Goal: Information Seeking & Learning: Learn about a topic

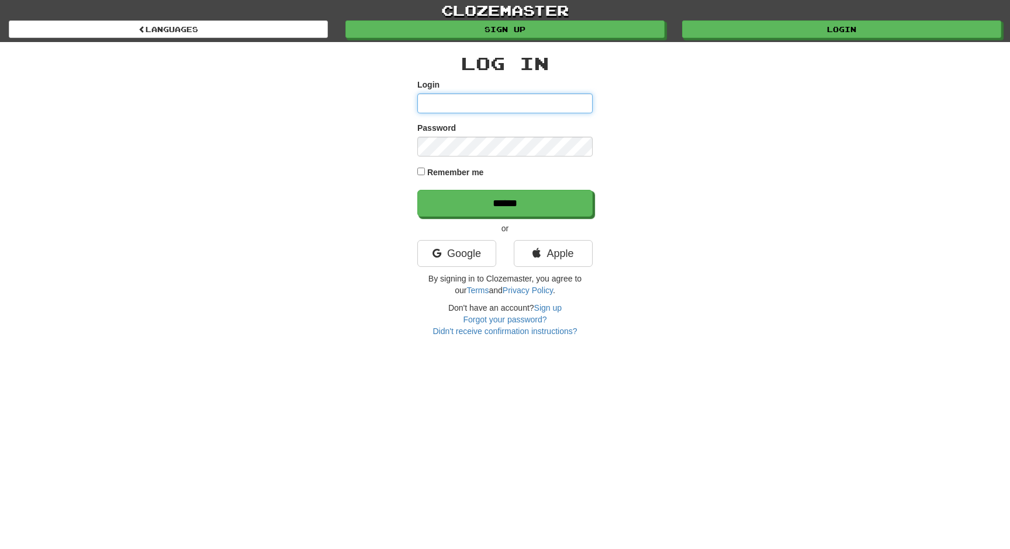
type input "**********"
click at [438, 175] on label "Remember me" at bounding box center [455, 173] width 57 height 12
click at [477, 219] on div "**********" at bounding box center [504, 195] width 175 height 283
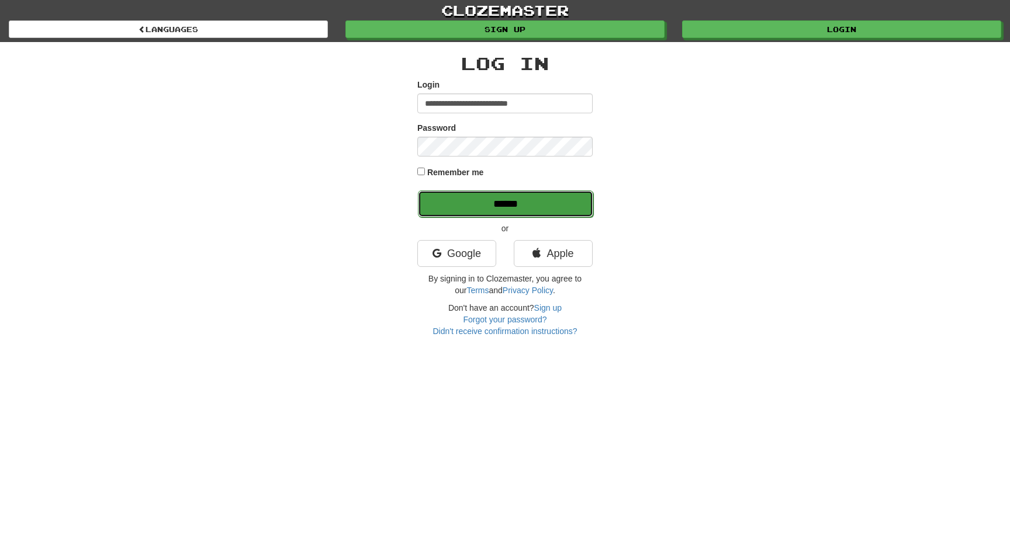
click at [497, 206] on input "******" at bounding box center [505, 203] width 175 height 27
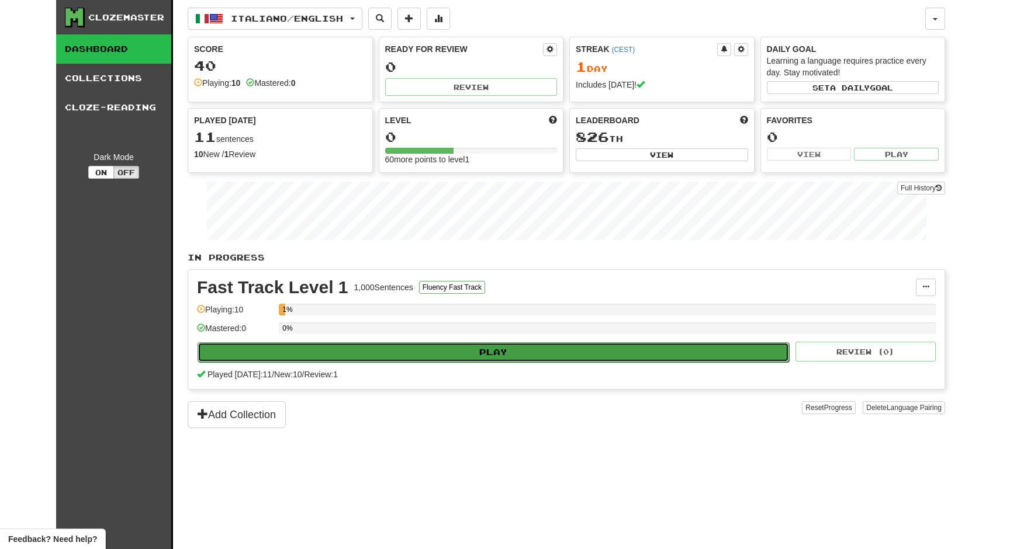
click at [507, 356] on button "Play" at bounding box center [492, 352] width 591 height 20
select select "**"
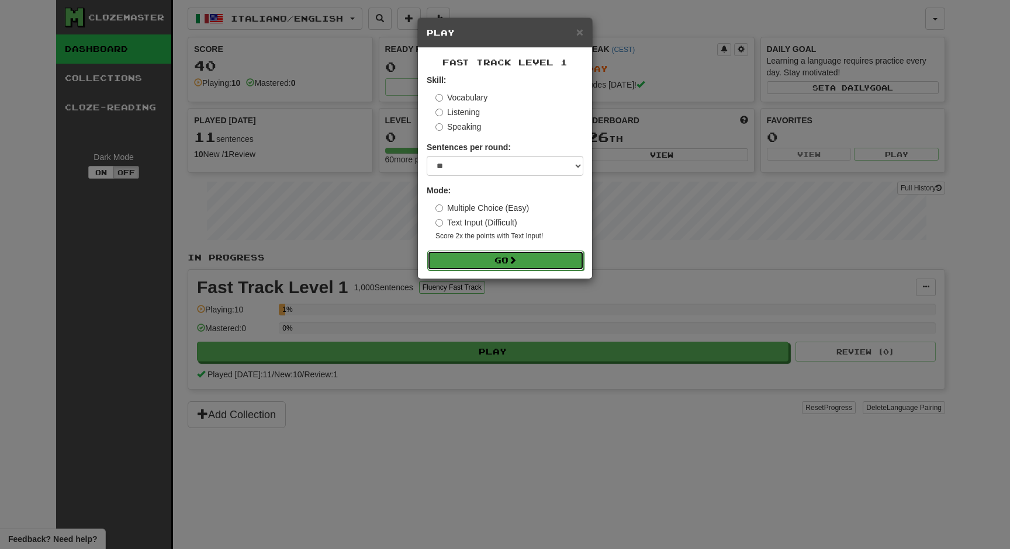
click at [505, 259] on button "Go" at bounding box center [505, 261] width 157 height 20
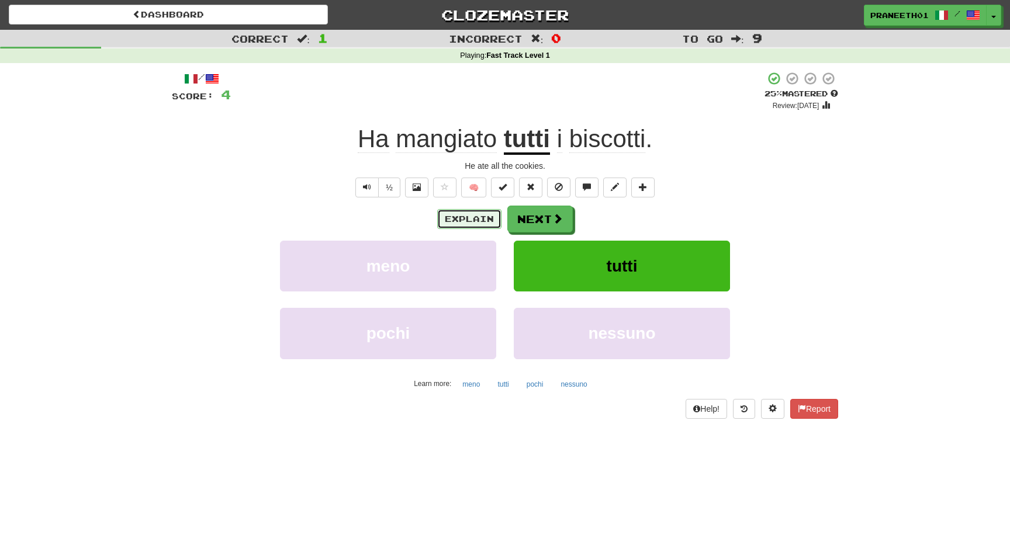
click at [475, 222] on button "Explain" at bounding box center [469, 219] width 64 height 20
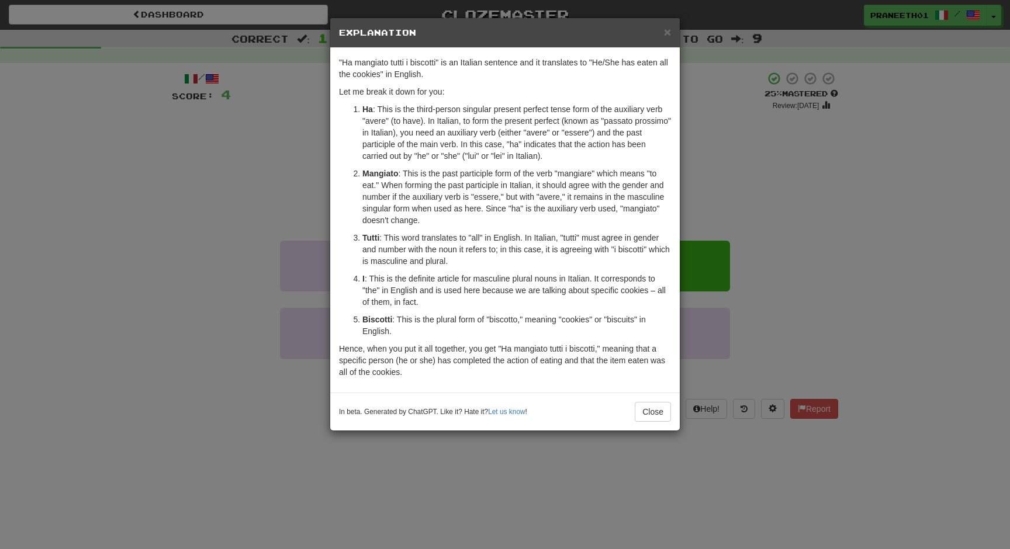
click at [570, 172] on p "Mangiato : This is the past participle form of the verb "mangiare" which means …" at bounding box center [516, 197] width 309 height 58
click at [650, 408] on button "Close" at bounding box center [653, 412] width 36 height 20
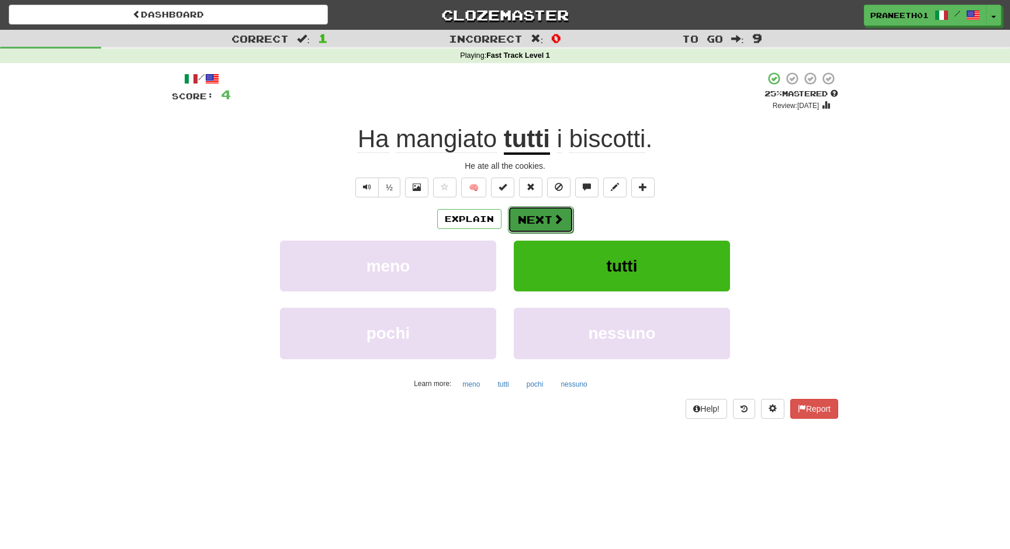
click at [566, 214] on button "Next" at bounding box center [540, 219] width 65 height 27
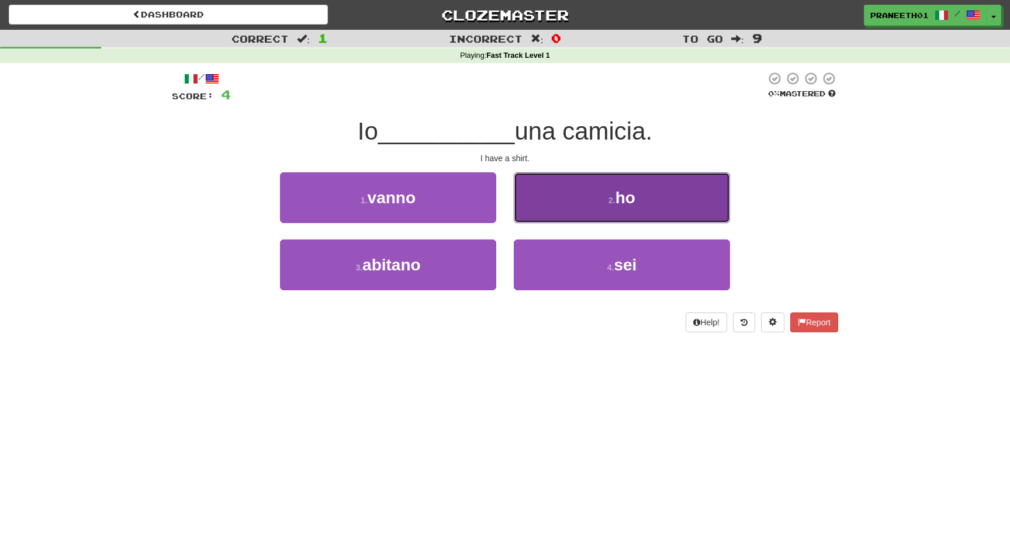
click at [577, 206] on button "2 . ho" at bounding box center [622, 197] width 216 height 51
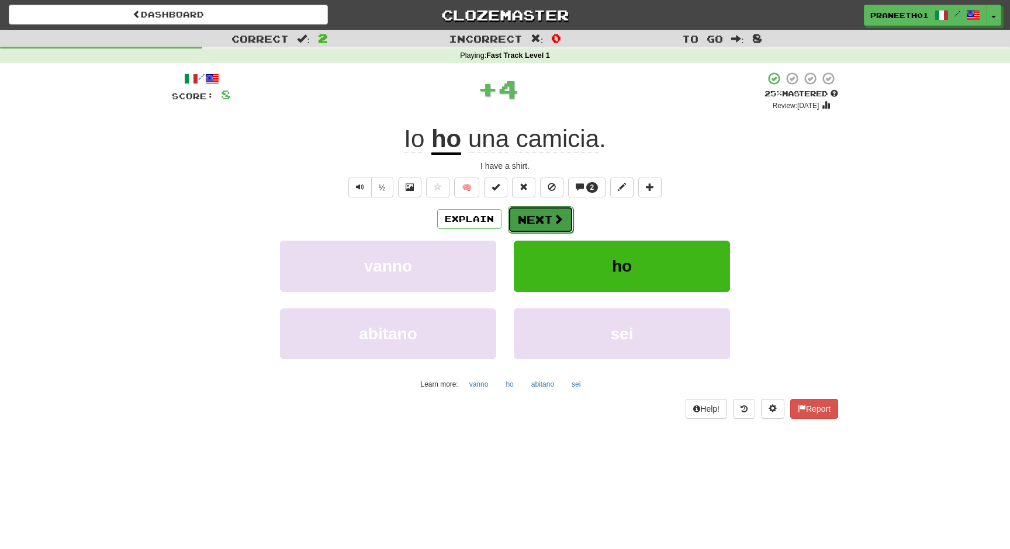
click at [558, 217] on span at bounding box center [558, 219] width 11 height 11
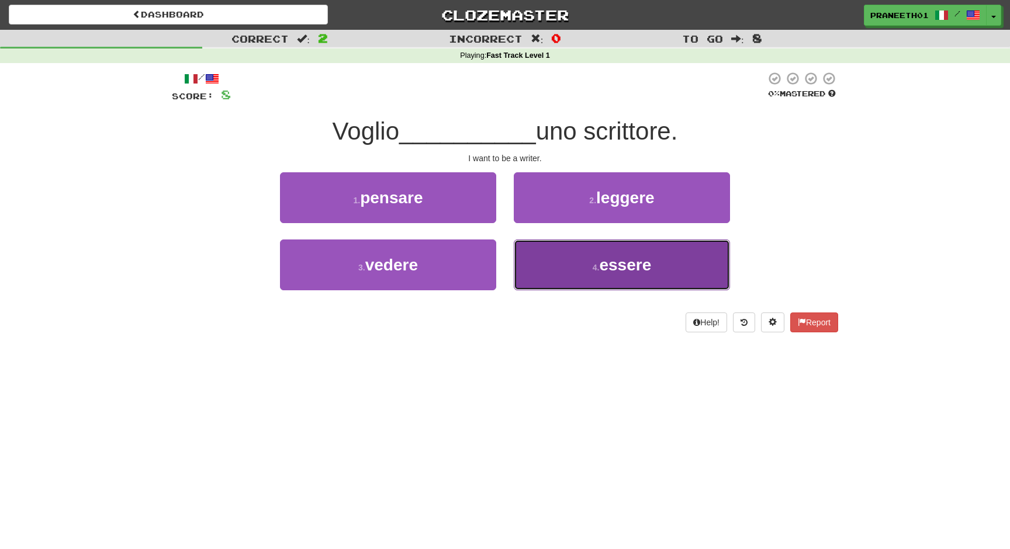
click at [591, 280] on button "4 . essere" at bounding box center [622, 265] width 216 height 51
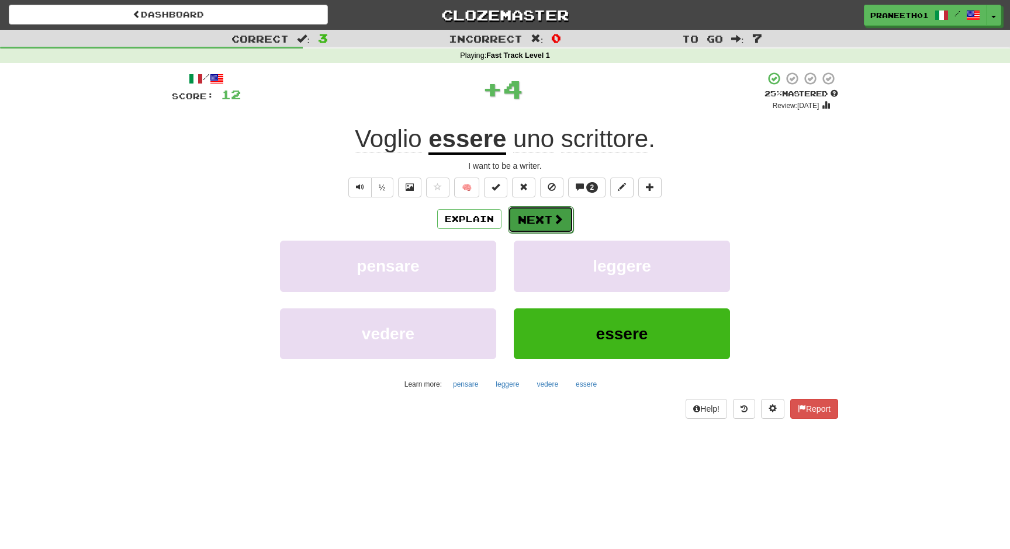
click at [536, 210] on button "Next" at bounding box center [540, 219] width 65 height 27
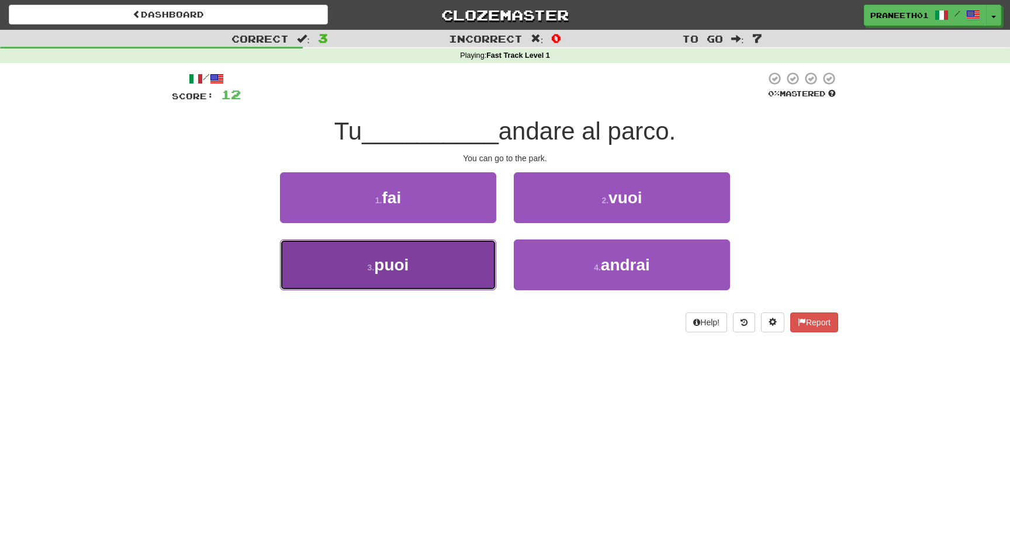
click at [410, 283] on button "3 . puoi" at bounding box center [388, 265] width 216 height 51
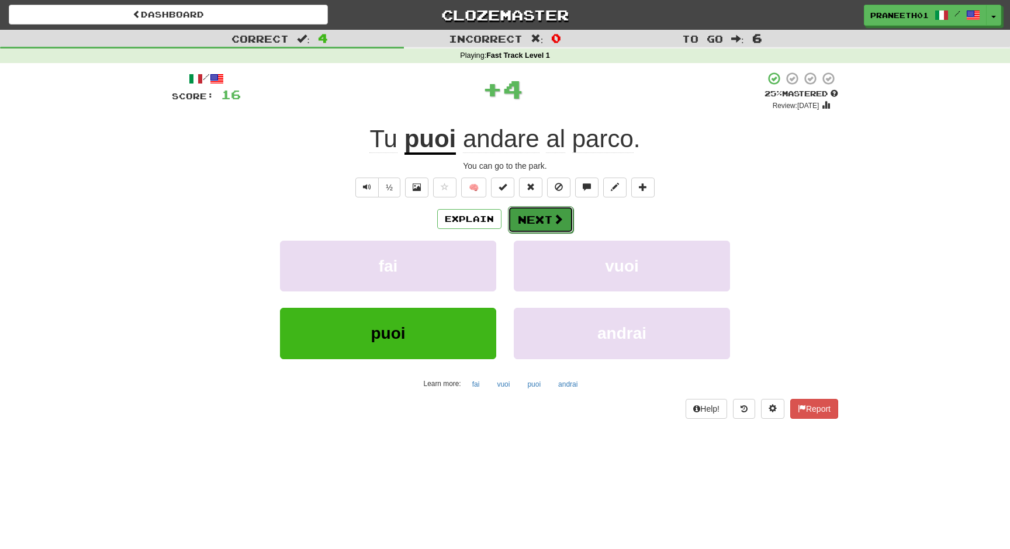
click at [550, 214] on button "Next" at bounding box center [540, 219] width 65 height 27
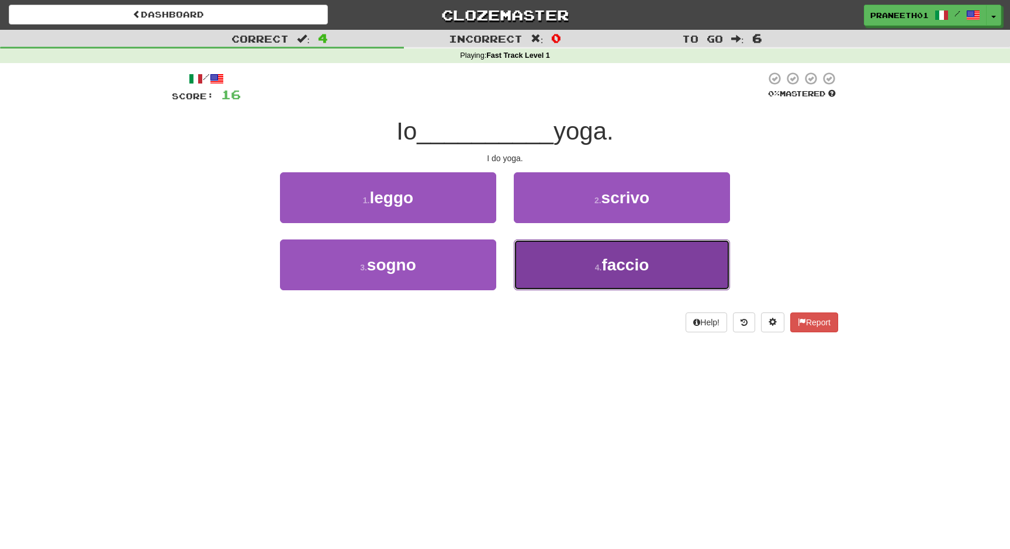
click at [577, 259] on button "4 . faccio" at bounding box center [622, 265] width 216 height 51
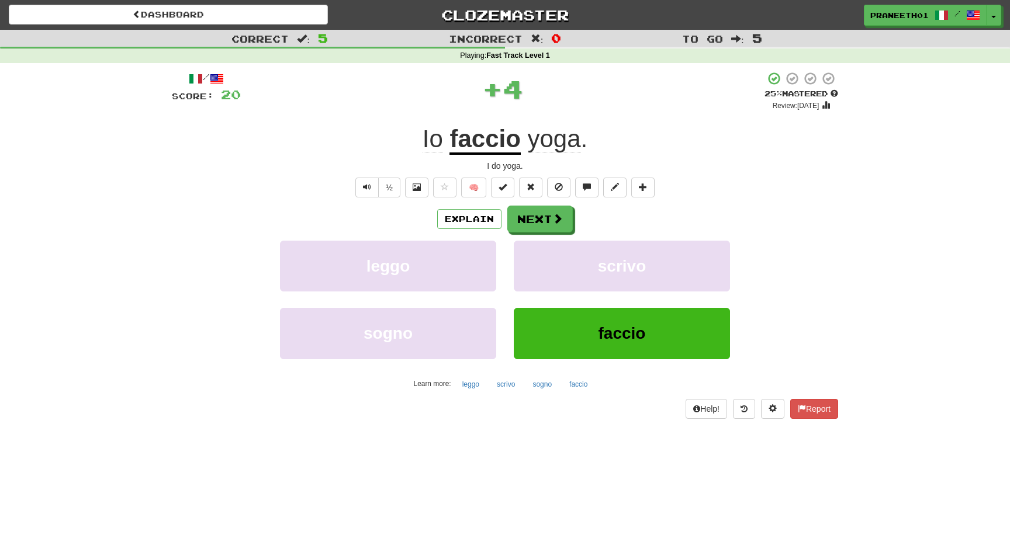
click at [526, 198] on div "/ Score: 20 + 4 25 % Mastered Review: 2025-10-16 Io faccio yoga . I do yoga. ½ …" at bounding box center [505, 244] width 666 height 347
click at [532, 215] on button "Next" at bounding box center [540, 219] width 65 height 27
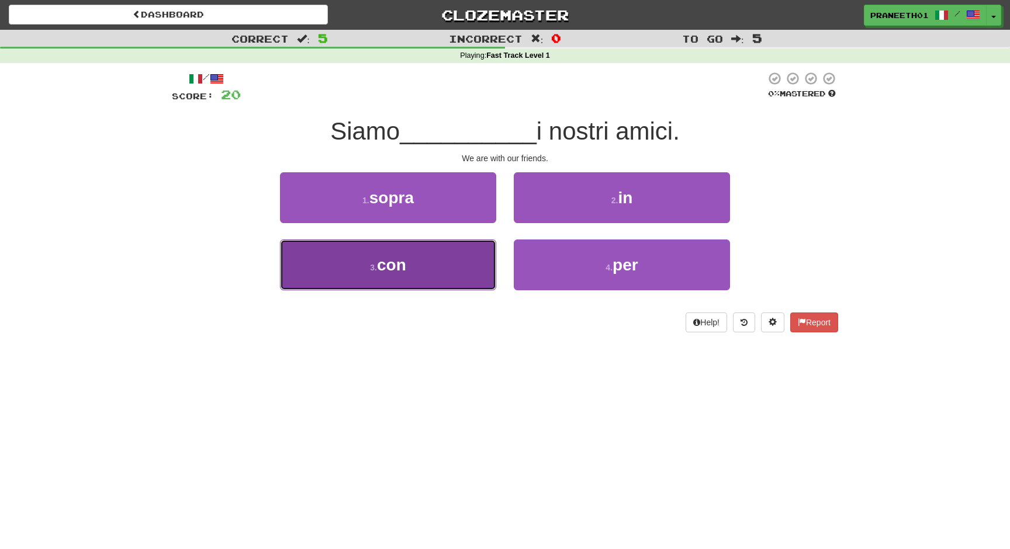
click at [450, 254] on button "3 . con" at bounding box center [388, 265] width 216 height 51
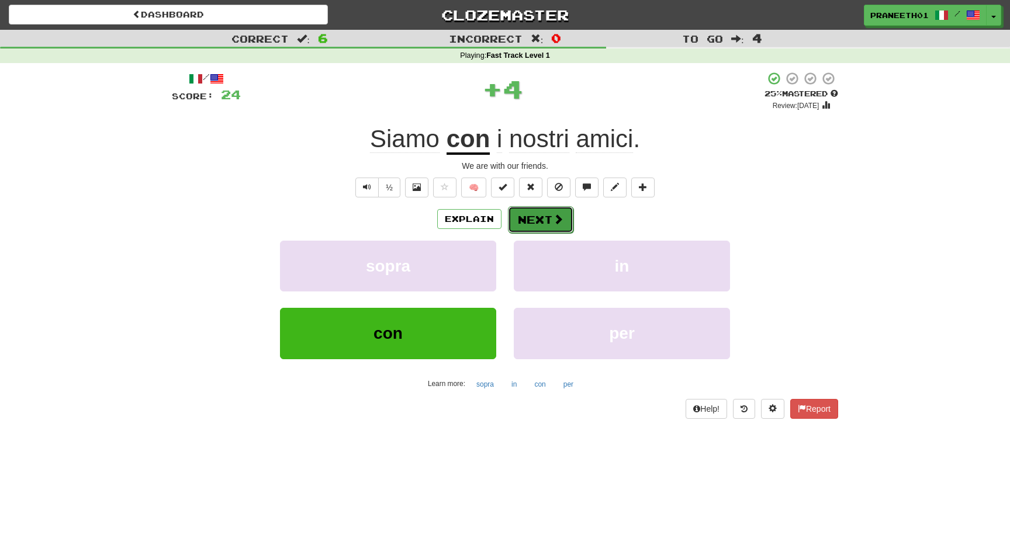
click at [539, 216] on button "Next" at bounding box center [540, 219] width 65 height 27
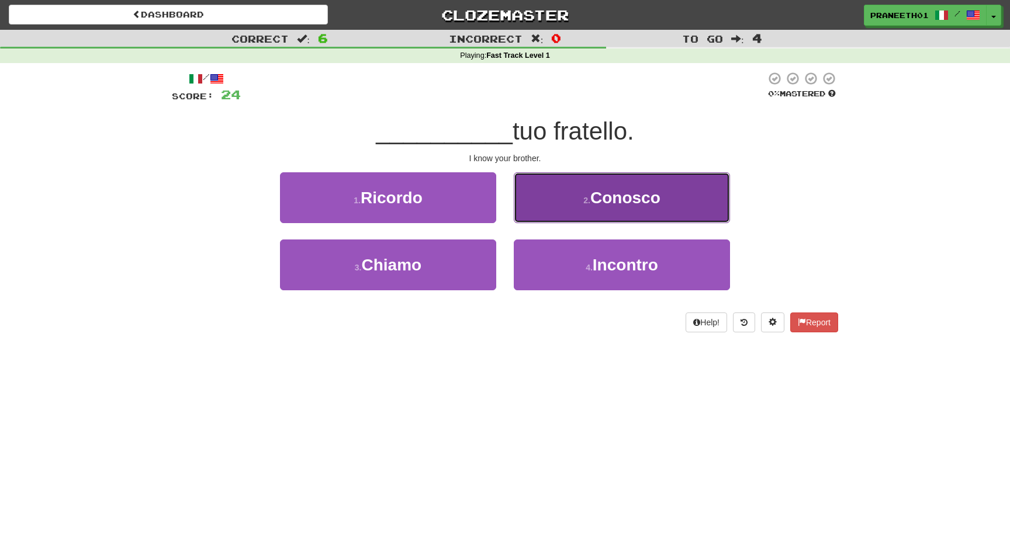
click at [550, 210] on button "2 . Conosco" at bounding box center [622, 197] width 216 height 51
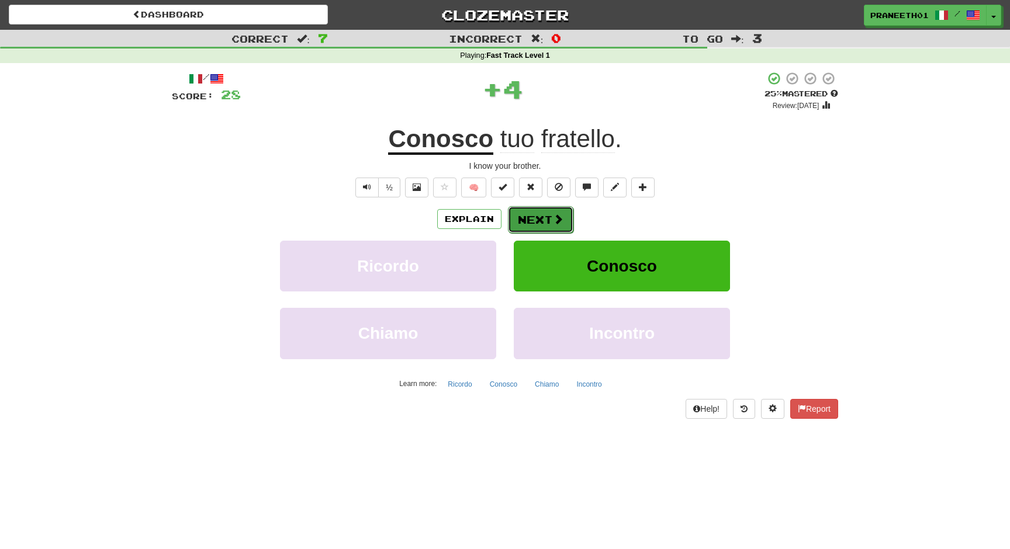
click at [524, 209] on button "Next" at bounding box center [540, 219] width 65 height 27
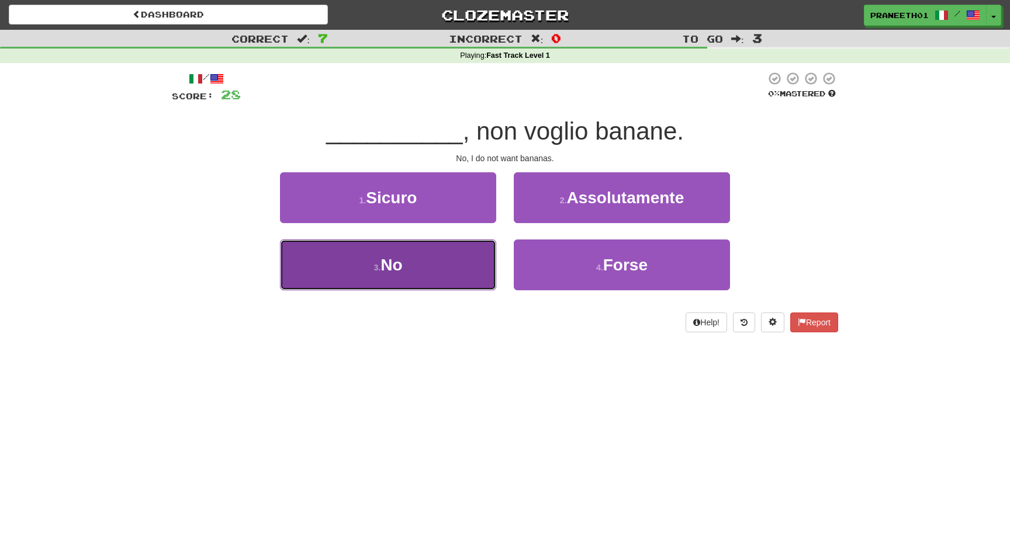
click at [459, 266] on button "3 . No" at bounding box center [388, 265] width 216 height 51
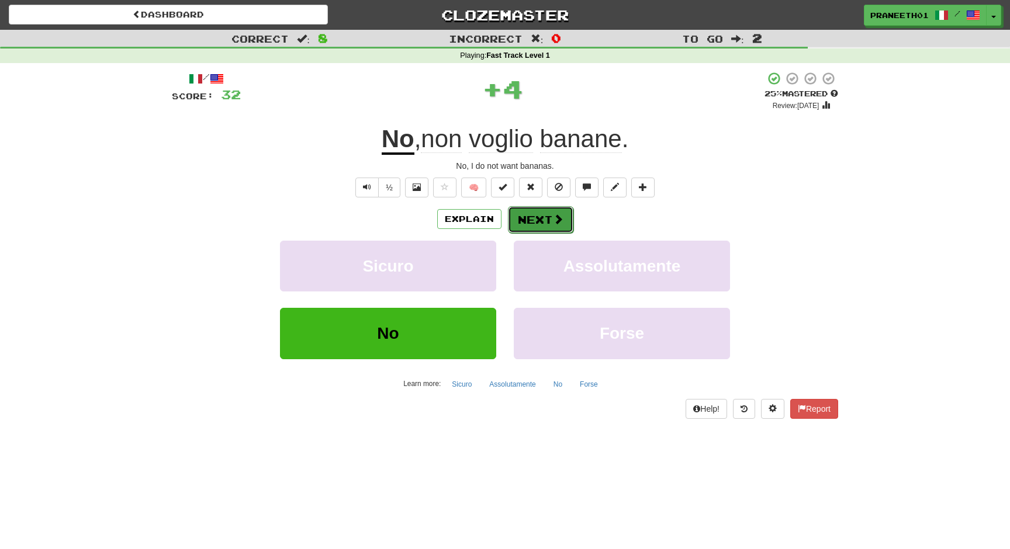
click at [562, 220] on button "Next" at bounding box center [540, 219] width 65 height 27
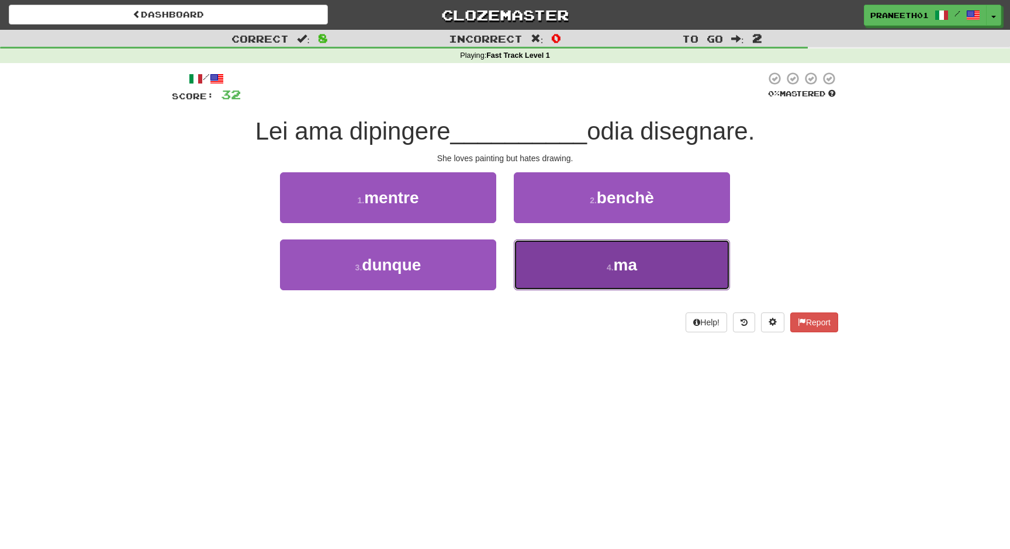
click at [578, 266] on button "4 . ma" at bounding box center [622, 265] width 216 height 51
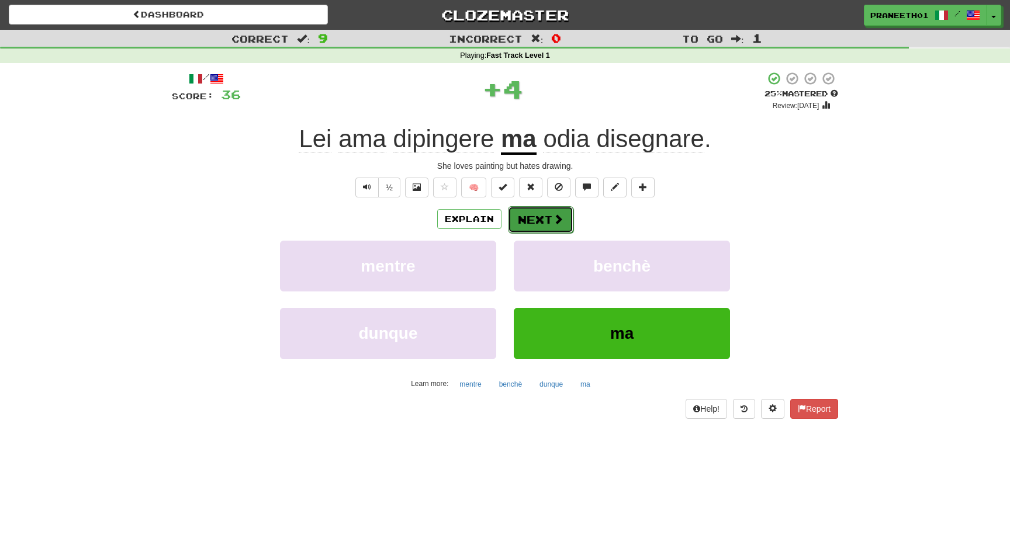
click at [555, 214] on span at bounding box center [558, 219] width 11 height 11
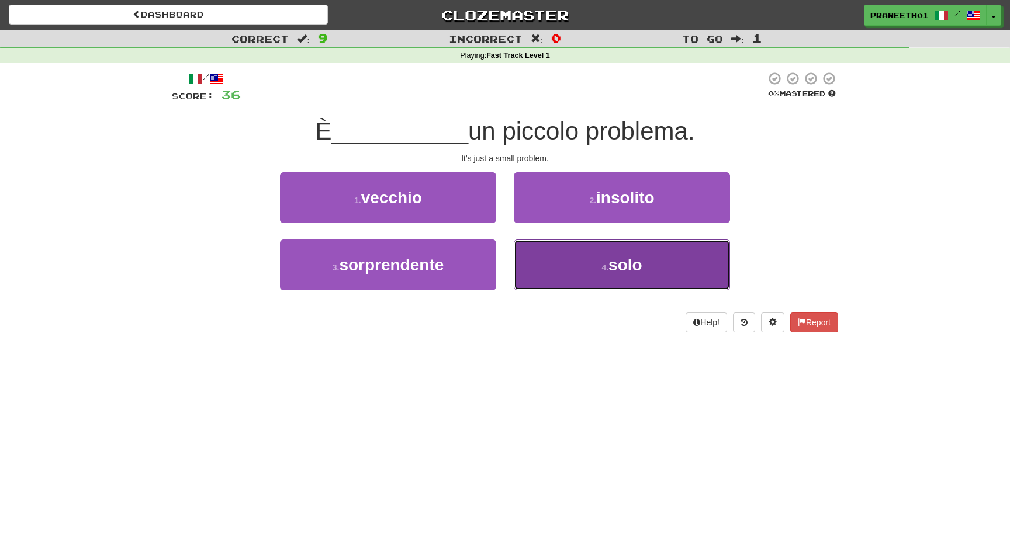
click at [573, 262] on button "4 . solo" at bounding box center [622, 265] width 216 height 51
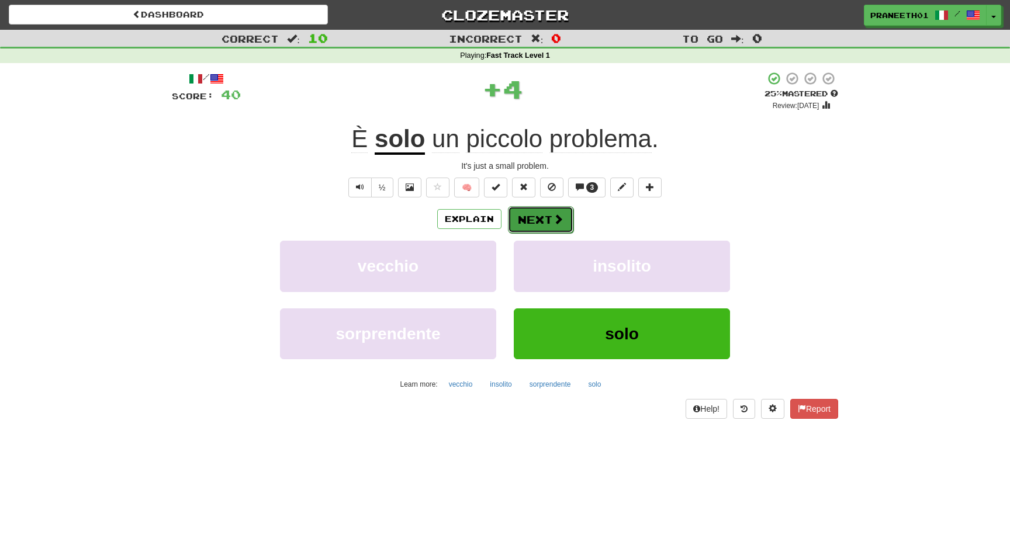
click at [562, 211] on button "Next" at bounding box center [540, 219] width 65 height 27
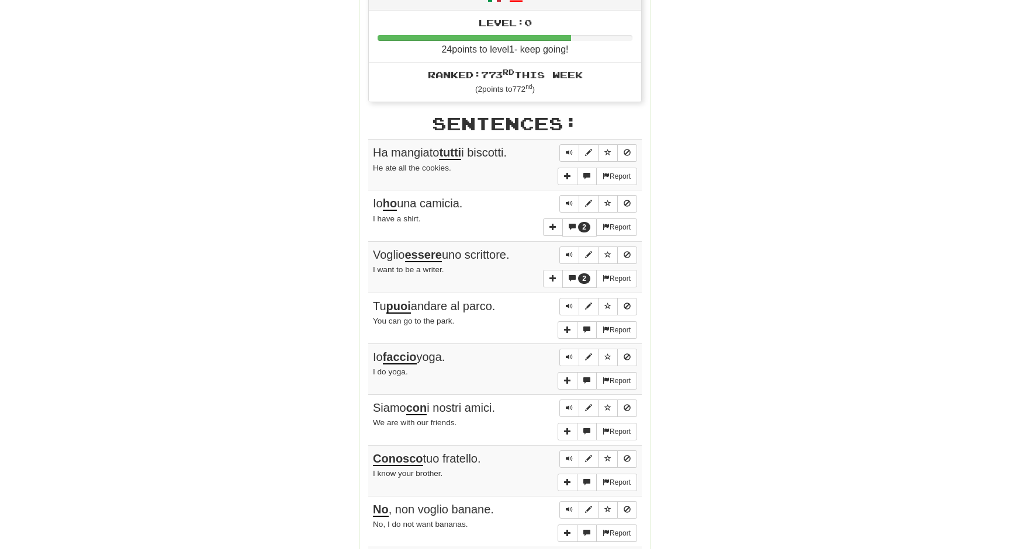
scroll to position [486, 0]
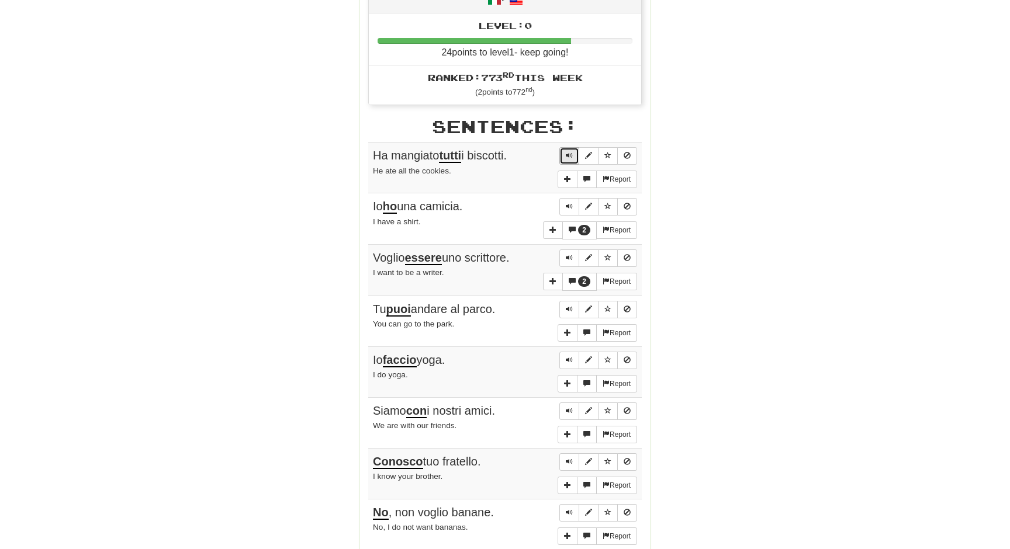
click at [562, 155] on button "Sentence controls" at bounding box center [569, 156] width 20 height 18
click at [585, 176] on span "More sentence controls" at bounding box center [586, 178] width 7 height 7
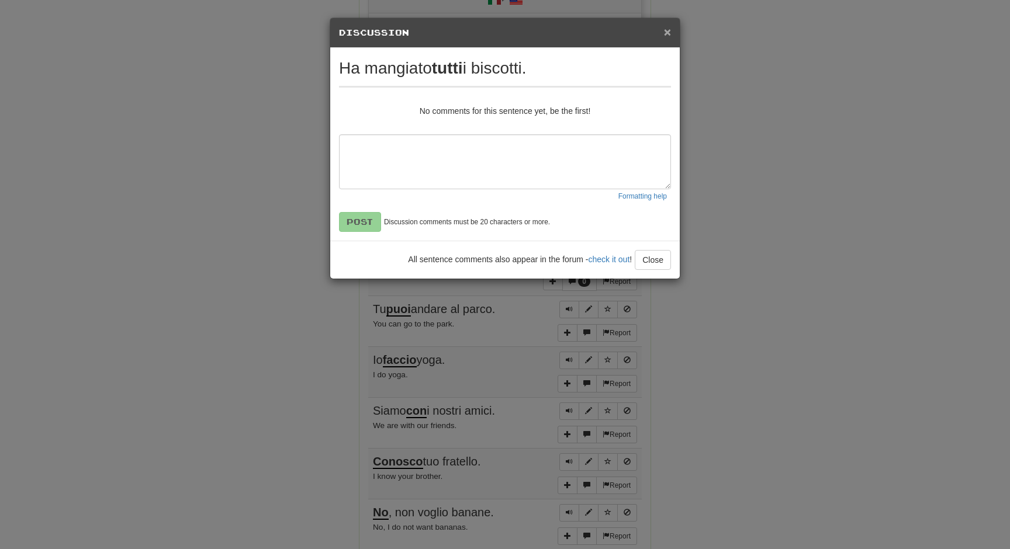
click at [665, 37] on span "×" at bounding box center [667, 31] width 7 height 13
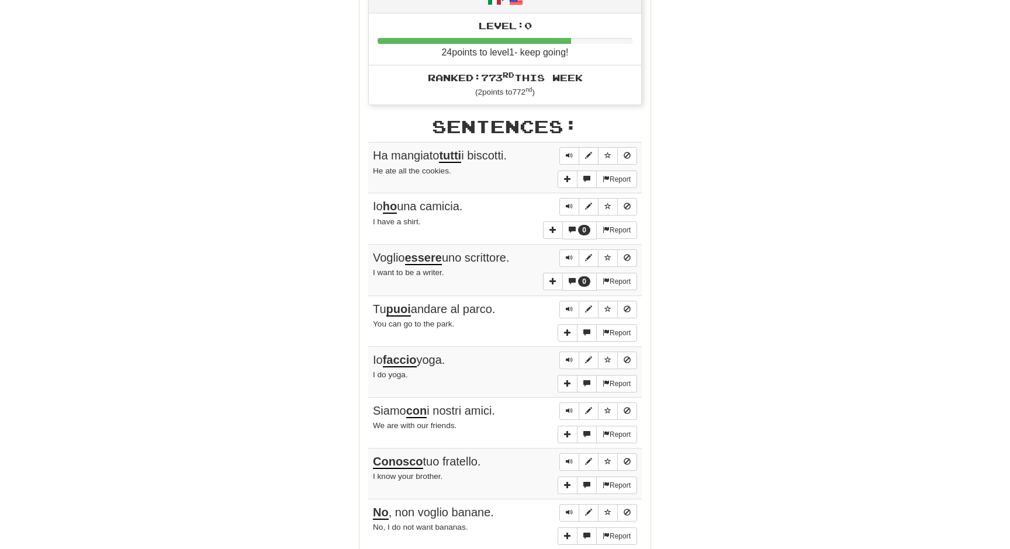
click at [440, 150] on span "Ha mangiato tutti i biscotti." at bounding box center [440, 156] width 134 height 14
click at [441, 160] on div "Ha mangiato tutti i biscotti." at bounding box center [505, 155] width 264 height 17
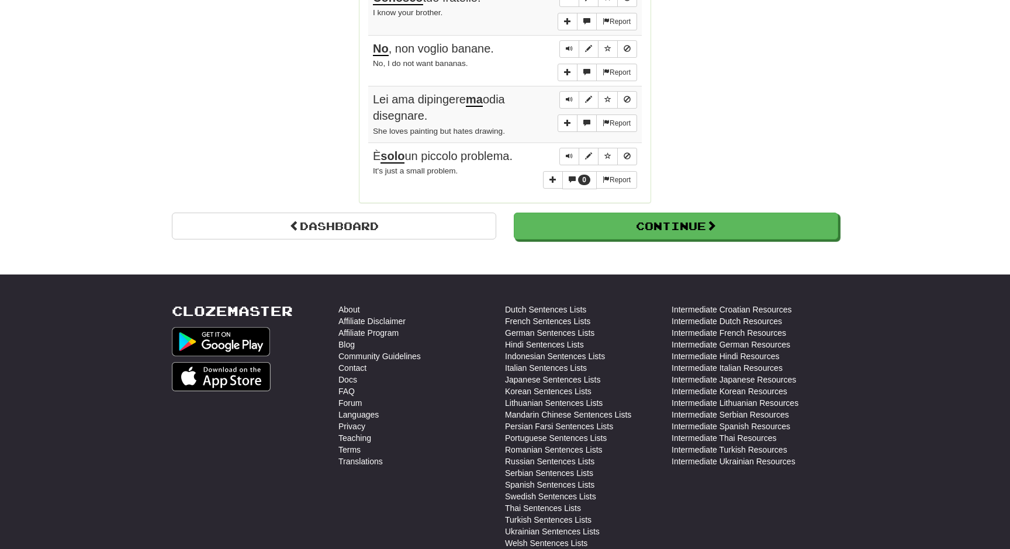
scroll to position [949, 0]
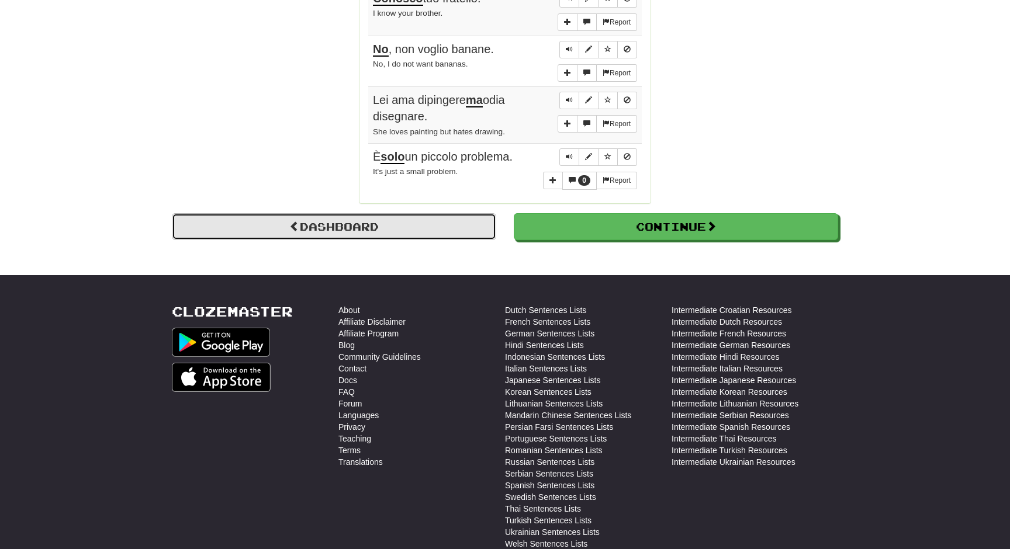
click at [334, 226] on link "Dashboard" at bounding box center [334, 226] width 324 height 27
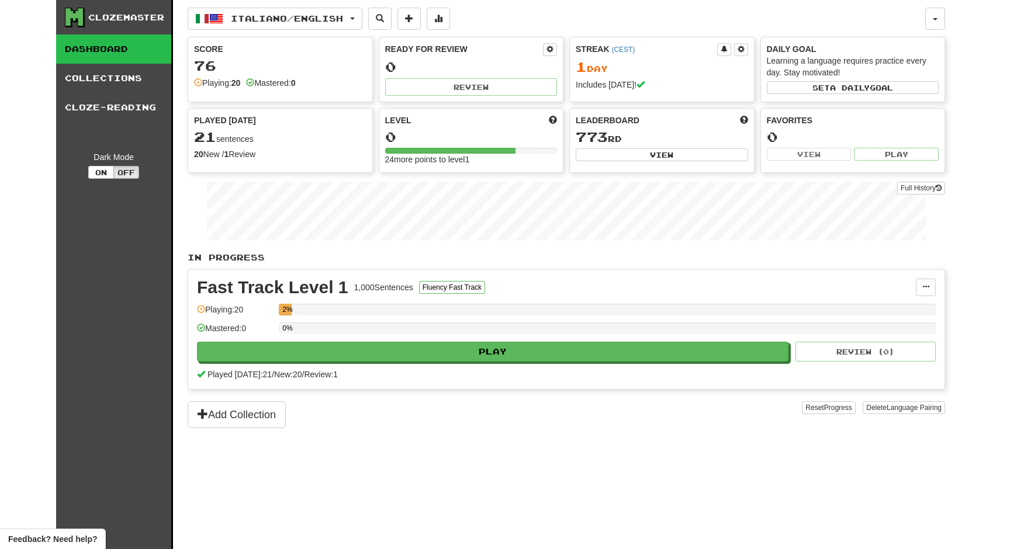
click at [419, 303] on div "Fast Track Level 1 1,000 Sentences Fluency Fast Track Manage Sentences Unpin fr…" at bounding box center [566, 329] width 756 height 119
click at [913, 285] on div "Fast Track Level 1 1,000 Sentences Fluency Fast Track" at bounding box center [556, 288] width 719 height 18
click at [919, 285] on button at bounding box center [926, 288] width 20 height 18
click at [888, 307] on span "Manage Sentences" at bounding box center [876, 308] width 71 height 9
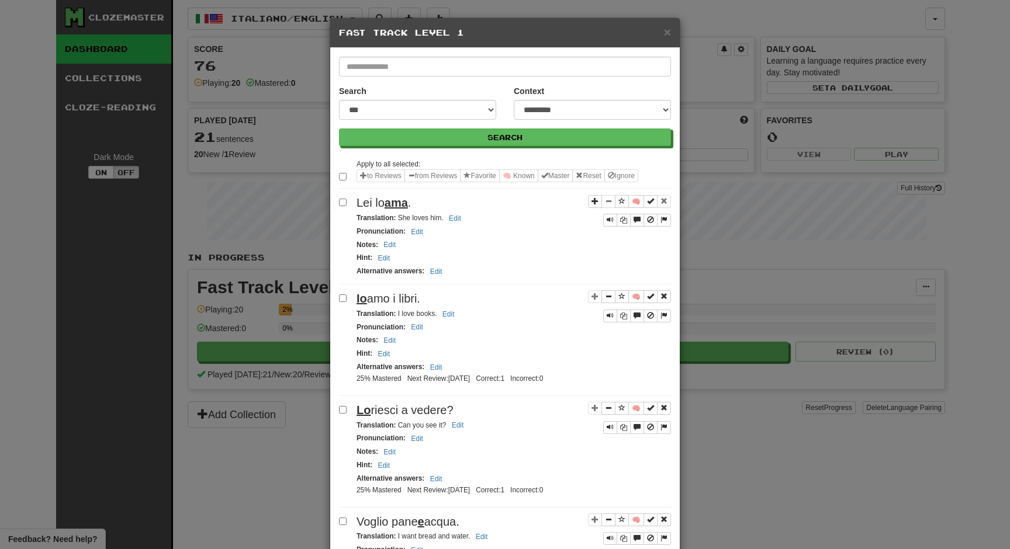
click at [716, 136] on div "**********" at bounding box center [505, 274] width 1010 height 549
click at [667, 33] on span "×" at bounding box center [667, 31] width 7 height 13
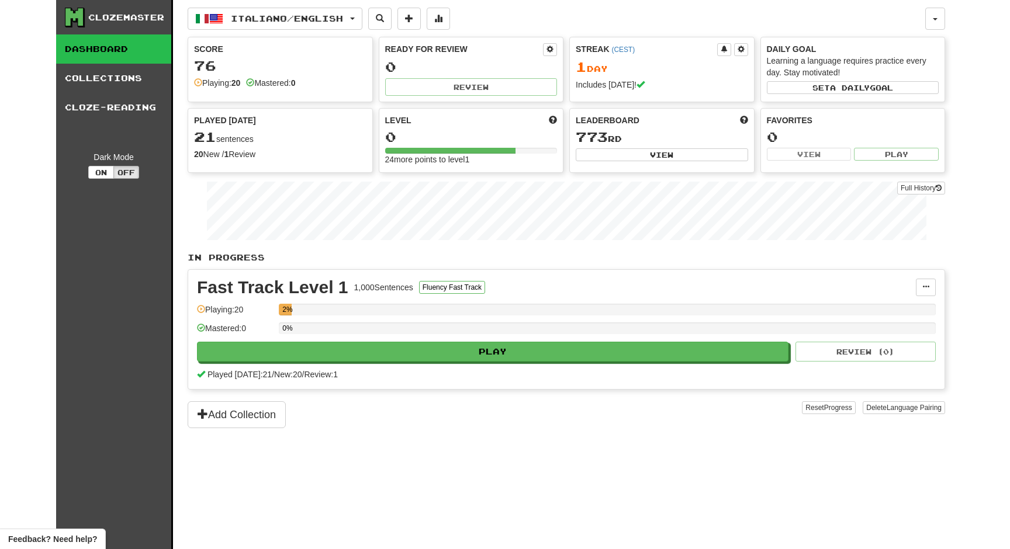
click at [636, 433] on div "Italiano / English Français / English Streak: 1 Review: 0 Points today: 480 Ita…" at bounding box center [566, 289] width 757 height 578
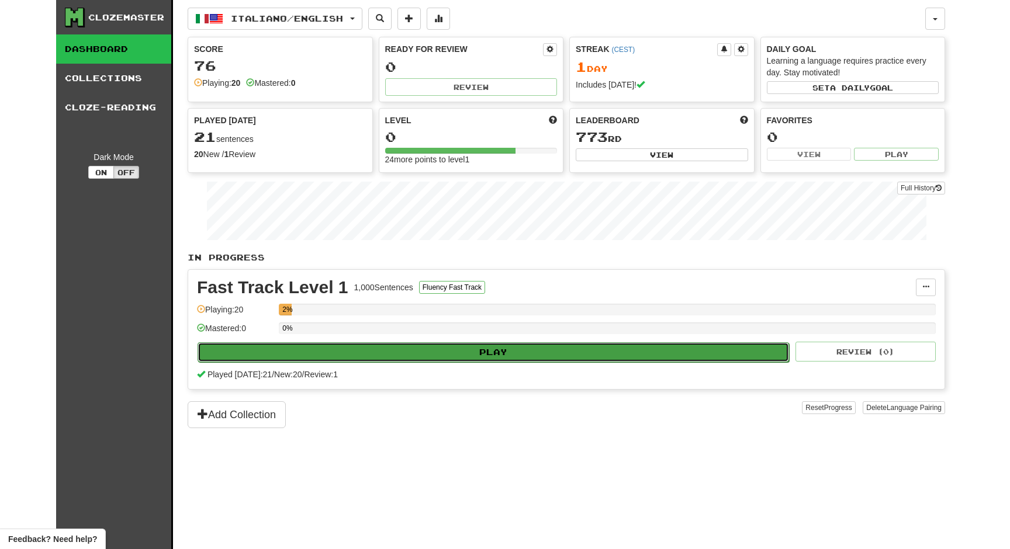
click at [428, 353] on button "Play" at bounding box center [492, 352] width 591 height 20
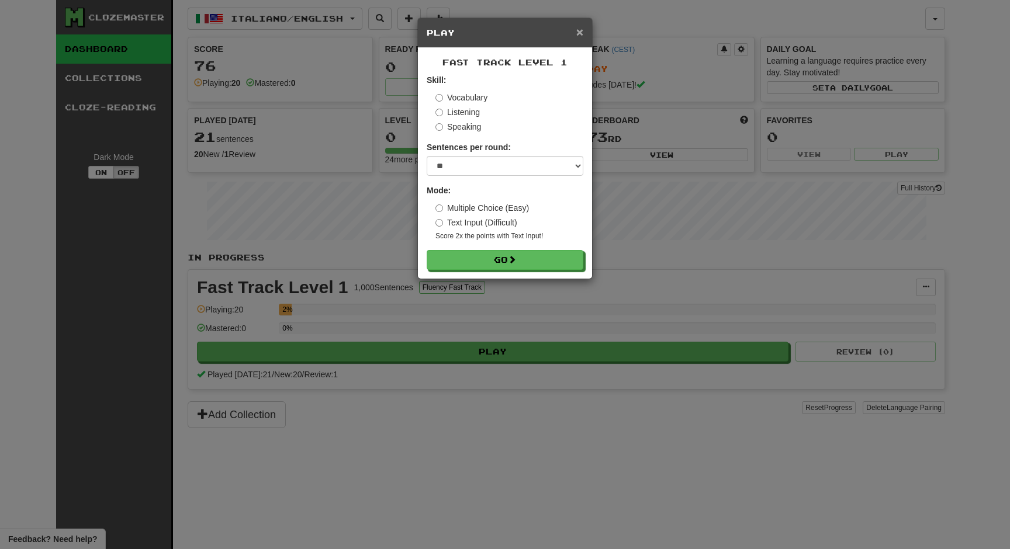
click at [580, 38] on span "×" at bounding box center [579, 31] width 7 height 13
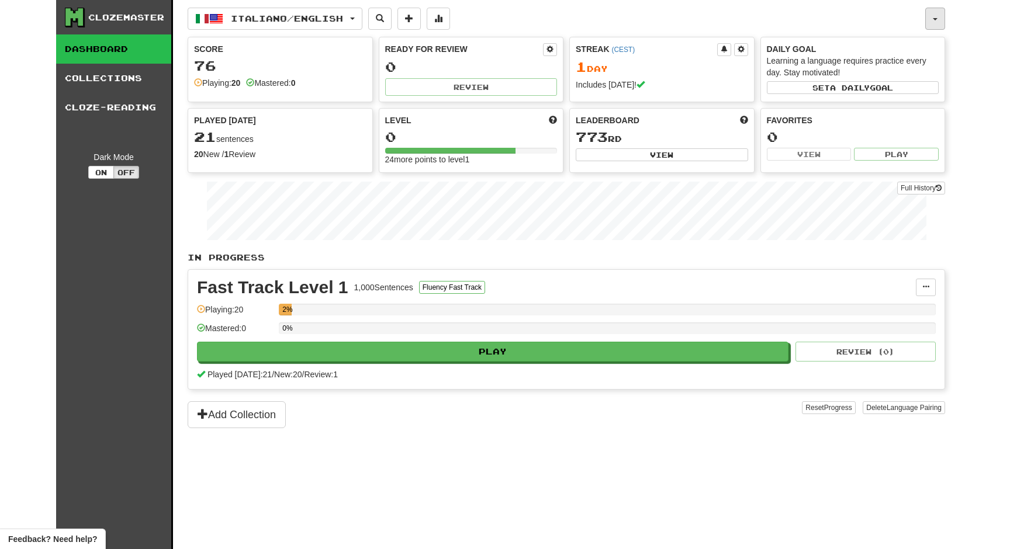
click at [933, 16] on button "button" at bounding box center [935, 19] width 20 height 22
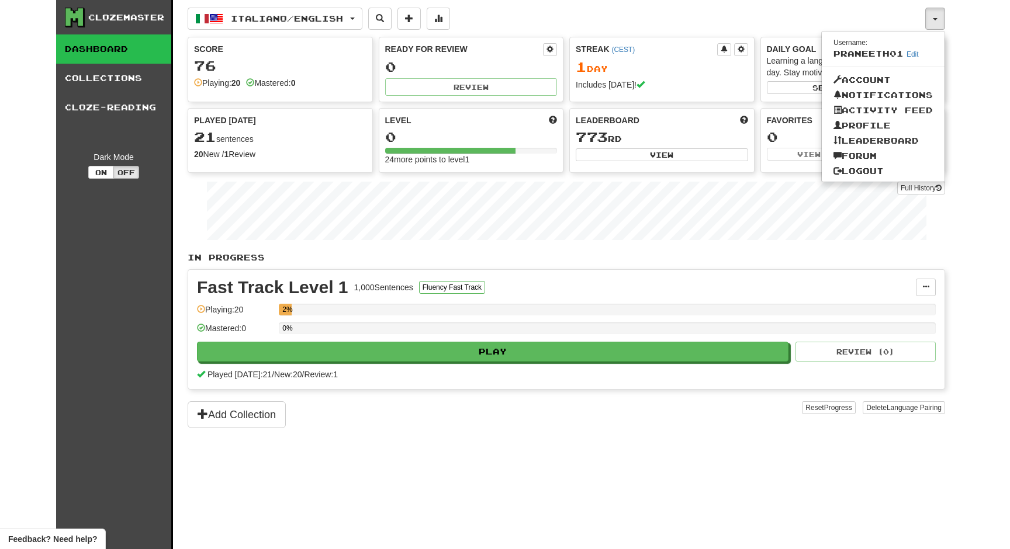
click at [543, 16] on div "Italiano / English Français / English Streak: 1 Review: 0 Points today: 480 Ita…" at bounding box center [556, 19] width 737 height 22
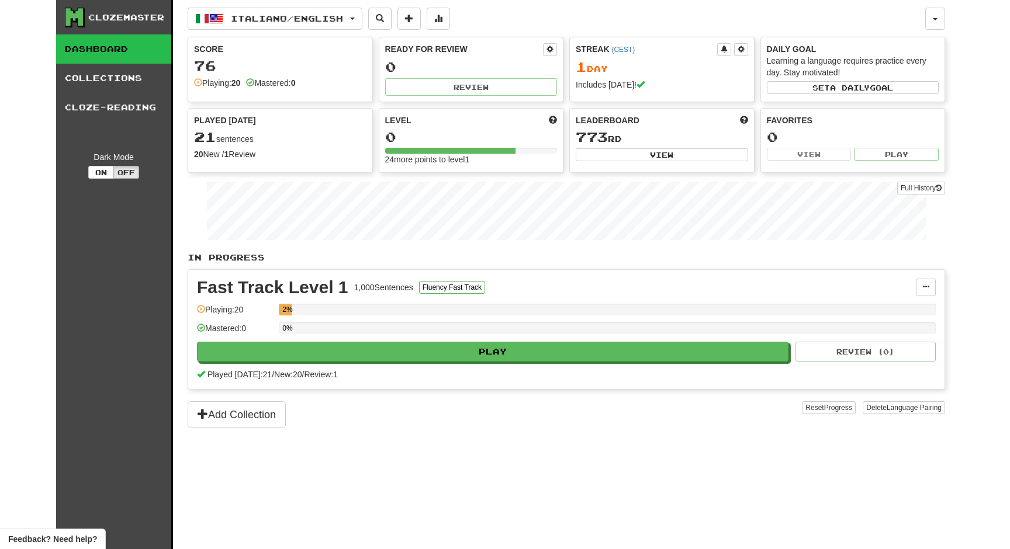
click at [359, 362] on div "Fast Track Level 1 1,000 Sentences Fluency Fast Track Manage Sentences Unpin fr…" at bounding box center [566, 329] width 756 height 119
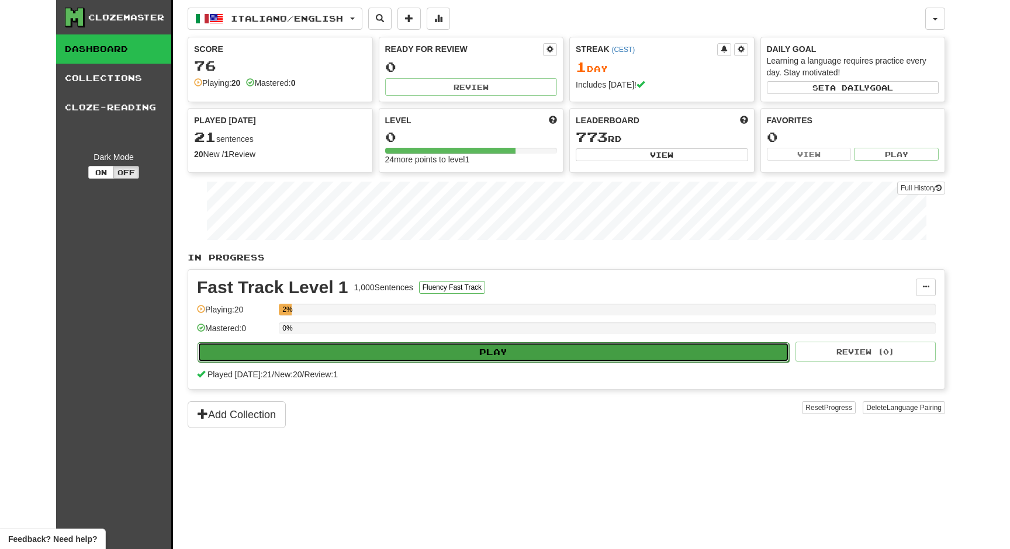
click at [387, 356] on button "Play" at bounding box center [492, 352] width 591 height 20
select select "**"
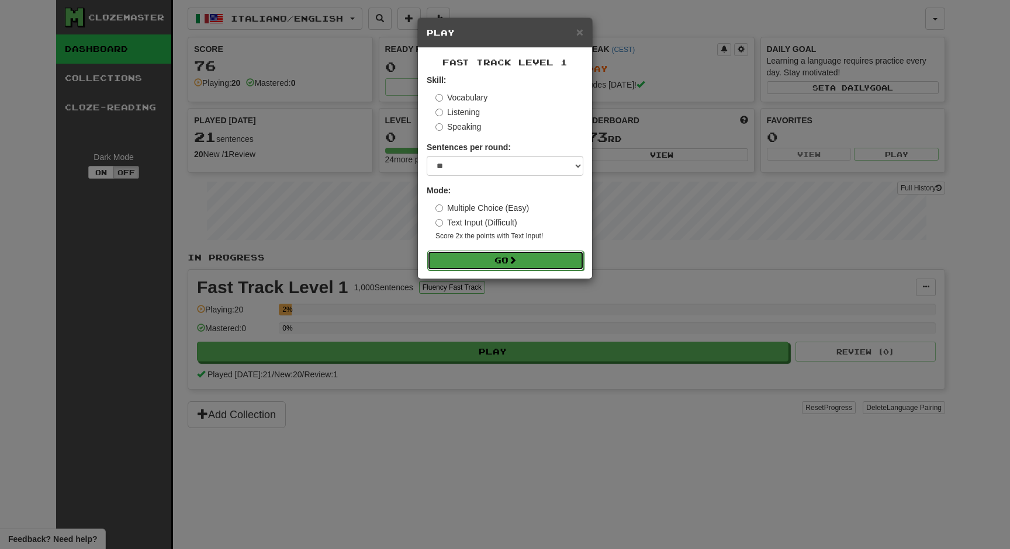
click at [538, 254] on button "Go" at bounding box center [505, 261] width 157 height 20
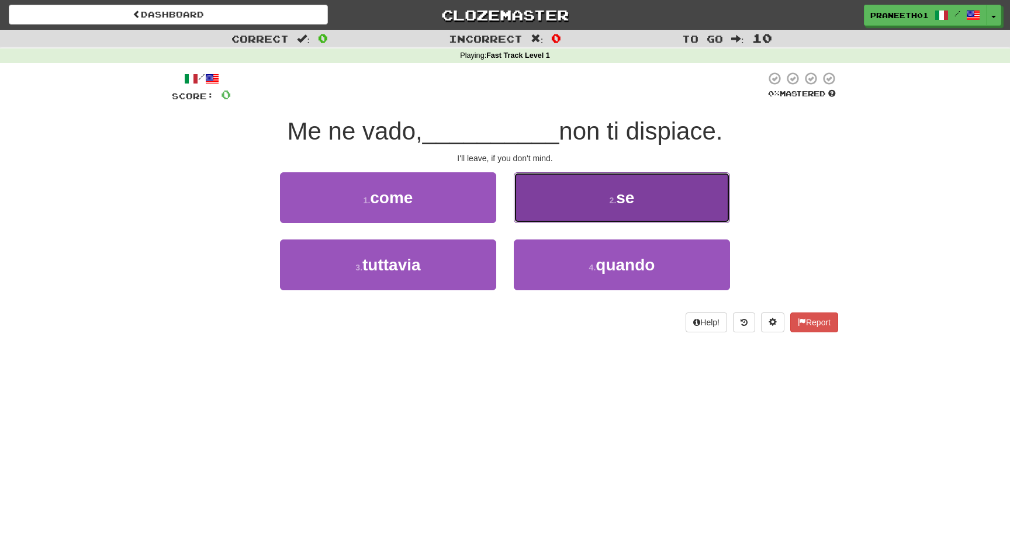
click at [562, 202] on button "2 . se" at bounding box center [622, 197] width 216 height 51
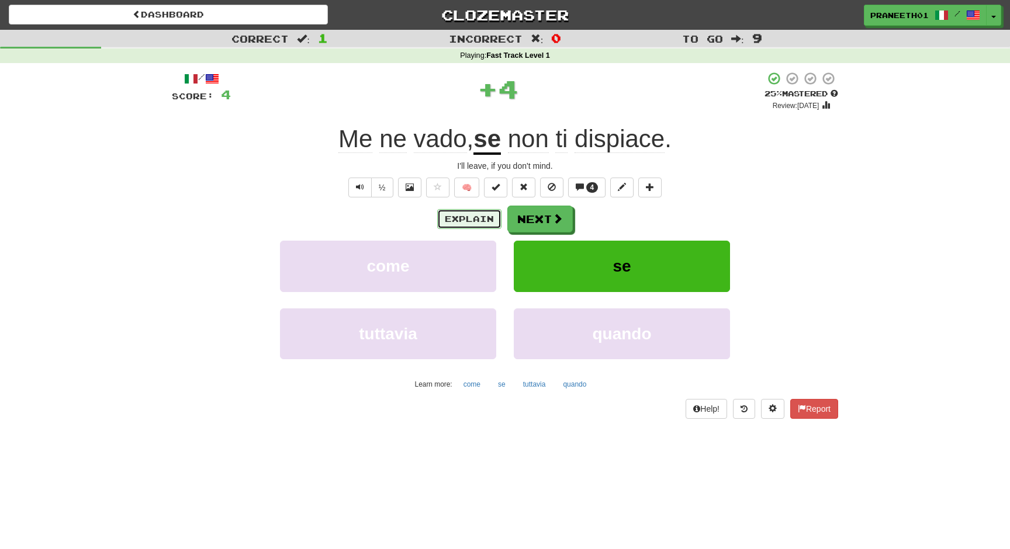
click at [480, 220] on button "Explain" at bounding box center [469, 219] width 64 height 20
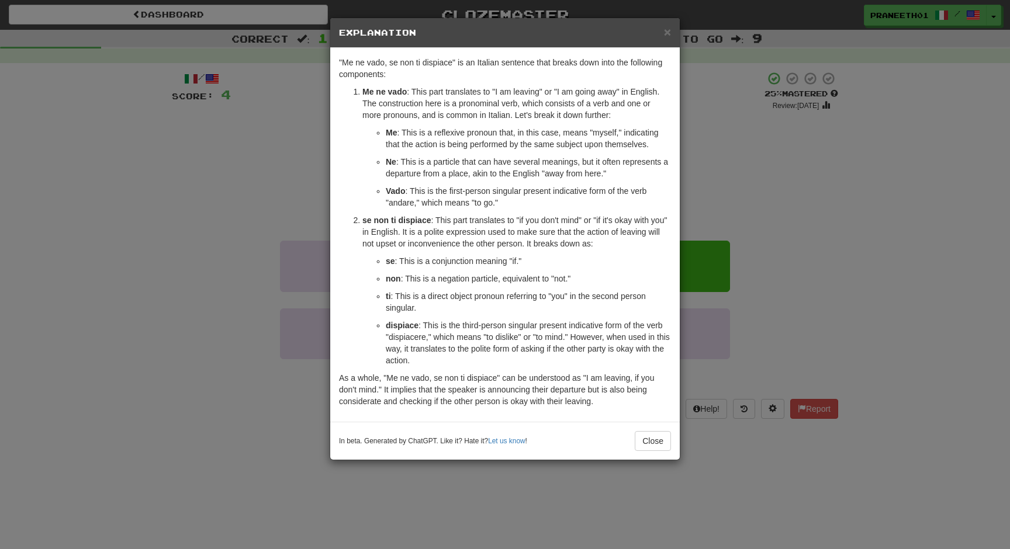
click at [361, 165] on ol "Me ne vado : This part translates to "I am leaving" or "I am going away" in Eng…" at bounding box center [505, 226] width 332 height 280
drag, startPoint x: 358, startPoint y: 91, endPoint x: 405, endPoint y: 92, distance: 47.9
click at [407, 93] on li "Me ne vado : This part translates to "I am leaving" or "I am going away" in Eng…" at bounding box center [516, 147] width 309 height 123
copy strong "Me ne vado"
click at [502, 115] on p "Me ne vado : This part translates to "I am leaving" or "I am going away" in Eng…" at bounding box center [516, 103] width 309 height 35
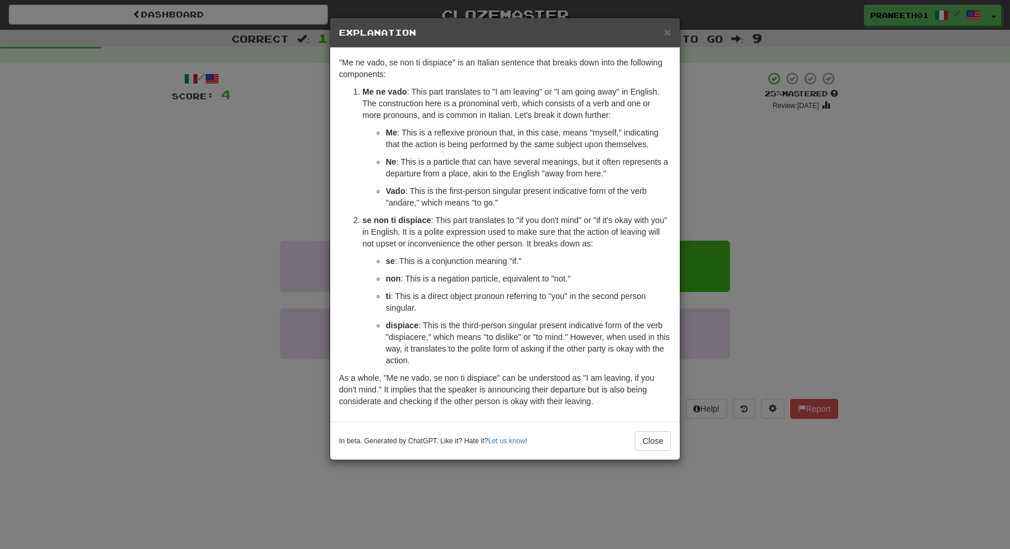
click at [468, 173] on p "Ne : This is a particle that can have several meanings, but it often represents…" at bounding box center [528, 167] width 285 height 23
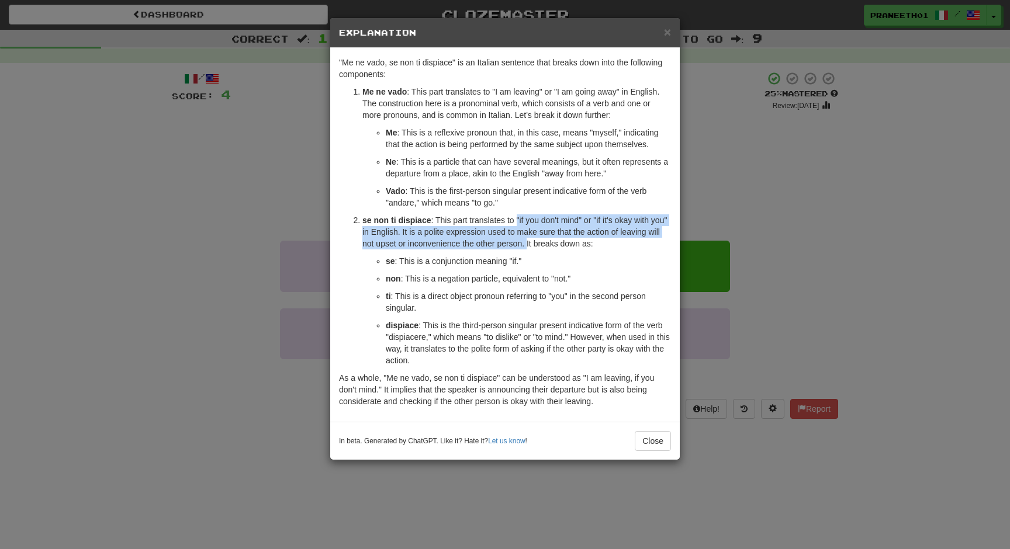
drag, startPoint x: 542, startPoint y: 245, endPoint x: 517, endPoint y: 218, distance: 37.2
click at [517, 218] on p "se non ti dispiace : This part translates to "if you don't mind" or "if it's ok…" at bounding box center [516, 231] width 309 height 35
copy p ""if you don't mind" or "if it's okay with you" in English. It is a polite expre…"
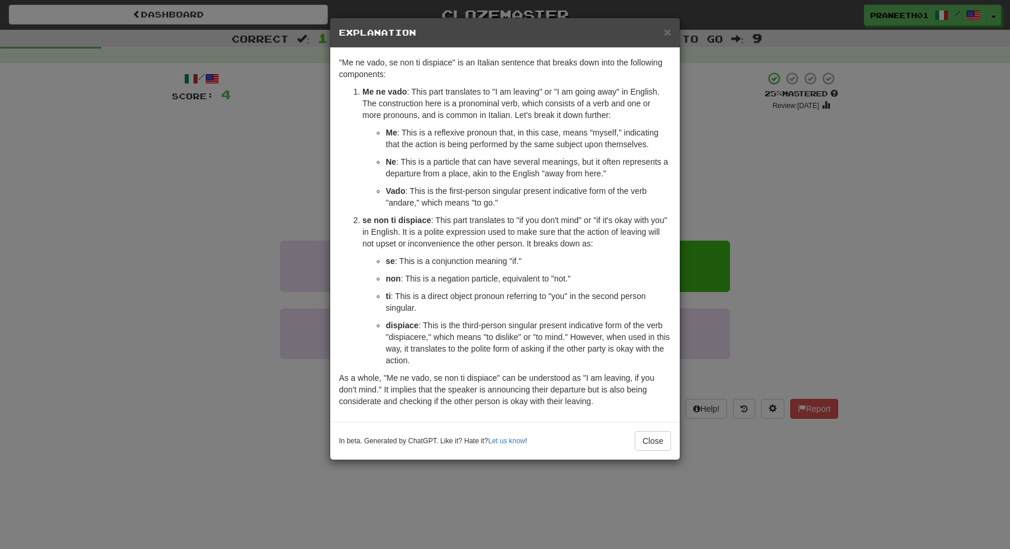
click at [559, 249] on li "se non ti dispiace : This part translates to "if you don't mind" or "if it's ok…" at bounding box center [516, 290] width 309 height 152
click at [544, 199] on p "Vado : This is the first-person singular present indicative form of the verb "a…" at bounding box center [528, 196] width 285 height 23
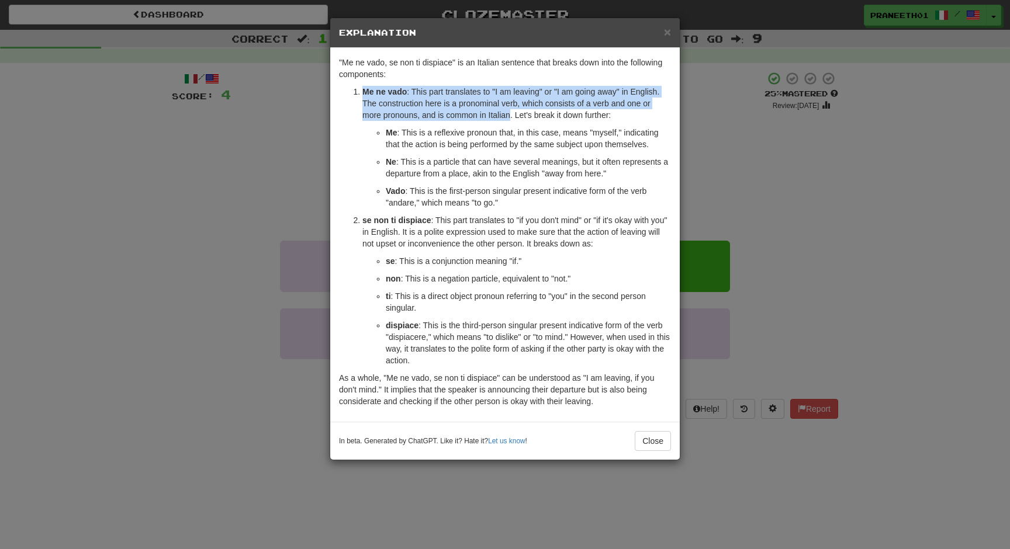
drag, startPoint x: 362, startPoint y: 90, endPoint x: 511, endPoint y: 116, distance: 151.3
click at [511, 116] on p "Me ne vado : This part translates to "I am leaving" or "I am going away" in Eng…" at bounding box center [516, 103] width 309 height 35
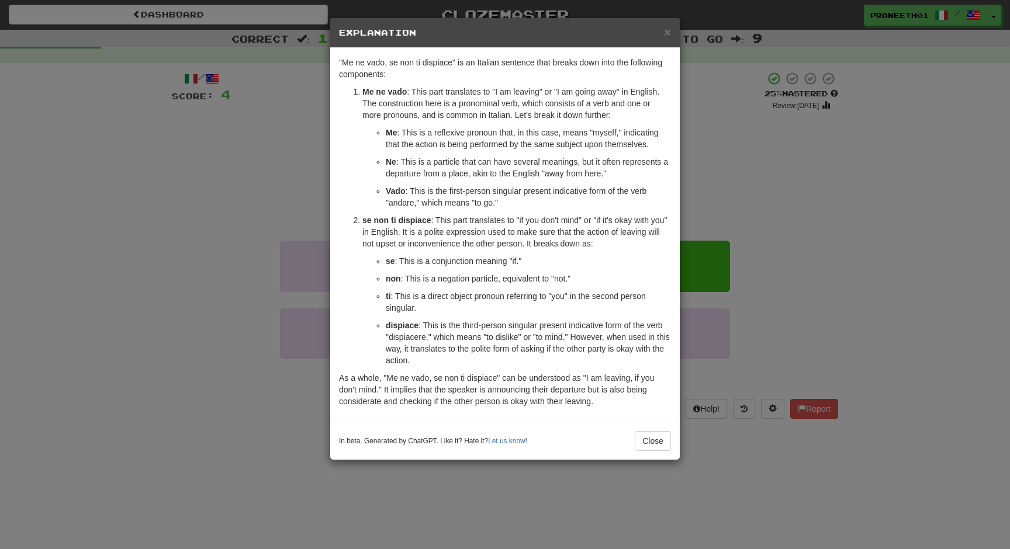
click at [512, 191] on p "Vado : This is the first-person singular present indicative form of the verb "a…" at bounding box center [528, 196] width 285 height 23
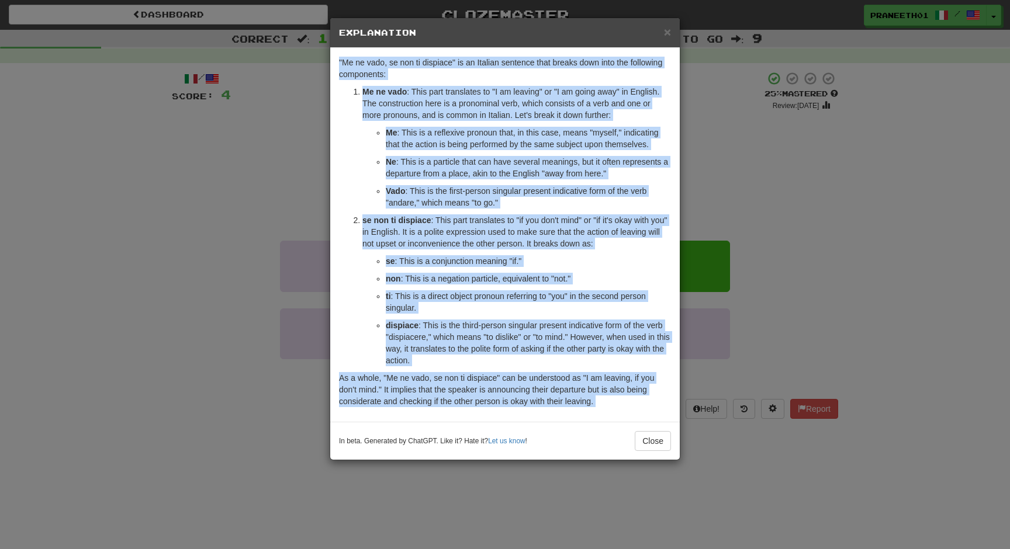
drag, startPoint x: 339, startPoint y: 63, endPoint x: 585, endPoint y: 429, distance: 441.6
click at [582, 429] on div "× Explanation "Me ne vado, se non ti dispiace" is an Italian sentence that brea…" at bounding box center [505, 239] width 351 height 443
click at [571, 378] on p "As a whole, "Me ne vado, se non ti dispiace" can be understood as "I am leaving…" at bounding box center [505, 389] width 332 height 35
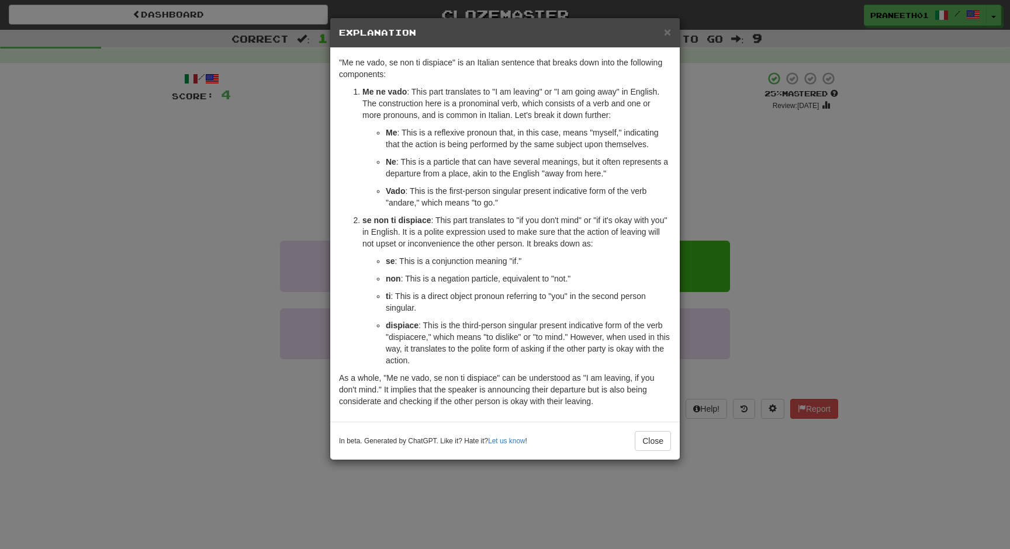
click at [460, 324] on p "dispiace : This is the third-person singular present indicative form of the ver…" at bounding box center [528, 343] width 285 height 47
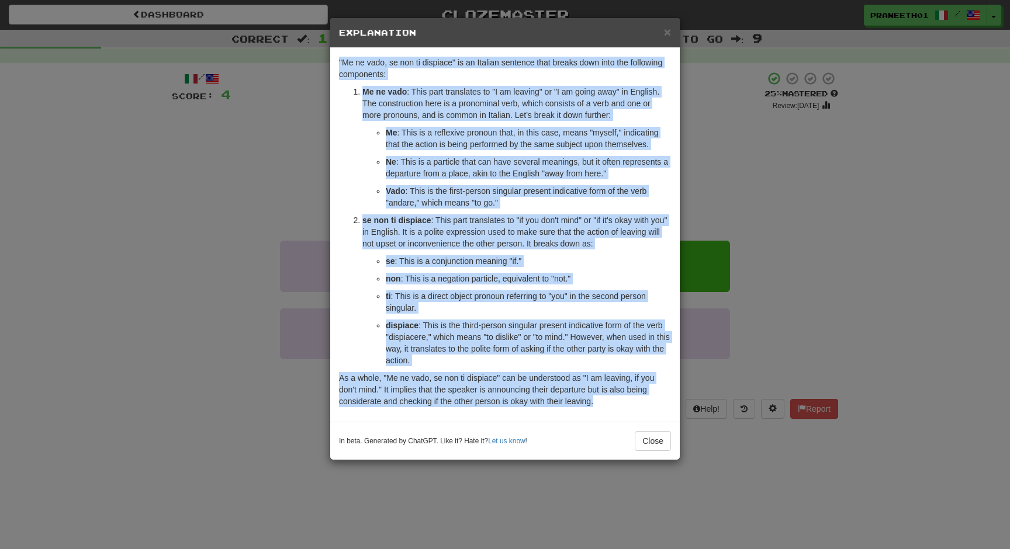
drag, startPoint x: 338, startPoint y: 58, endPoint x: 595, endPoint y: 401, distance: 428.6
click at [595, 401] on div ""Me ne vado, se non ti dispiace" is an Italian sentence that breaks down into t…" at bounding box center [504, 235] width 349 height 374
copy div ""Me ne vado, se non ti dispiace" is an Italian sentence that breaks down into t…"
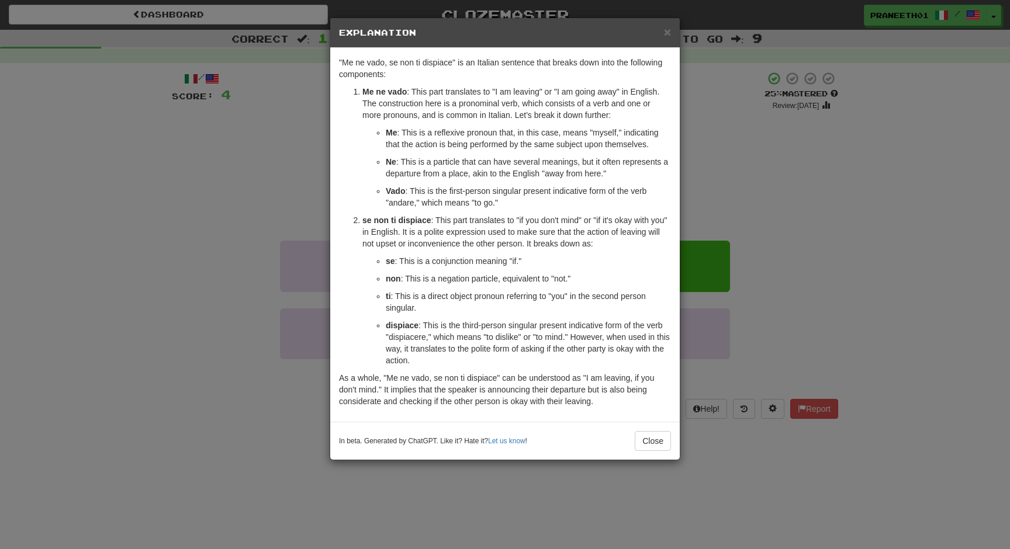
click at [189, 445] on div "× Explanation "Me ne vado, se non ti dispiace" is an Italian sentence that brea…" at bounding box center [505, 274] width 1010 height 549
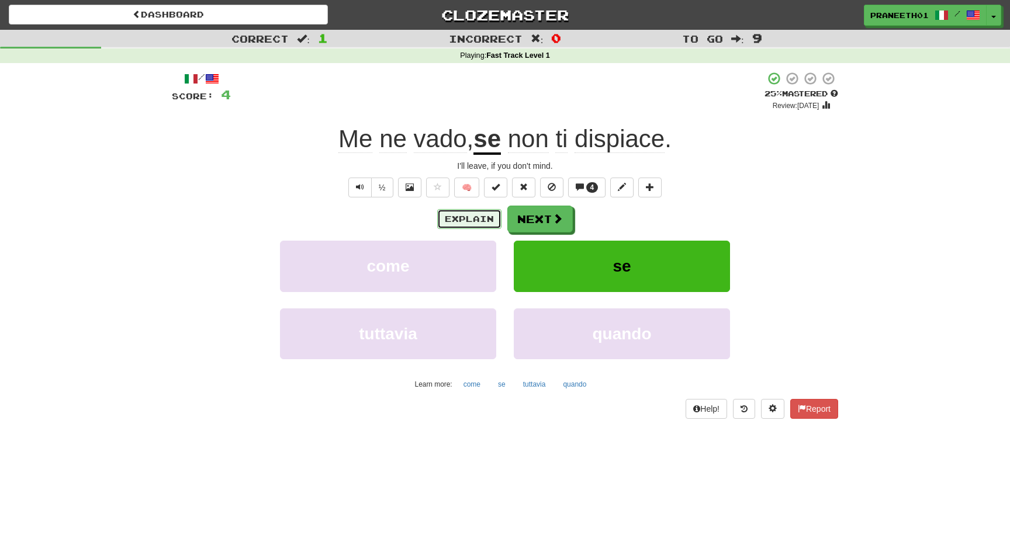
click at [469, 217] on button "Explain" at bounding box center [469, 219] width 64 height 20
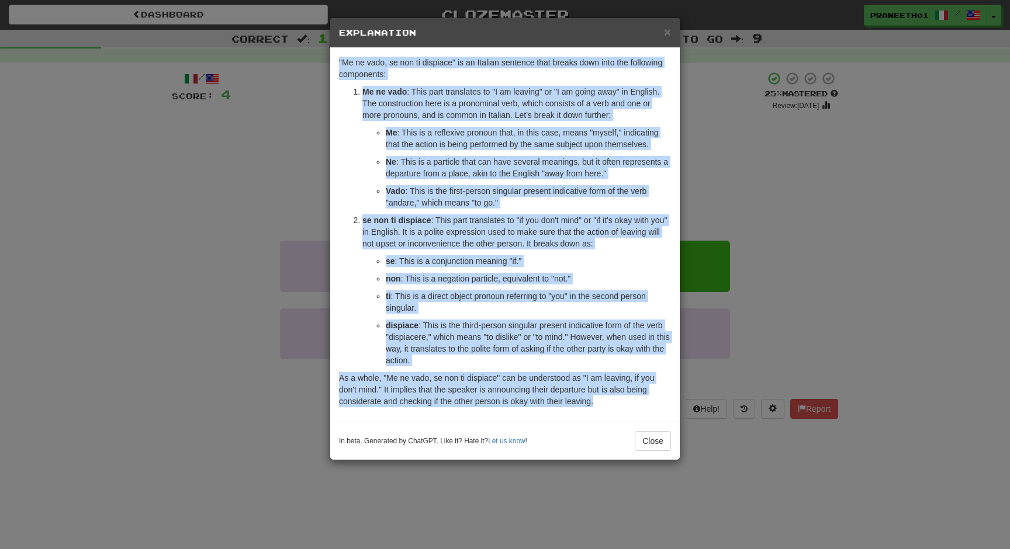
drag, startPoint x: 602, startPoint y: 404, endPoint x: 318, endPoint y: 56, distance: 448.9
click at [318, 56] on div "× Explanation "Me ne vado, se non ti dispiace" is an Italian sentence that brea…" at bounding box center [505, 274] width 1010 height 549
copy div ""Me ne vado, se non ti dispiace" is an Italian sentence that breaks down into t…"
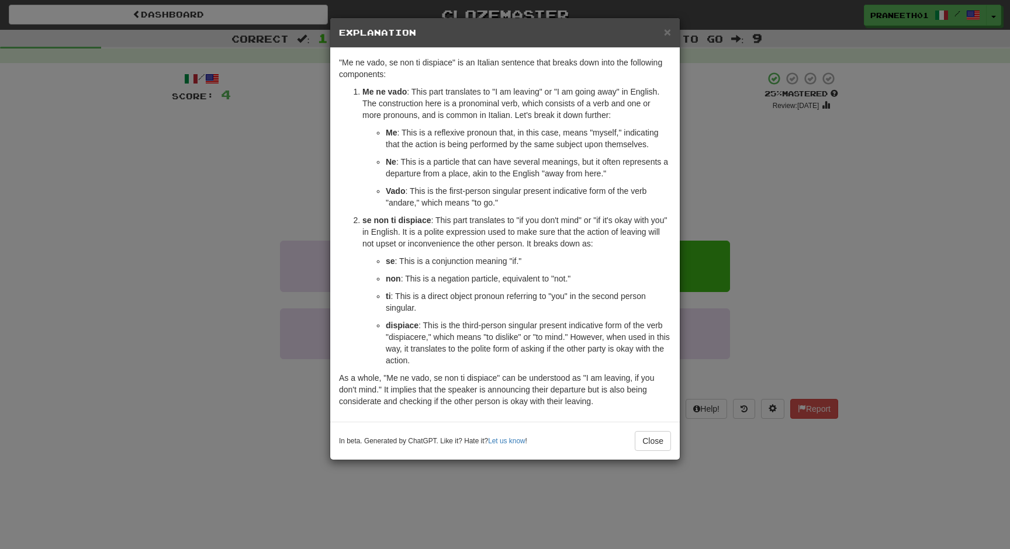
click at [633, 438] on div "In beta. Generated by ChatGPT. Like it? Hate it? Let us know ! Close" at bounding box center [505, 441] width 332 height 20
click at [651, 450] on button "Close" at bounding box center [653, 441] width 36 height 20
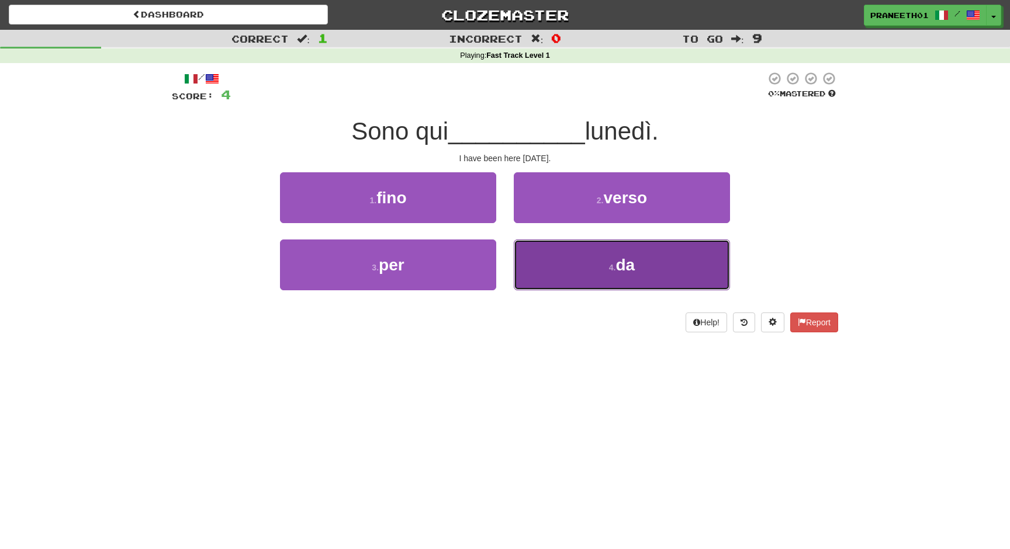
click at [590, 272] on button "4 . da" at bounding box center [622, 265] width 216 height 51
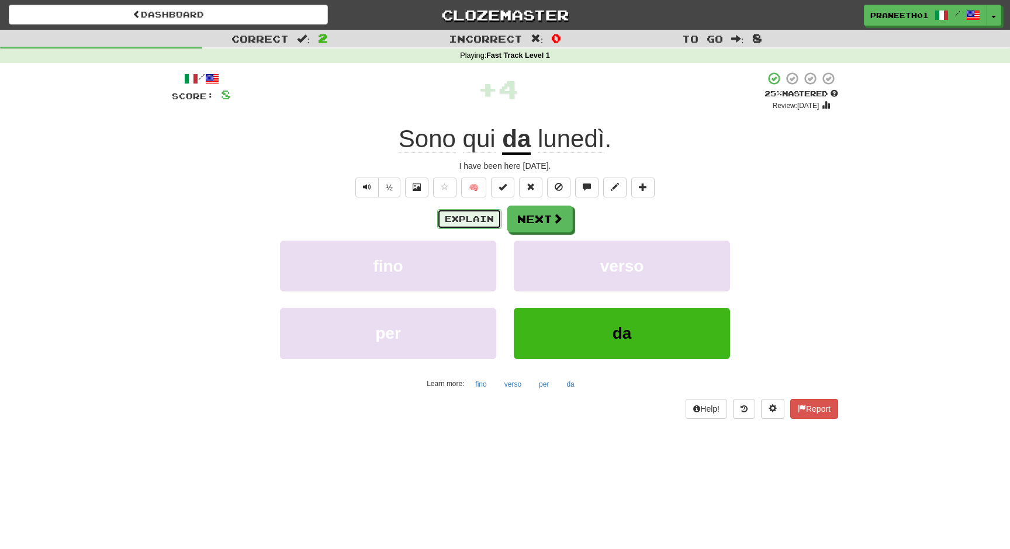
click at [477, 221] on button "Explain" at bounding box center [469, 219] width 64 height 20
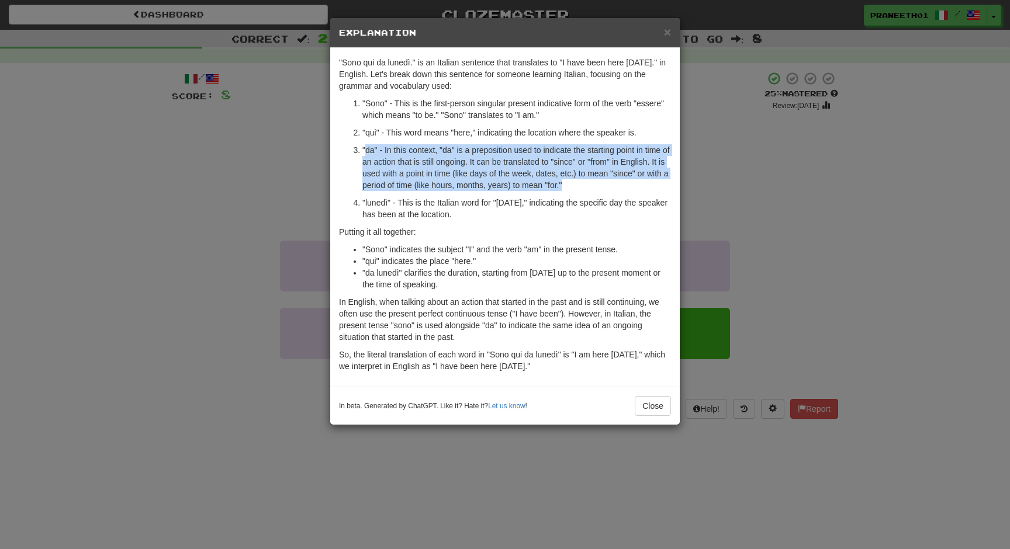
drag, startPoint x: 365, startPoint y: 147, endPoint x: 601, endPoint y: 181, distance: 239.0
click at [601, 181] on p ""da" - In this context, "da" is a preposition used to indicate the starting poi…" at bounding box center [516, 167] width 309 height 47
click at [665, 32] on span "×" at bounding box center [667, 31] width 7 height 13
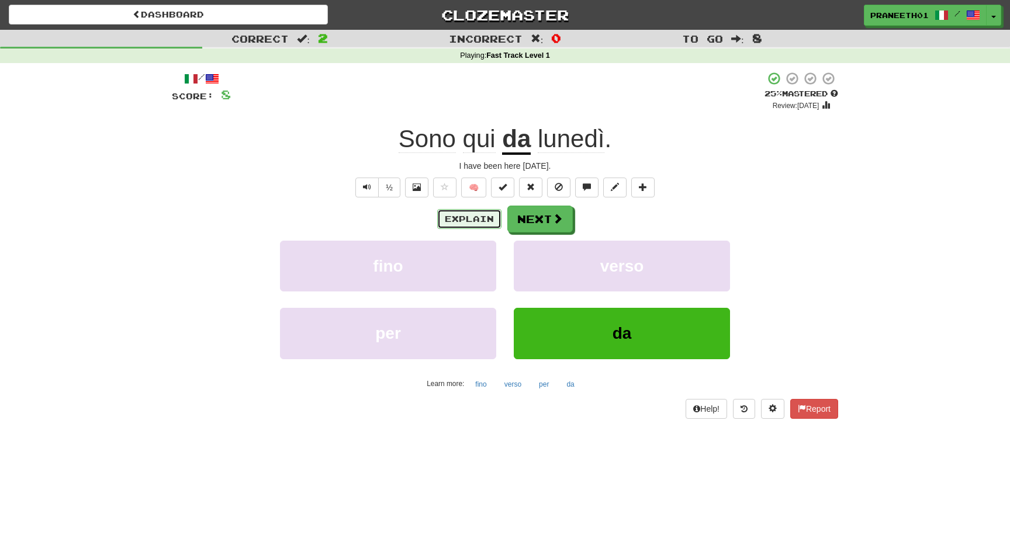
click at [483, 224] on button "Explain" at bounding box center [469, 219] width 64 height 20
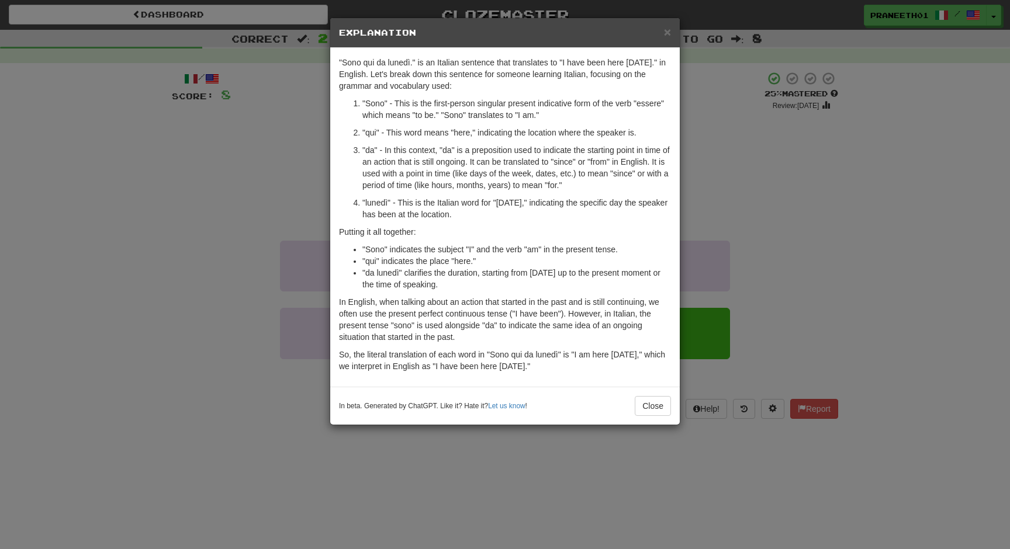
click at [430, 203] on p ""lunedì" - This is the Italian word for "Monday," indicating the specific day t…" at bounding box center [516, 208] width 309 height 23
click at [670, 30] on span "×" at bounding box center [667, 31] width 7 height 13
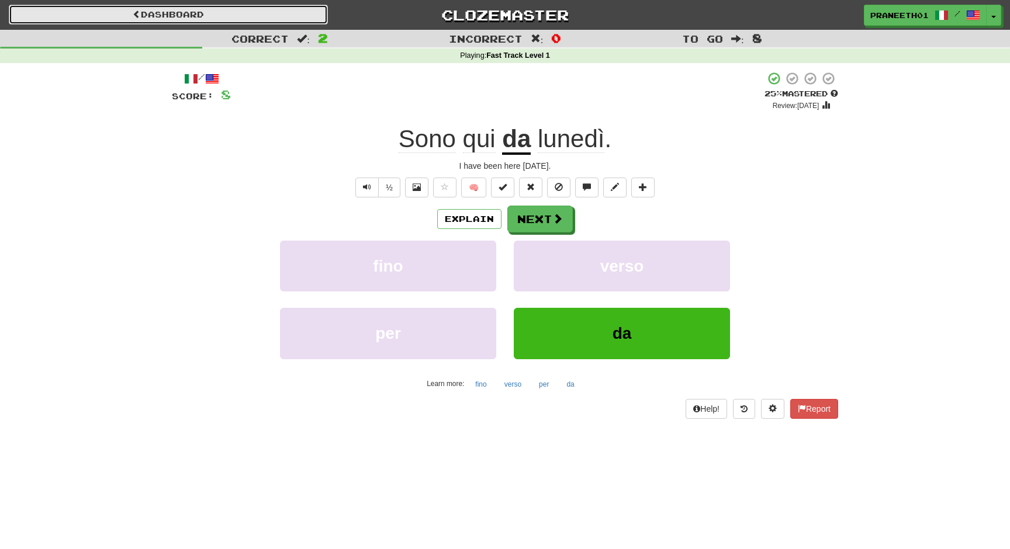
click at [176, 11] on link "Dashboard" at bounding box center [168, 15] width 319 height 20
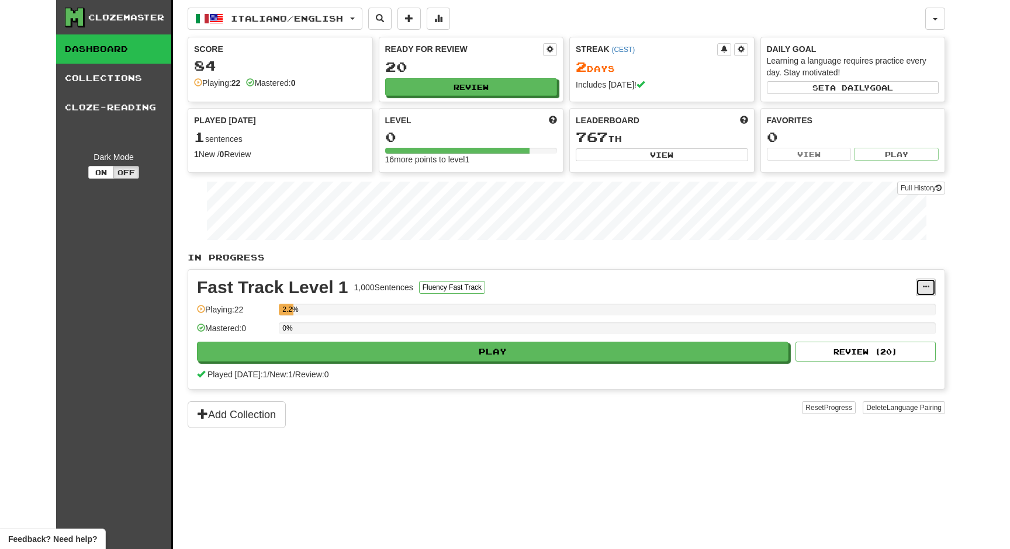
click at [924, 286] on span at bounding box center [925, 286] width 7 height 7
click at [974, 261] on div "Clozemaster Dashboard Collections Cloze-Reading Dark Mode On Off Dashboard Coll…" at bounding box center [505, 274] width 1010 height 549
click at [151, 113] on link "Cloze-Reading" at bounding box center [113, 107] width 115 height 29
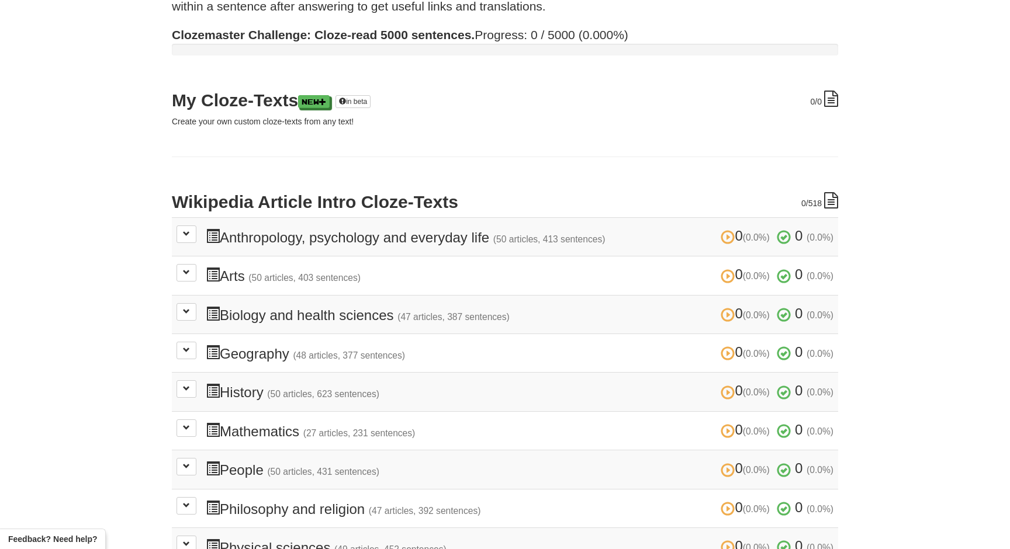
scroll to position [99, 0]
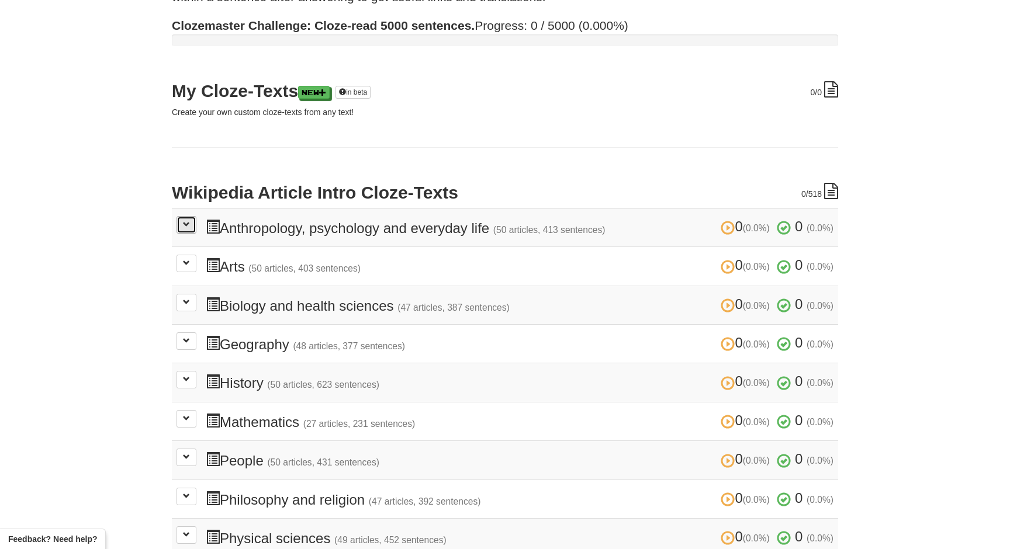
click at [183, 226] on span at bounding box center [186, 224] width 7 height 7
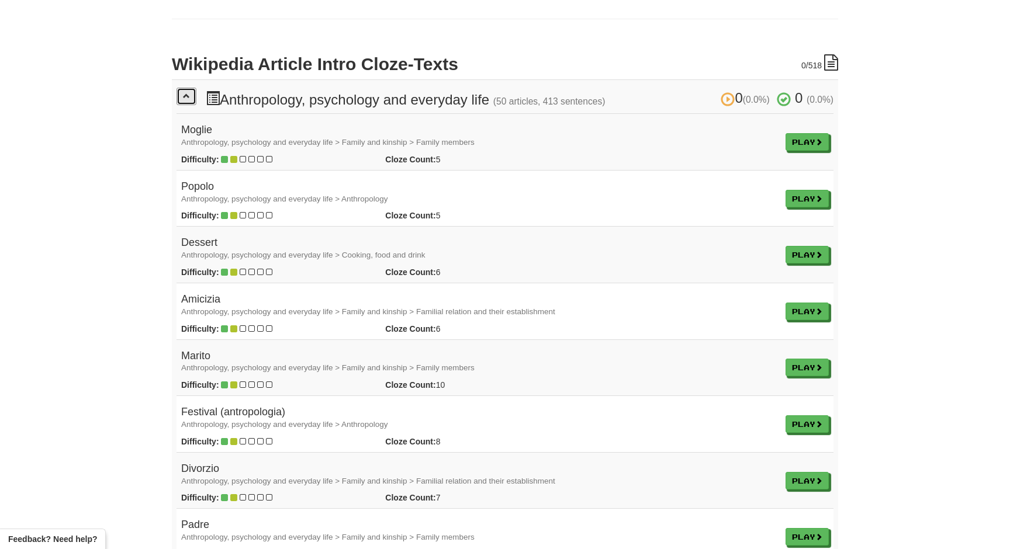
scroll to position [260, 0]
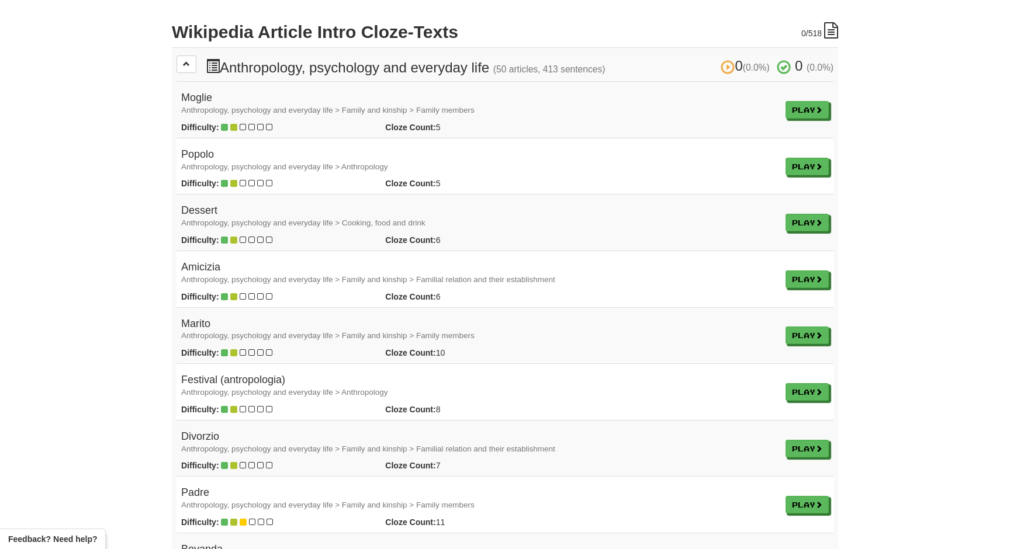
click at [204, 95] on h4 "Moglie Anthropology, psychology and everyday life > Family and kinship > Family…" at bounding box center [478, 103] width 595 height 23
click at [796, 115] on link "Play" at bounding box center [807, 111] width 43 height 18
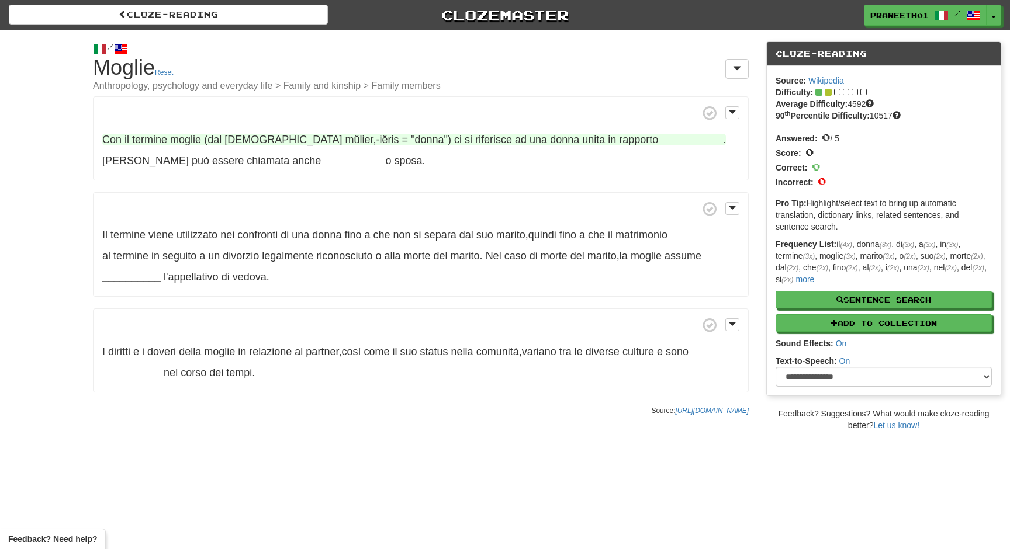
click at [186, 140] on span "moglie" at bounding box center [185, 140] width 31 height 12
click at [172, 142] on span "moglie" at bounding box center [185, 140] width 31 height 12
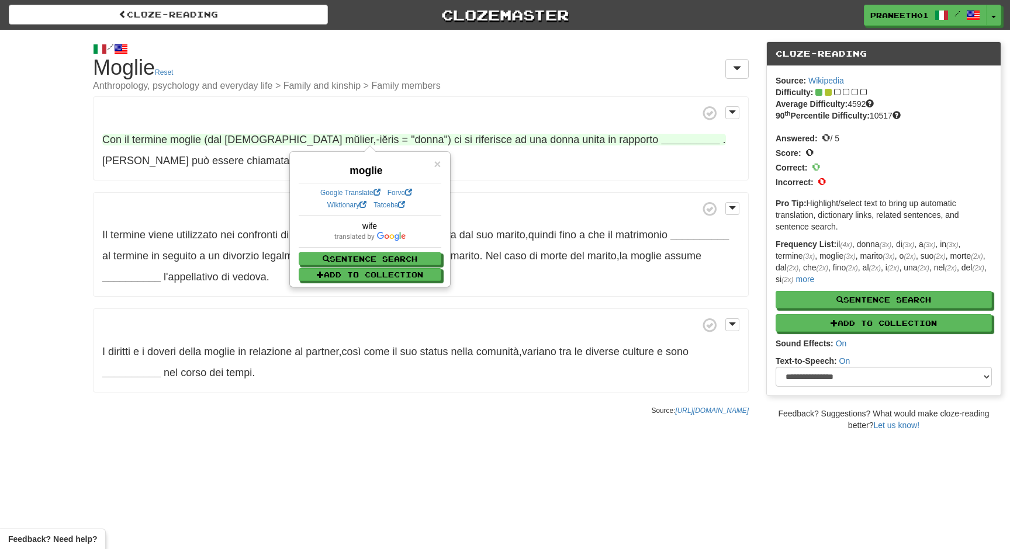
click at [186, 138] on span "moglie" at bounding box center [185, 140] width 31 height 12
click at [194, 139] on span "moglie" at bounding box center [185, 140] width 31 height 12
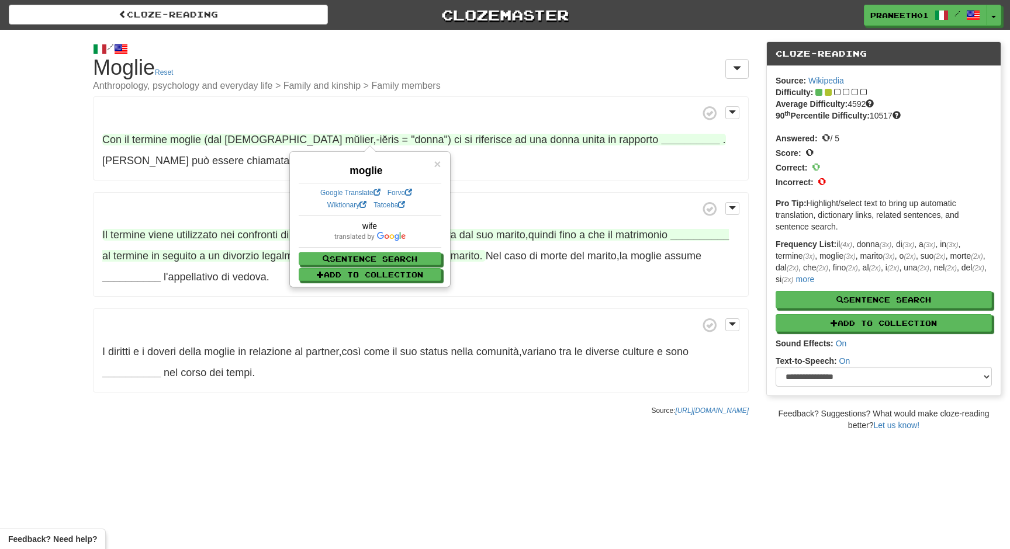
click at [192, 235] on span "utilizzato" at bounding box center [196, 235] width 41 height 12
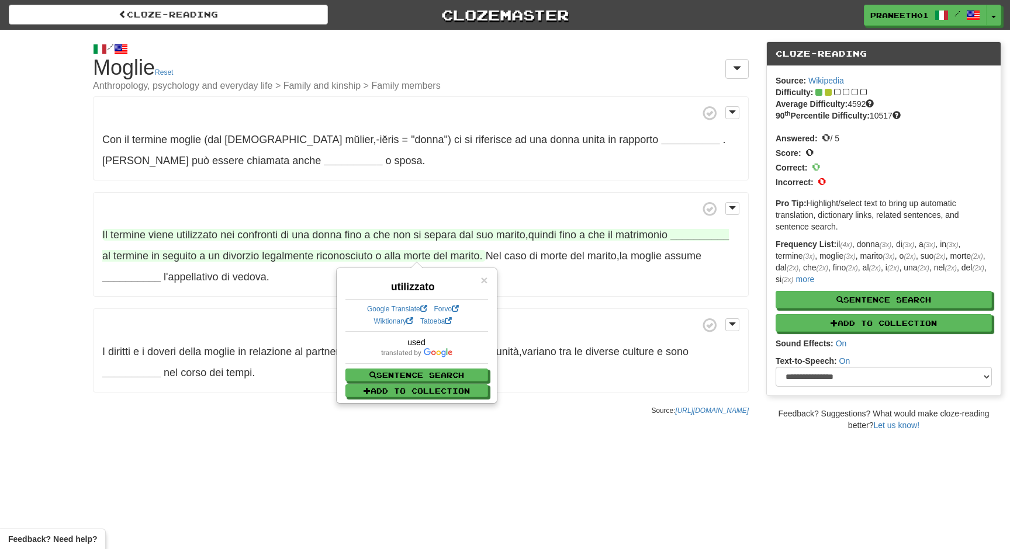
click at [201, 192] on p "Il termine viene utilizzato nei confronti di una donna fino a che non si separa…" at bounding box center [421, 244] width 656 height 105
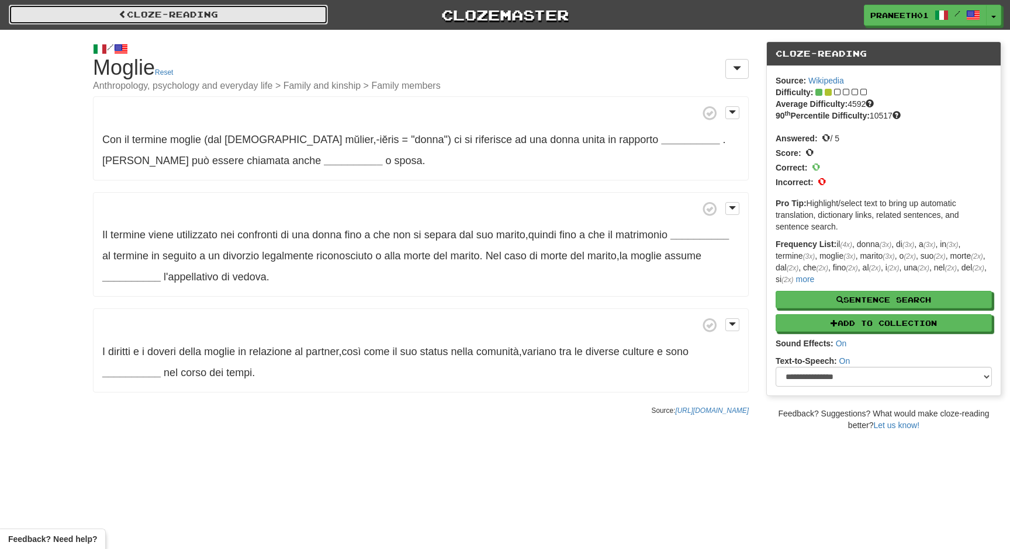
click at [127, 15] on link "Cloze-Reading" at bounding box center [168, 15] width 319 height 20
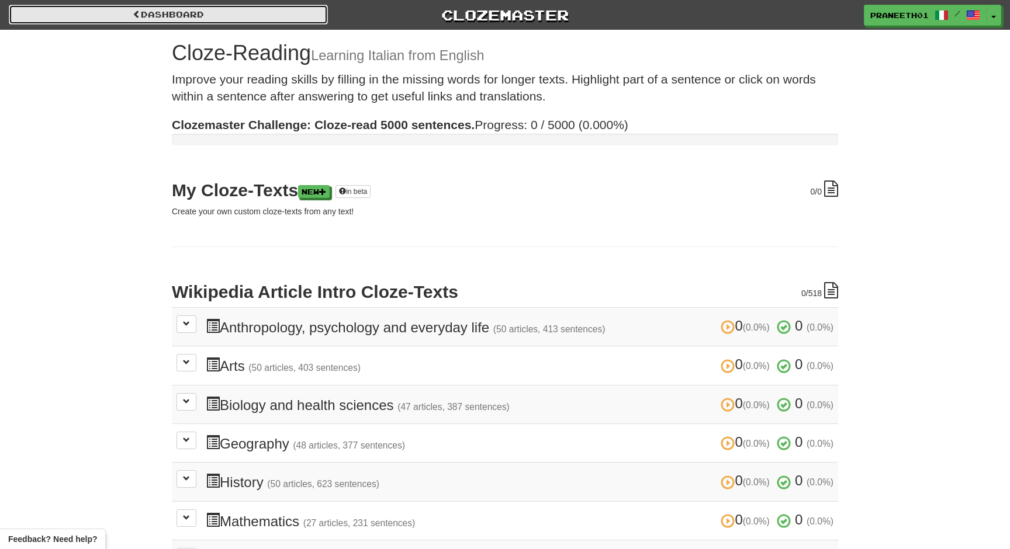
click at [213, 12] on link "Dashboard" at bounding box center [168, 15] width 319 height 20
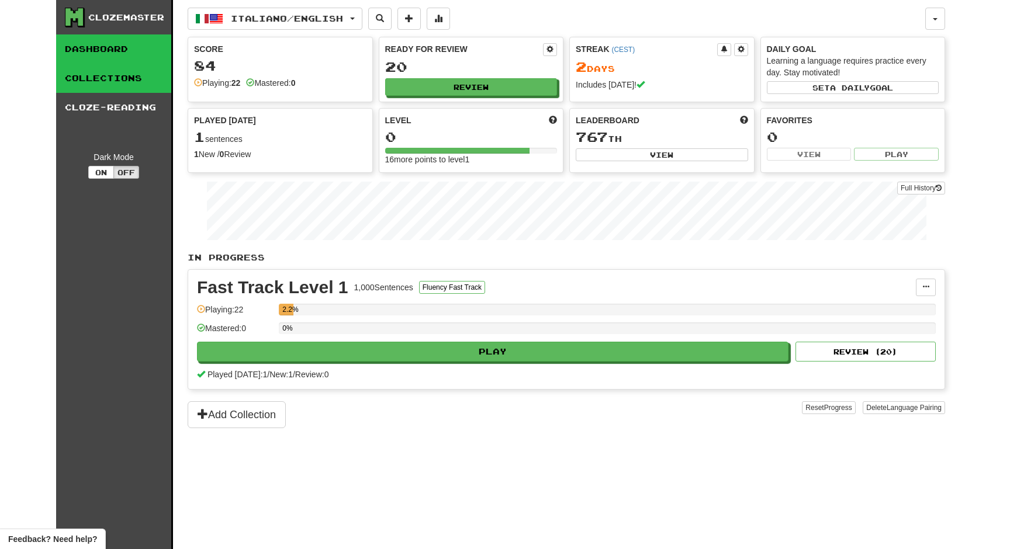
click at [117, 81] on link "Collections" at bounding box center [113, 78] width 115 height 29
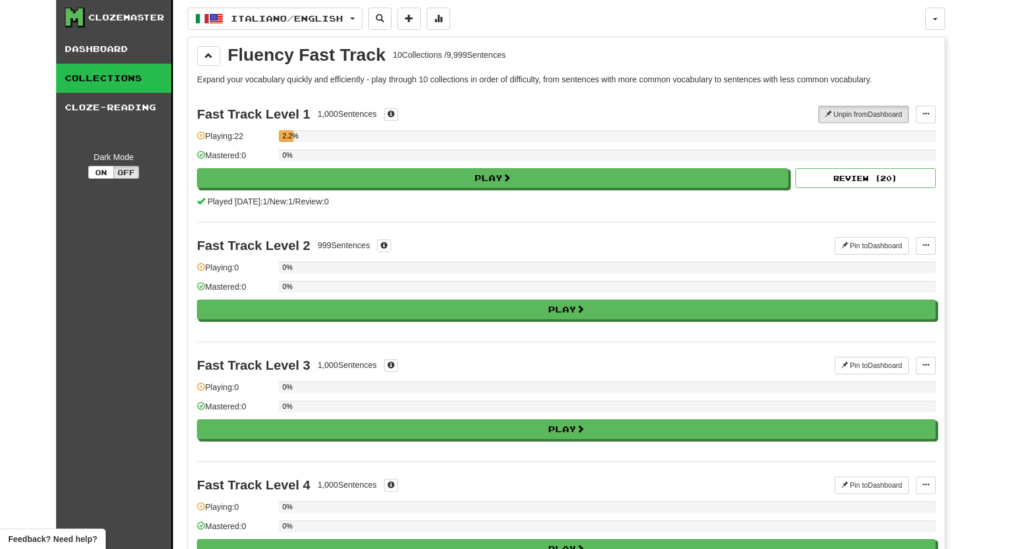
click at [401, 19] on div "Italiano / English Français / English Streak: 1 Review: 80 Points [DATE]: 0 Ita…" at bounding box center [556, 19] width 737 height 22
click at [391, 19] on button at bounding box center [379, 19] width 23 height 22
select select "****"
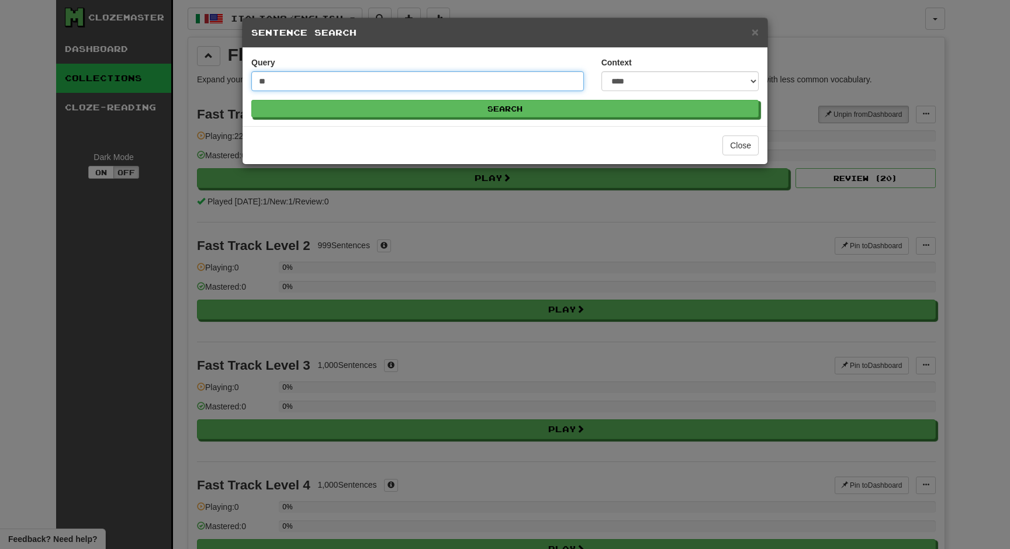
type input "**"
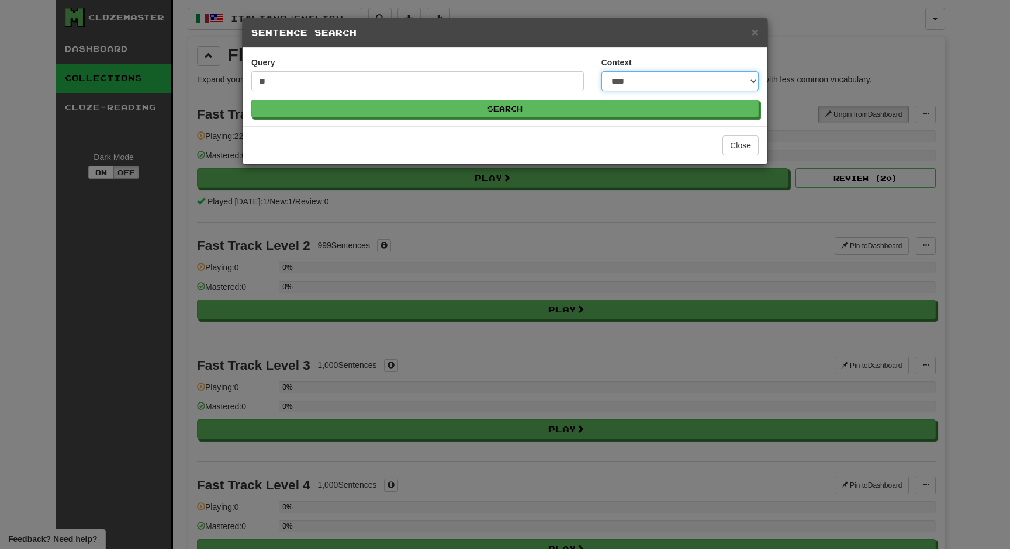
click at [649, 81] on select "**********" at bounding box center [679, 81] width 157 height 20
click at [601, 71] on select "**********" at bounding box center [679, 81] width 157 height 20
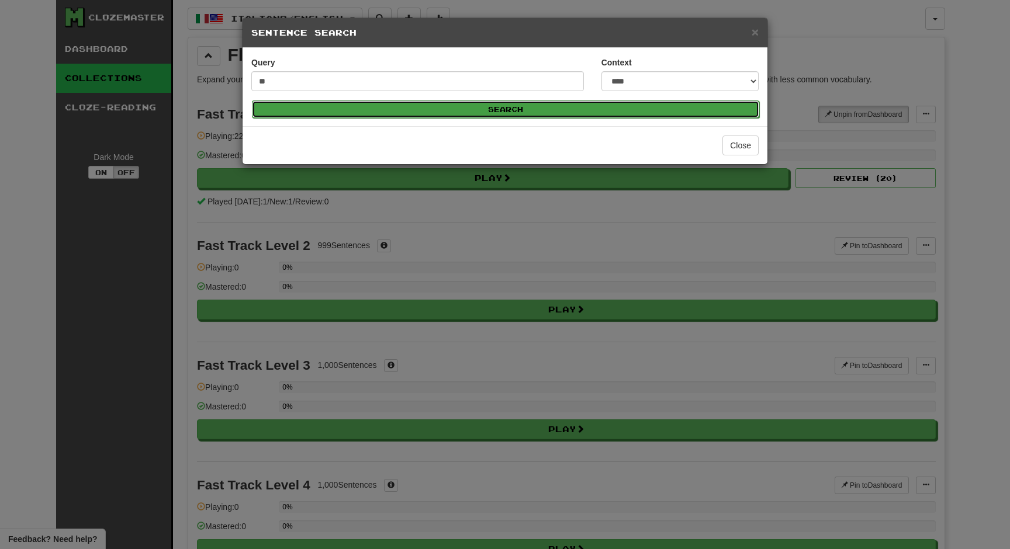
click at [556, 113] on button "Search" at bounding box center [505, 109] width 507 height 18
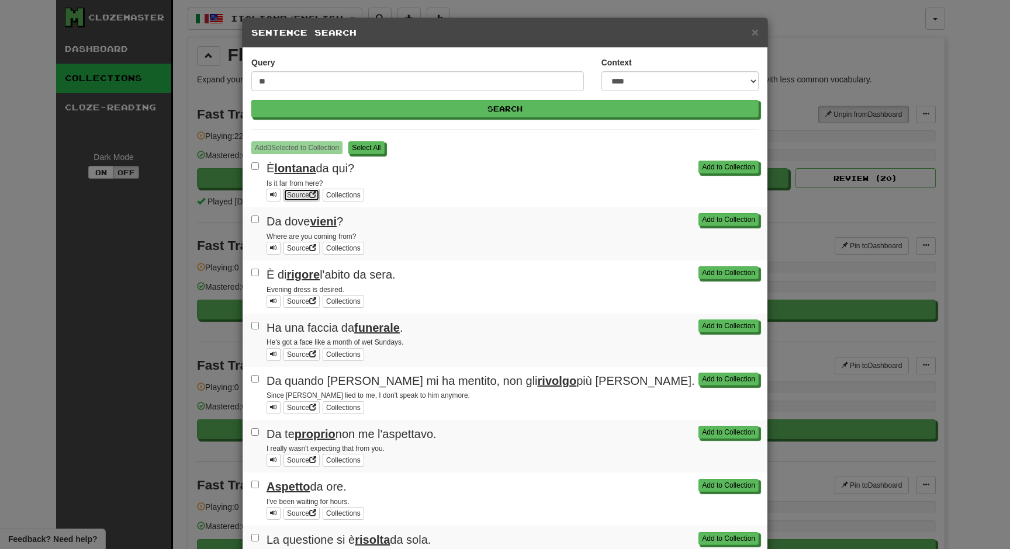
click at [308, 191] on link "Source" at bounding box center [301, 195] width 36 height 13
click at [760, 32] on div "× Sentence Search" at bounding box center [504, 33] width 525 height 30
click at [755, 33] on span "×" at bounding box center [754, 31] width 7 height 13
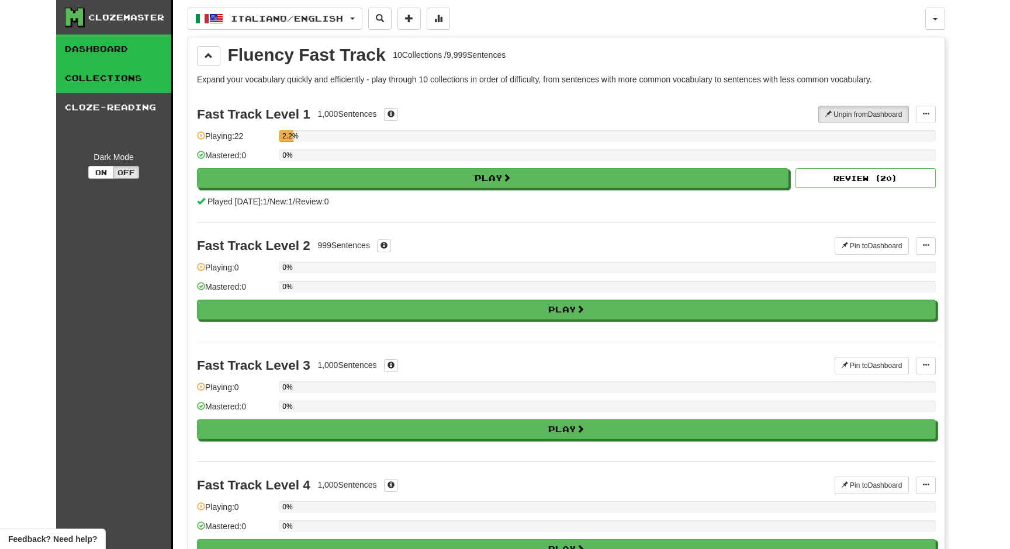
click at [112, 51] on link "Dashboard" at bounding box center [113, 48] width 115 height 29
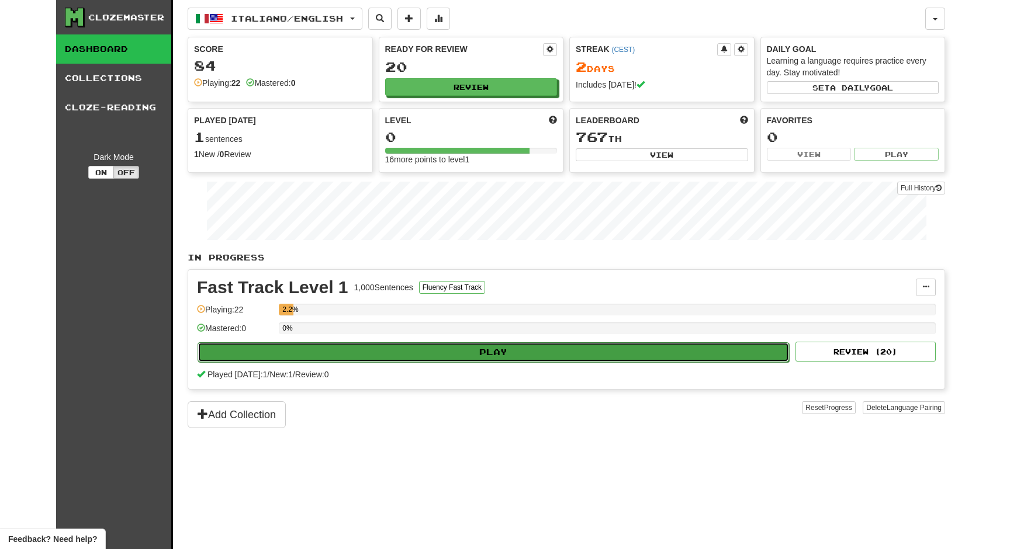
click at [461, 353] on button "Play" at bounding box center [492, 352] width 591 height 20
select select "**"
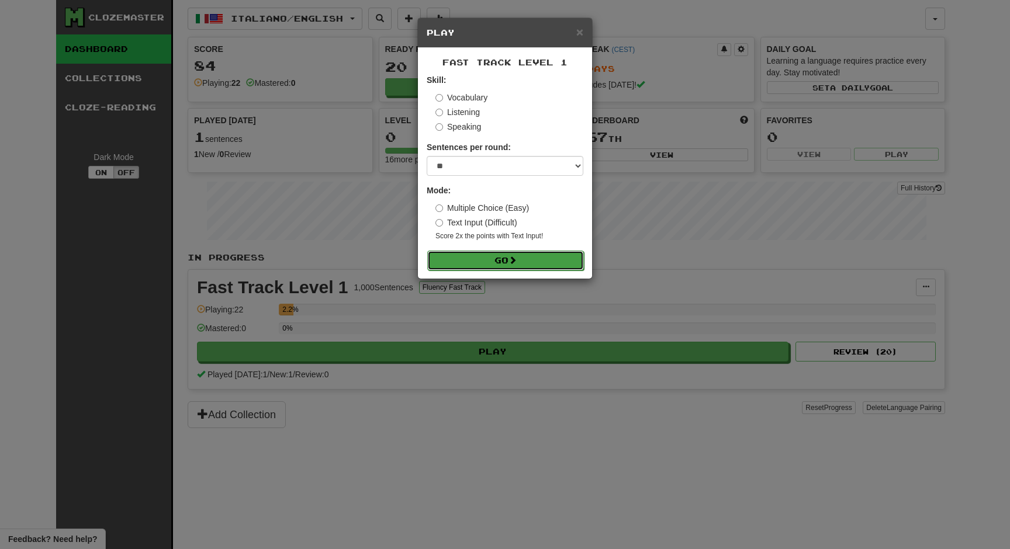
click at [507, 257] on button "Go" at bounding box center [505, 261] width 157 height 20
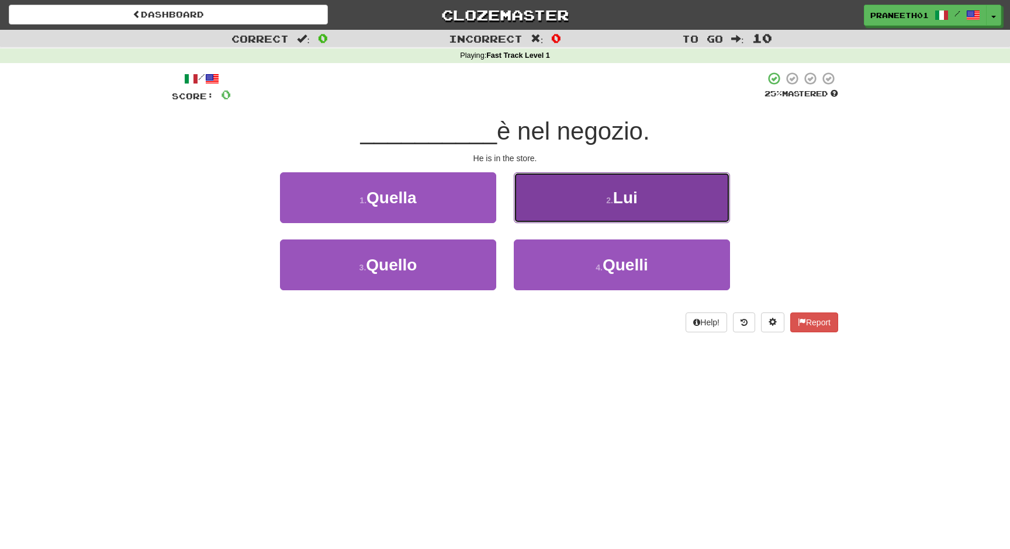
click at [614, 205] on button "2 . Lui" at bounding box center [622, 197] width 216 height 51
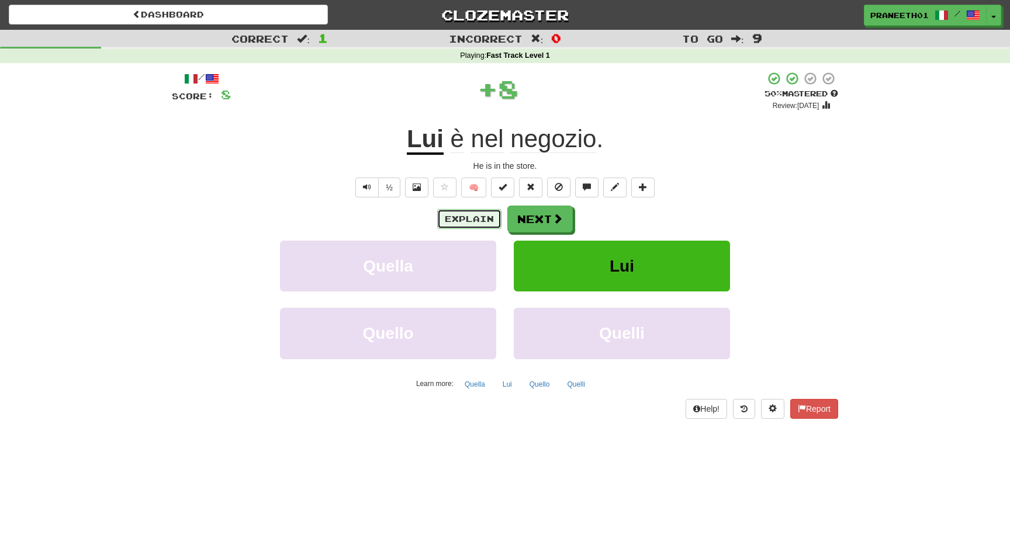
click at [482, 220] on button "Explain" at bounding box center [469, 219] width 64 height 20
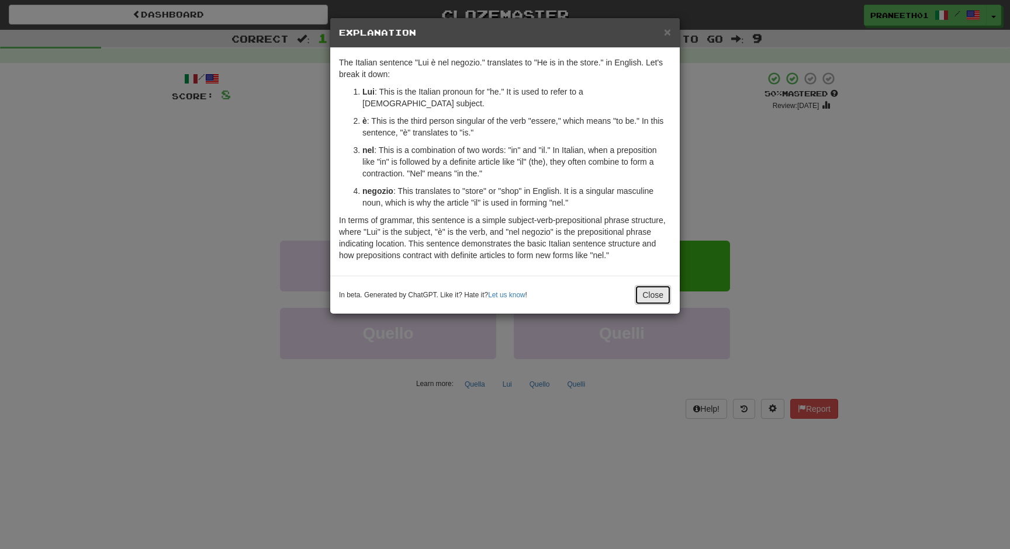
click at [648, 289] on button "Close" at bounding box center [653, 295] width 36 height 20
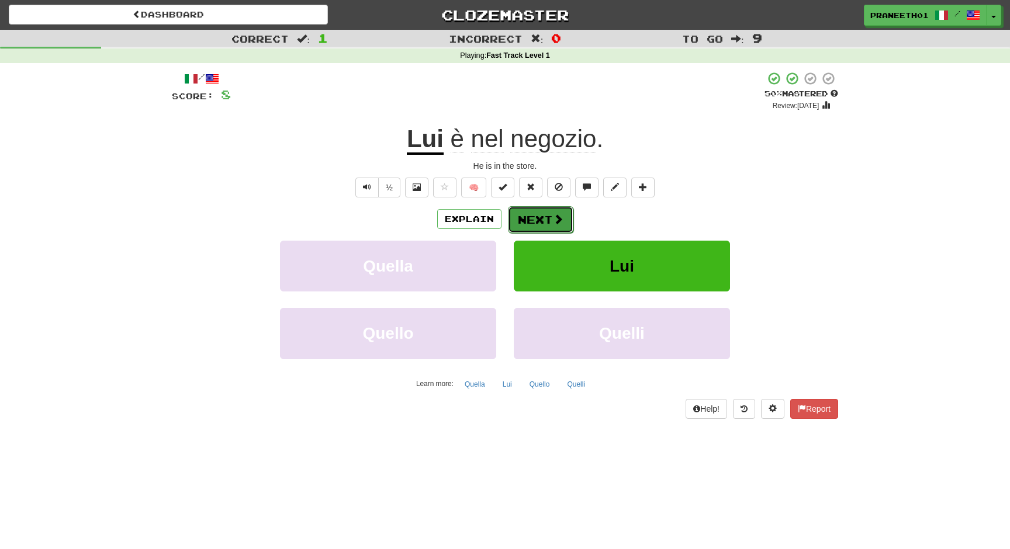
click at [557, 220] on span at bounding box center [558, 219] width 11 height 11
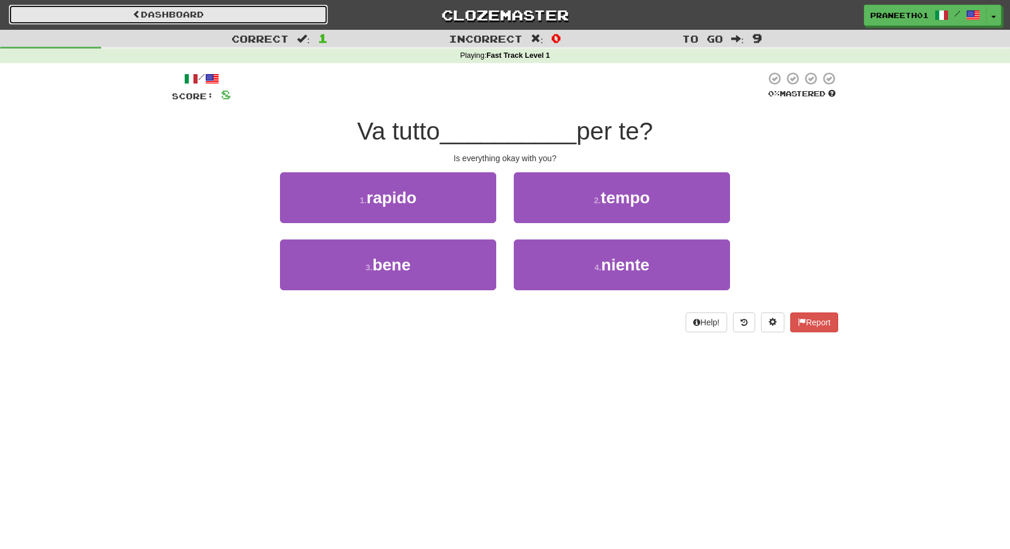
click at [159, 10] on link "Dashboard" at bounding box center [168, 15] width 319 height 20
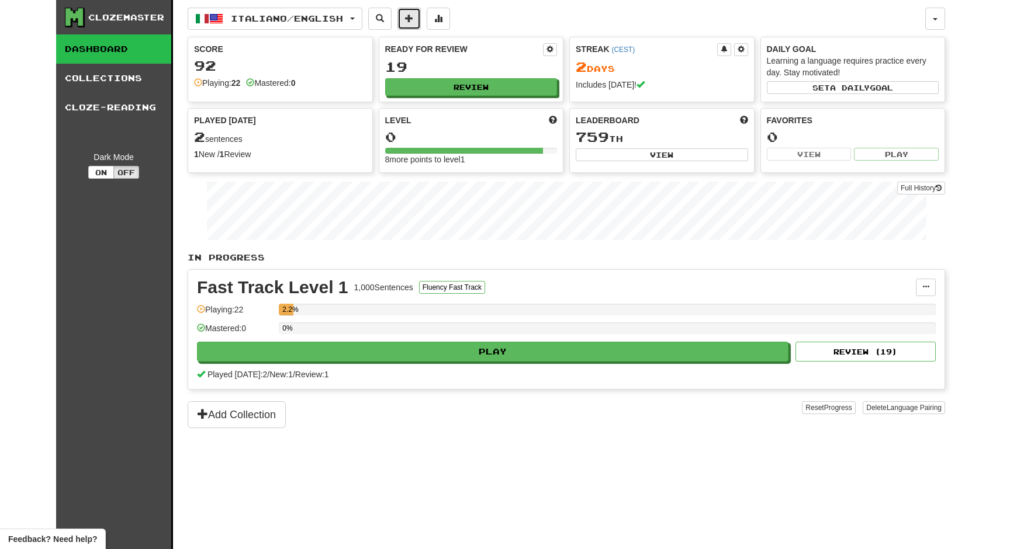
click at [413, 20] on span at bounding box center [409, 18] width 8 height 8
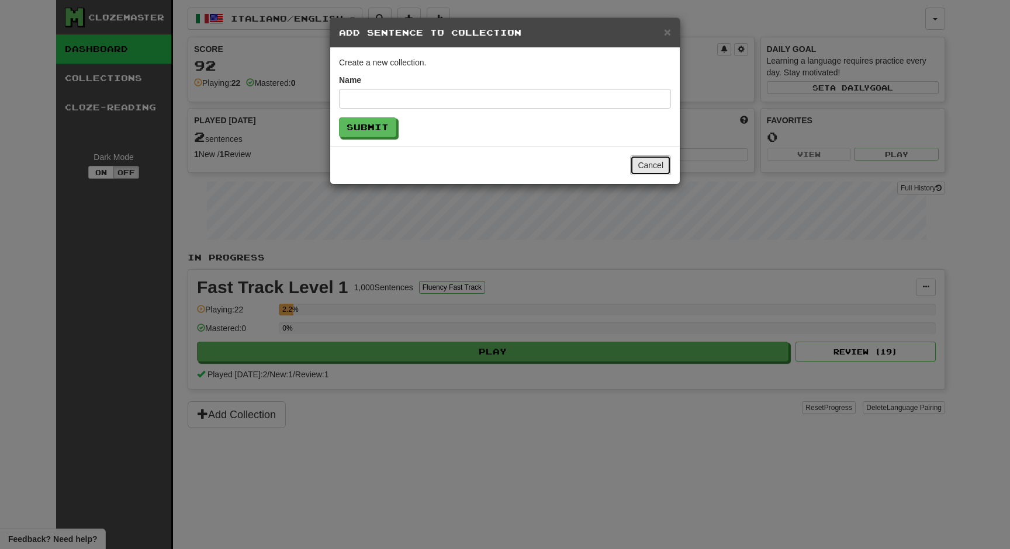
click at [651, 165] on button "Cancel" at bounding box center [650, 165] width 41 height 20
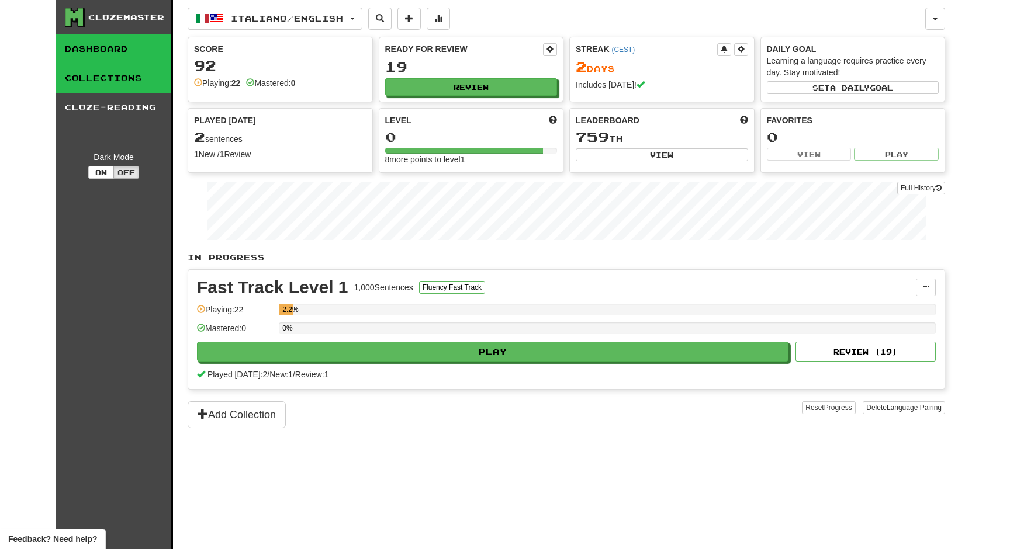
click at [104, 80] on link "Collections" at bounding box center [113, 78] width 115 height 29
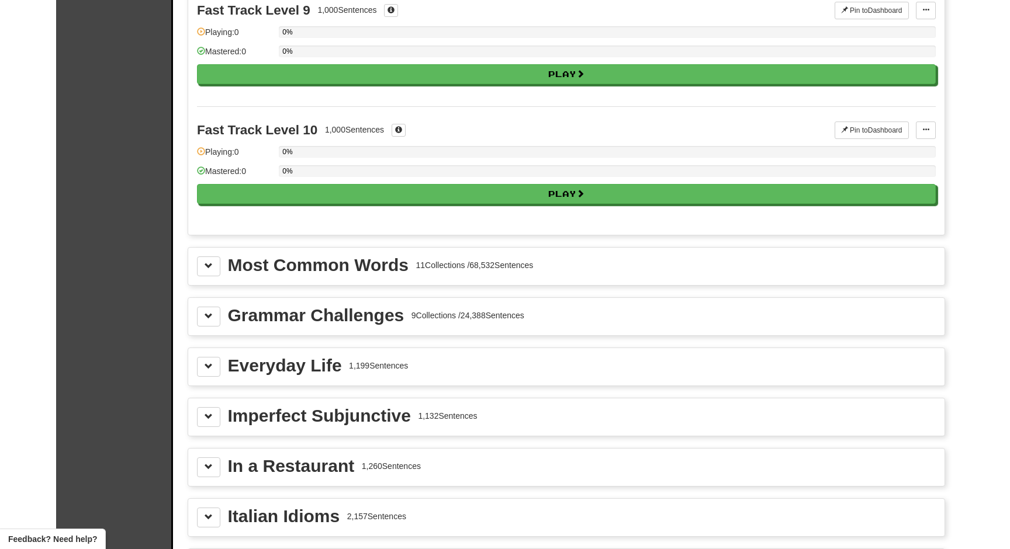
scroll to position [1076, 0]
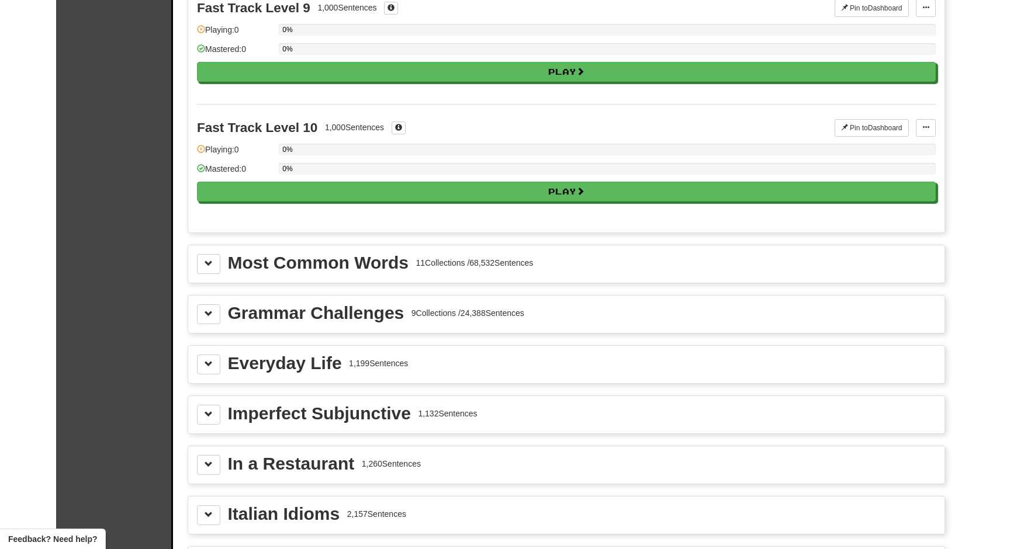
click at [408, 249] on div "Most Common Words 11 Collections / 68,532 Sentences" at bounding box center [566, 263] width 756 height 37
click at [404, 268] on div "Most Common Words" at bounding box center [318, 263] width 181 height 18
click at [204, 259] on button at bounding box center [208, 264] width 23 height 20
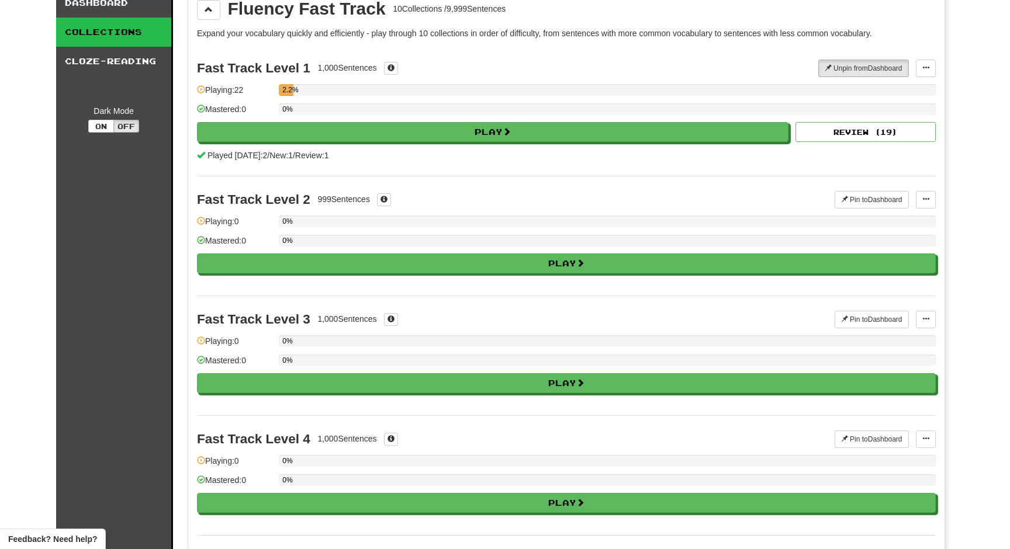
scroll to position [0, 0]
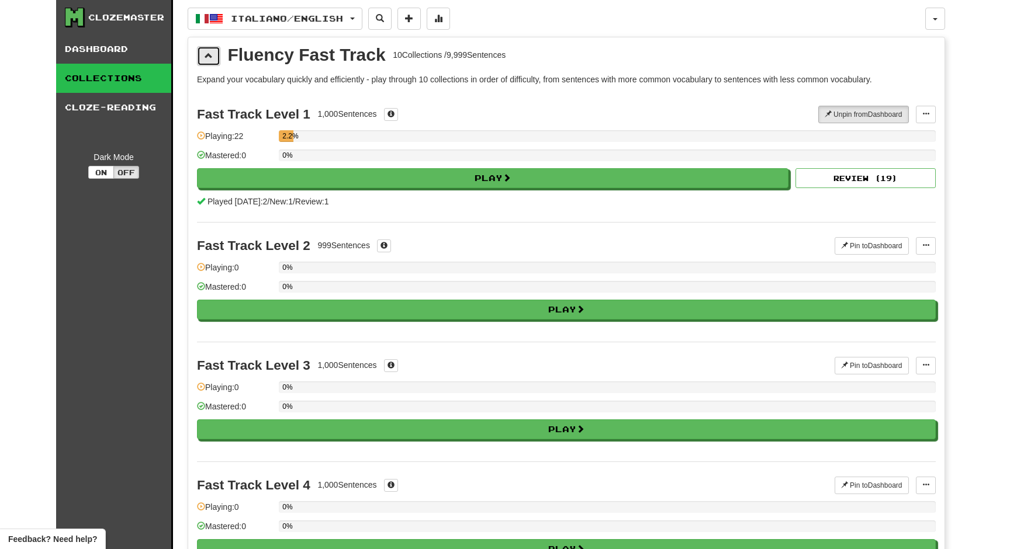
click at [205, 50] on button at bounding box center [208, 56] width 23 height 20
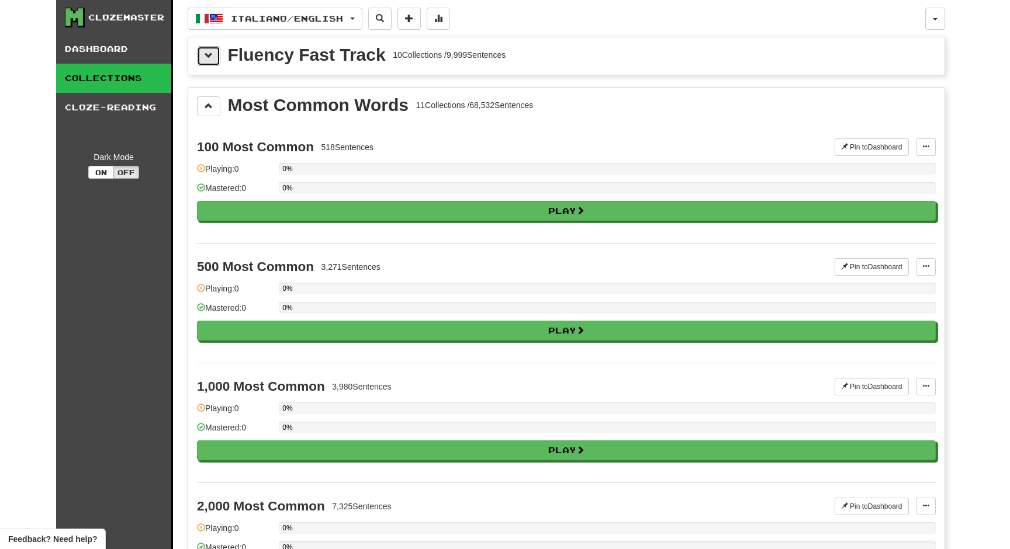
click at [217, 62] on button at bounding box center [208, 56] width 23 height 20
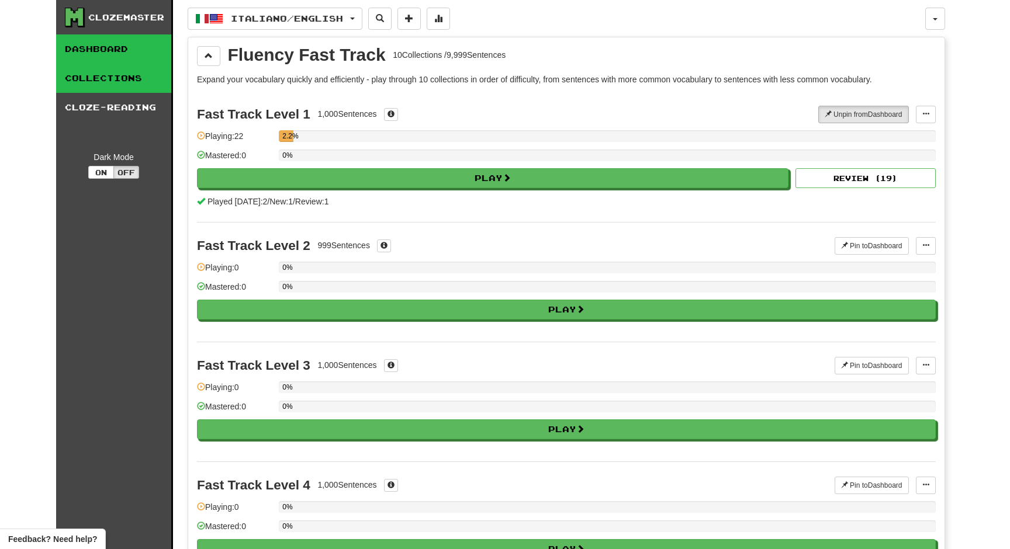
click at [117, 59] on link "Dashboard" at bounding box center [113, 48] width 115 height 29
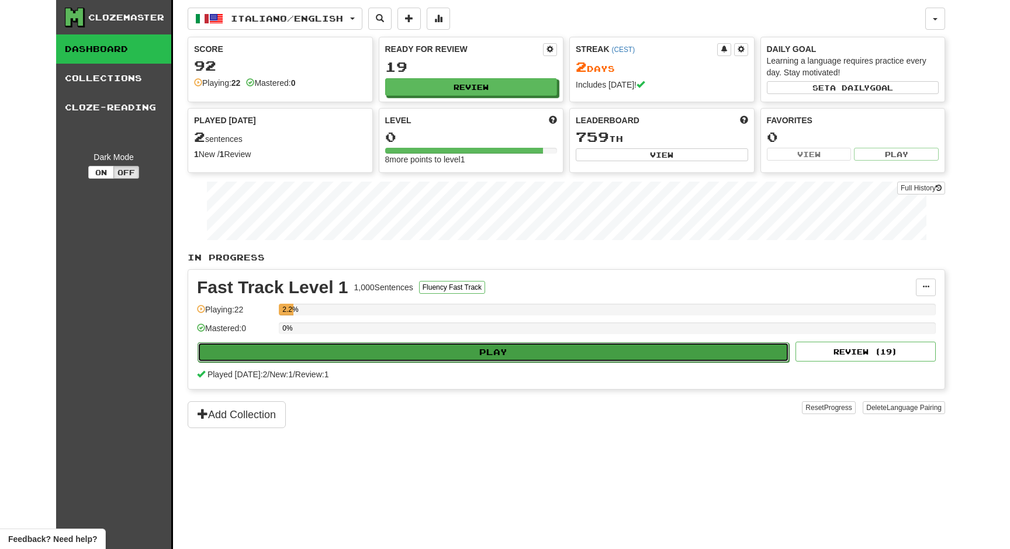
click at [386, 345] on button "Play" at bounding box center [492, 352] width 591 height 20
select select "**"
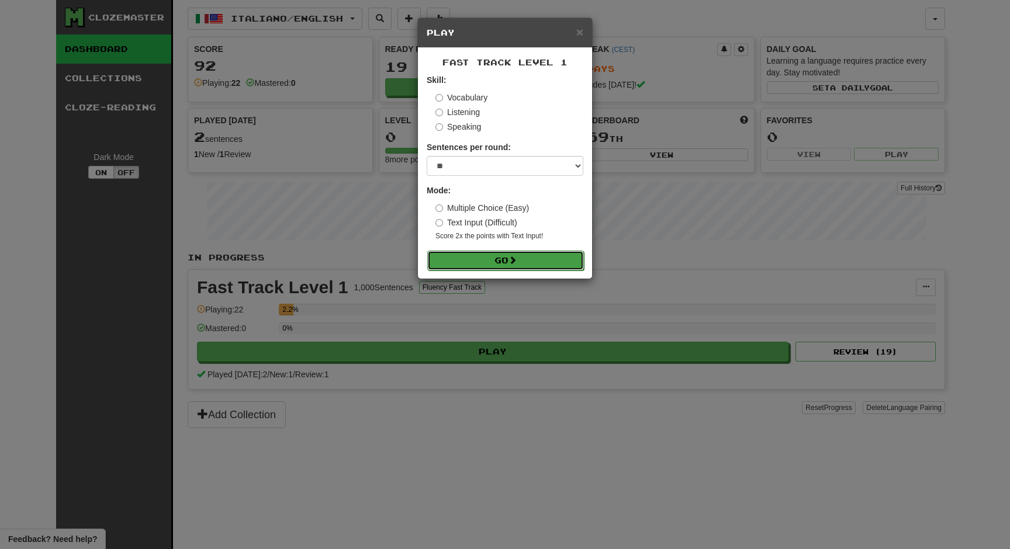
click at [531, 257] on button "Go" at bounding box center [505, 261] width 157 height 20
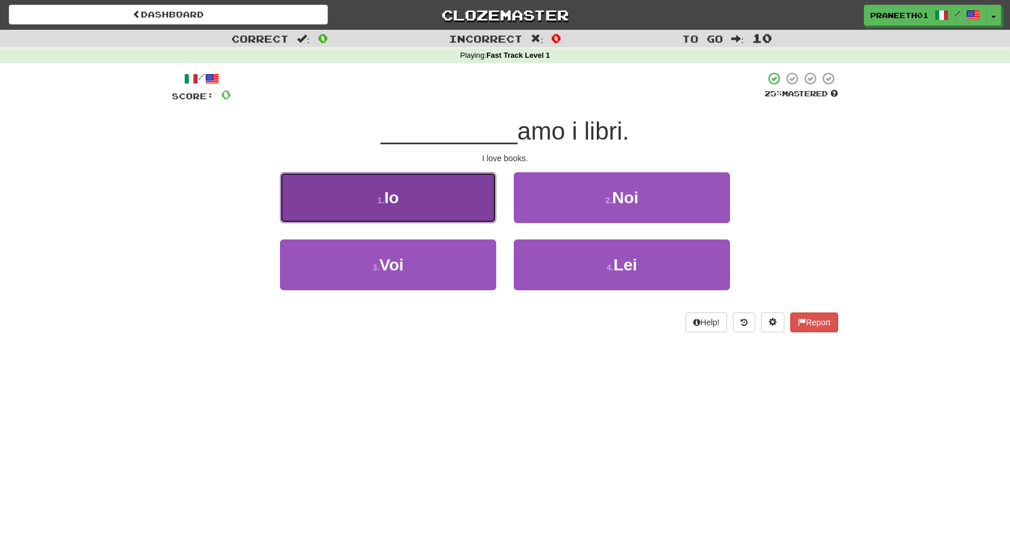
click at [453, 198] on button "1 . Io" at bounding box center [388, 197] width 216 height 51
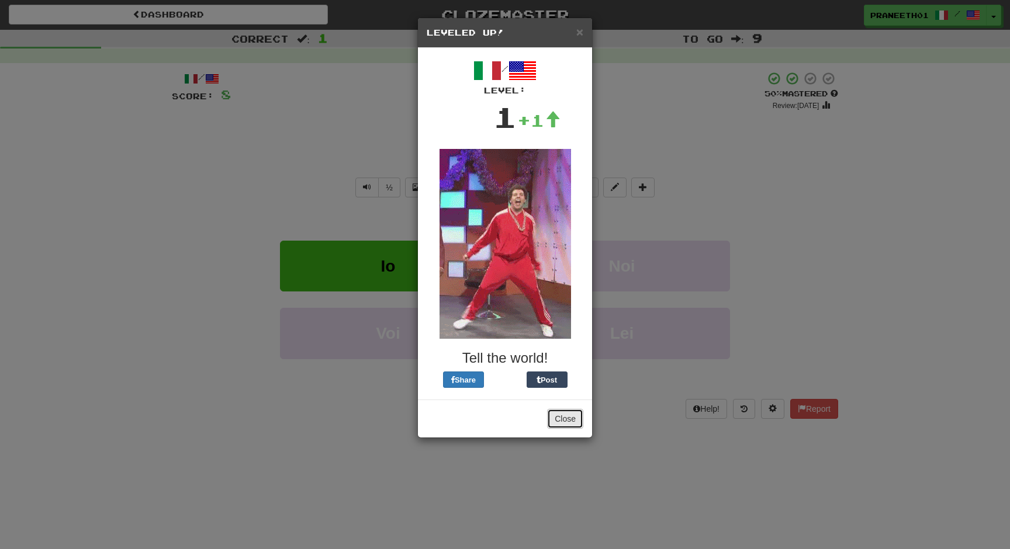
click at [567, 416] on button "Close" at bounding box center [565, 419] width 36 height 20
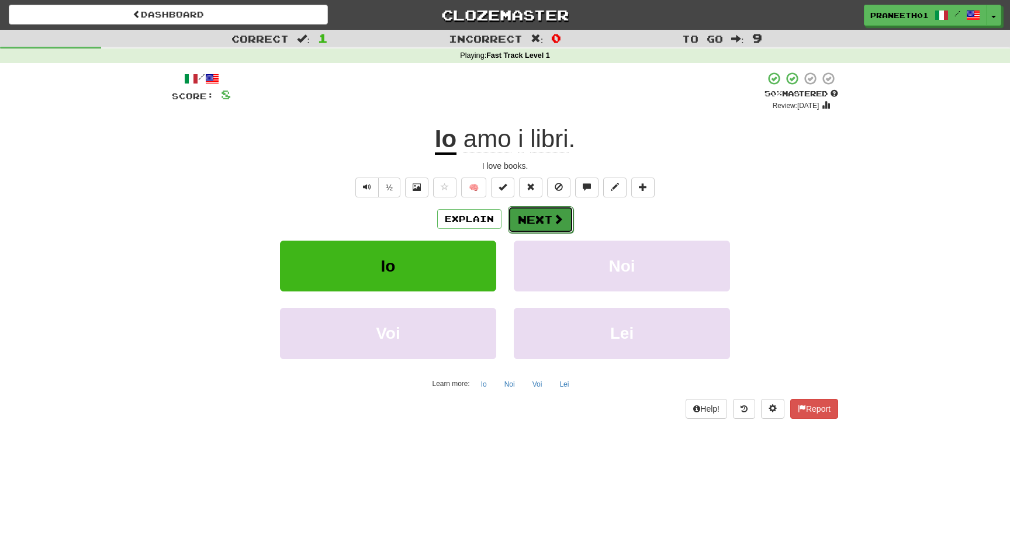
click at [540, 226] on button "Next" at bounding box center [540, 219] width 65 height 27
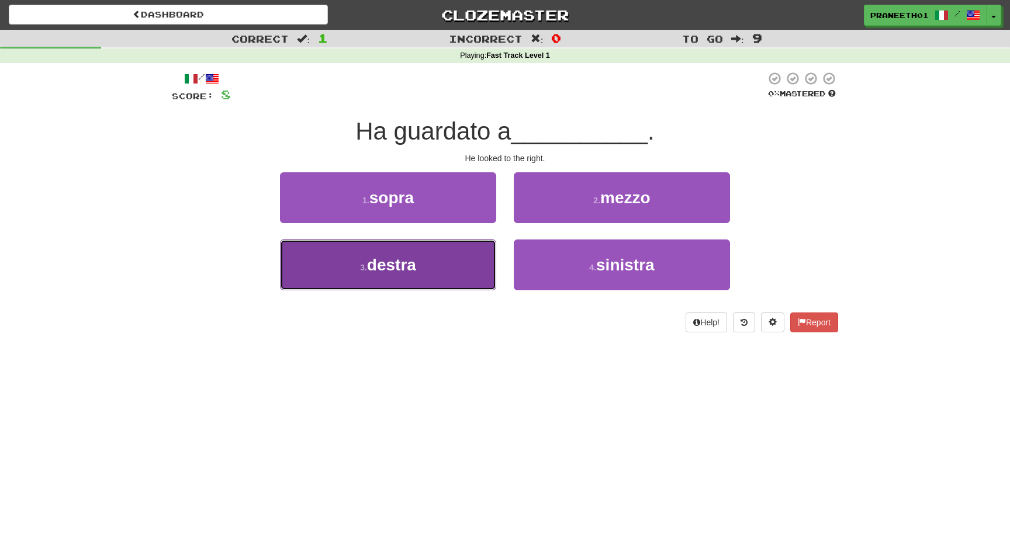
click at [441, 262] on button "3 . destra" at bounding box center [388, 265] width 216 height 51
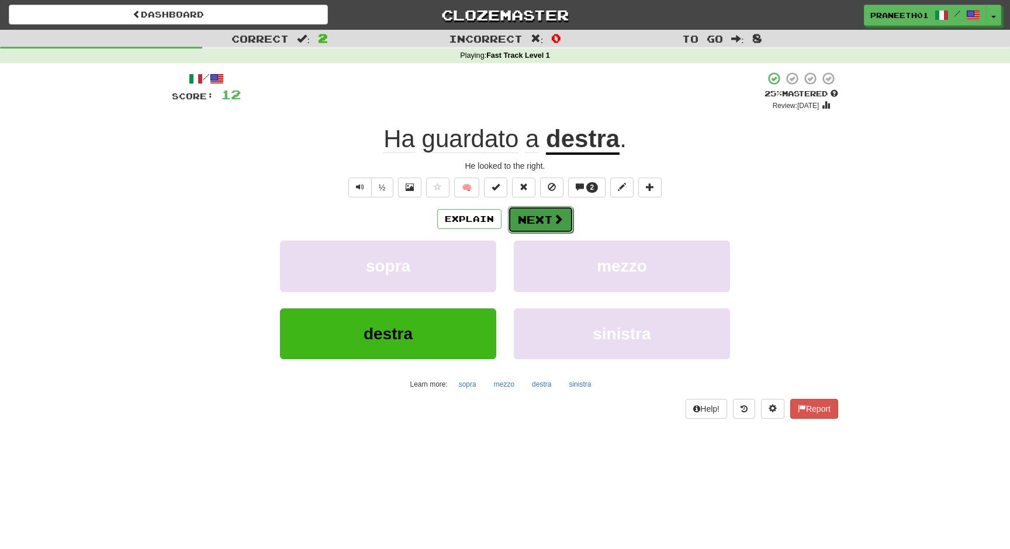
click at [551, 213] on button "Next" at bounding box center [540, 219] width 65 height 27
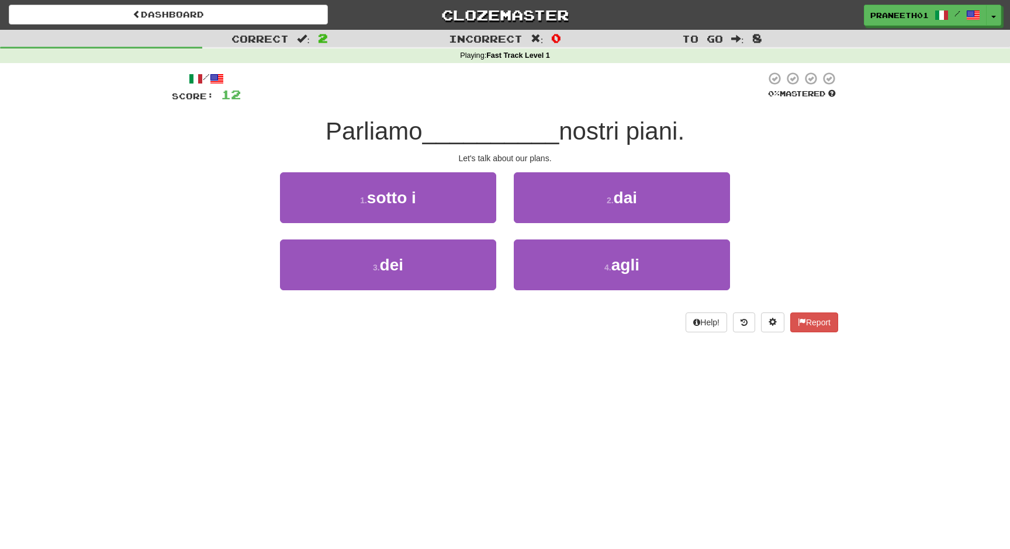
click at [519, 341] on div "/ Score: 12 0 % Mastered Parliamo __________ nostri piani. Let's talk about our…" at bounding box center [505, 206] width 666 height 286
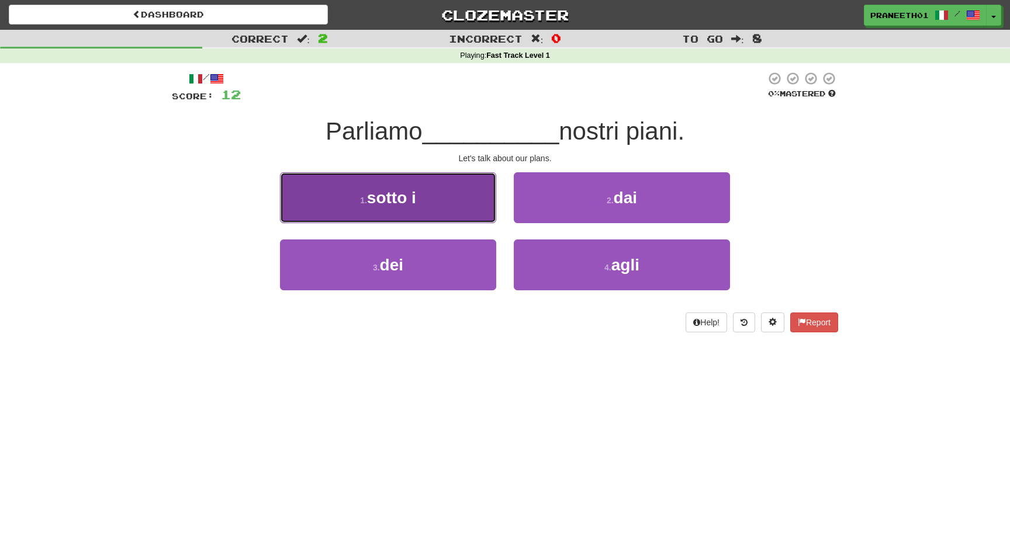
click at [457, 205] on button "1 . sotto i" at bounding box center [388, 197] width 216 height 51
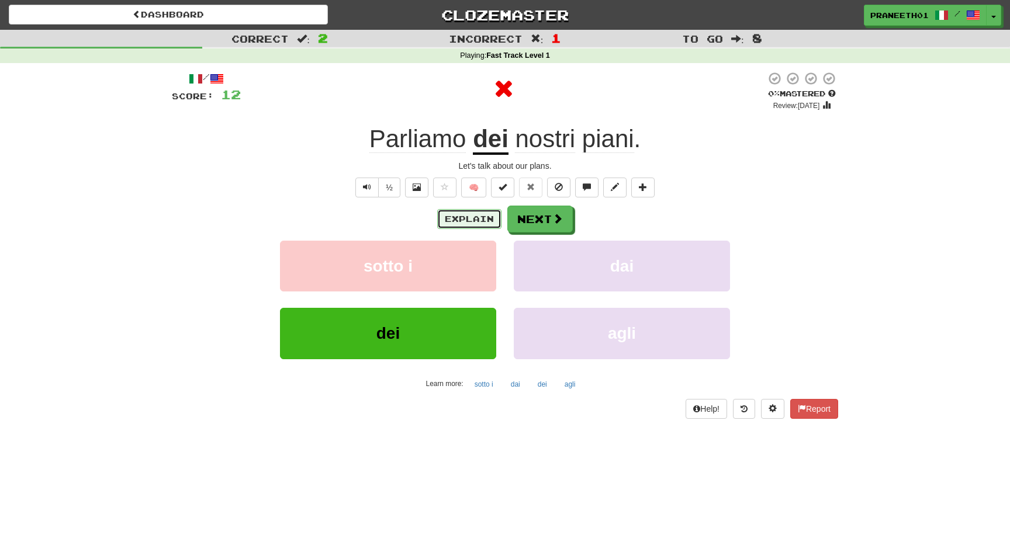
click at [457, 224] on button "Explain" at bounding box center [469, 219] width 64 height 20
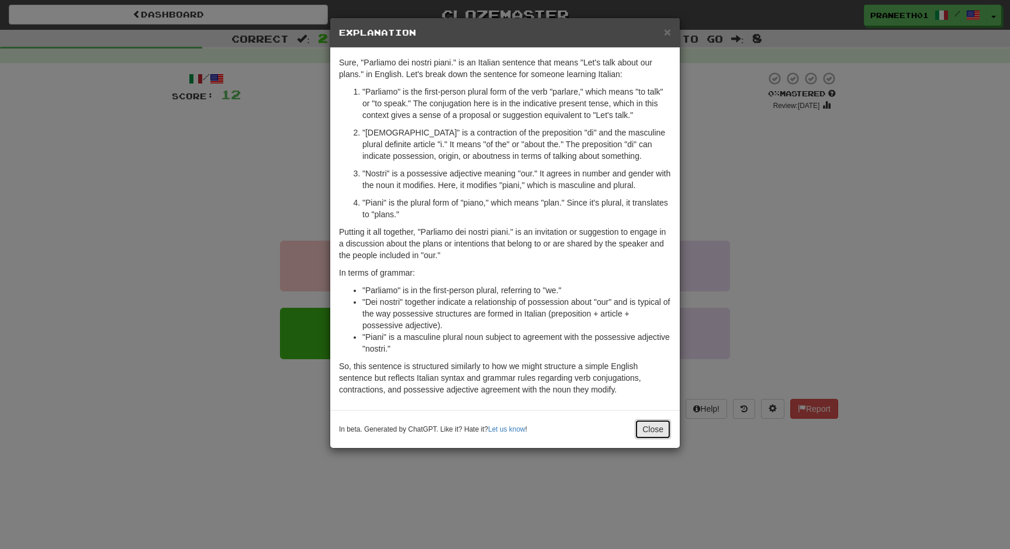
click at [652, 436] on button "Close" at bounding box center [653, 430] width 36 height 20
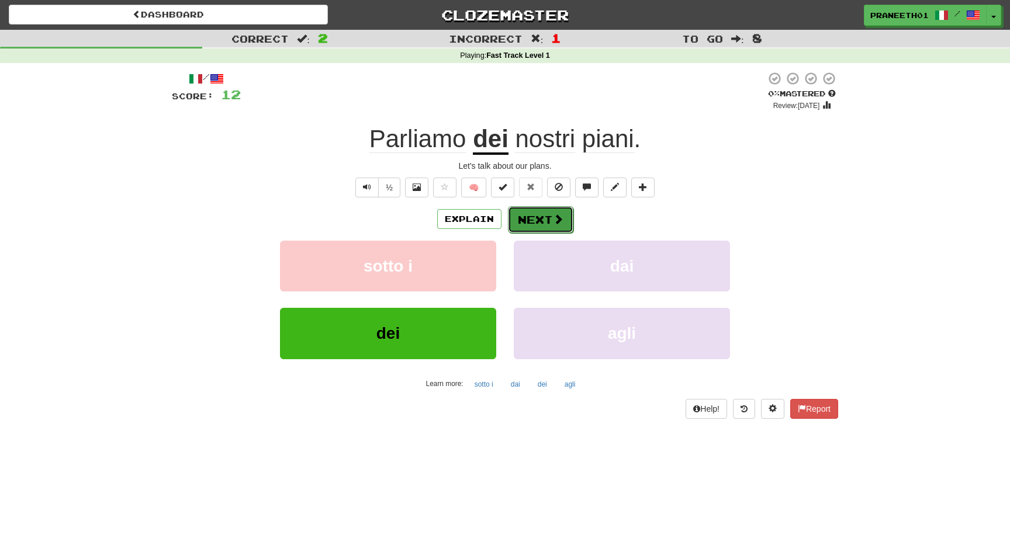
click at [542, 216] on button "Next" at bounding box center [540, 219] width 65 height 27
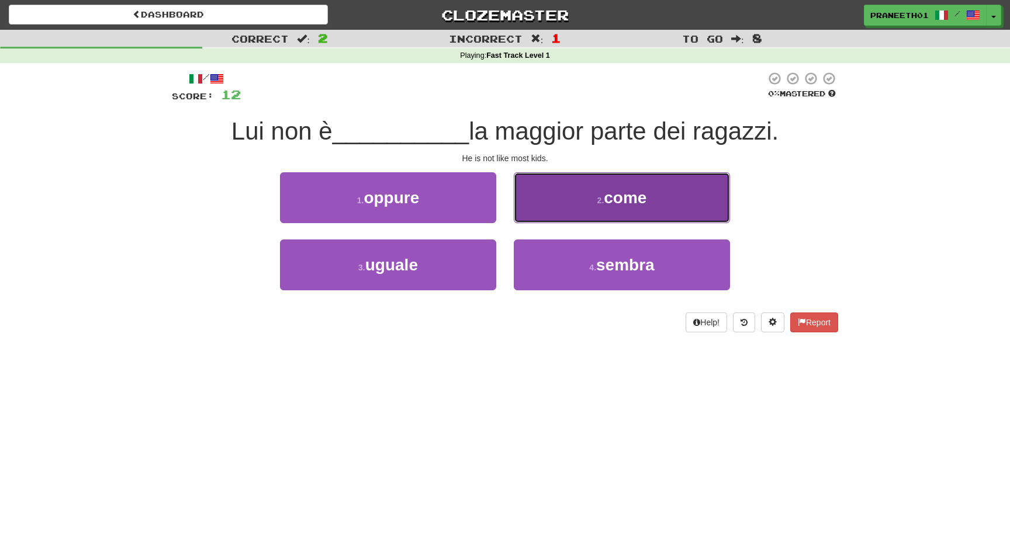
click at [606, 189] on span "come" at bounding box center [625, 198] width 43 height 18
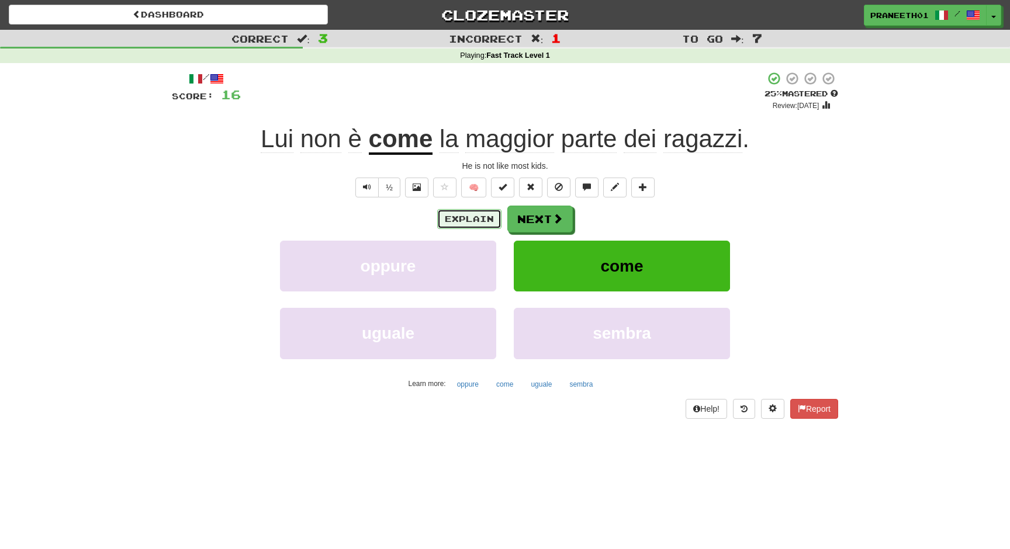
click at [490, 214] on button "Explain" at bounding box center [469, 219] width 64 height 20
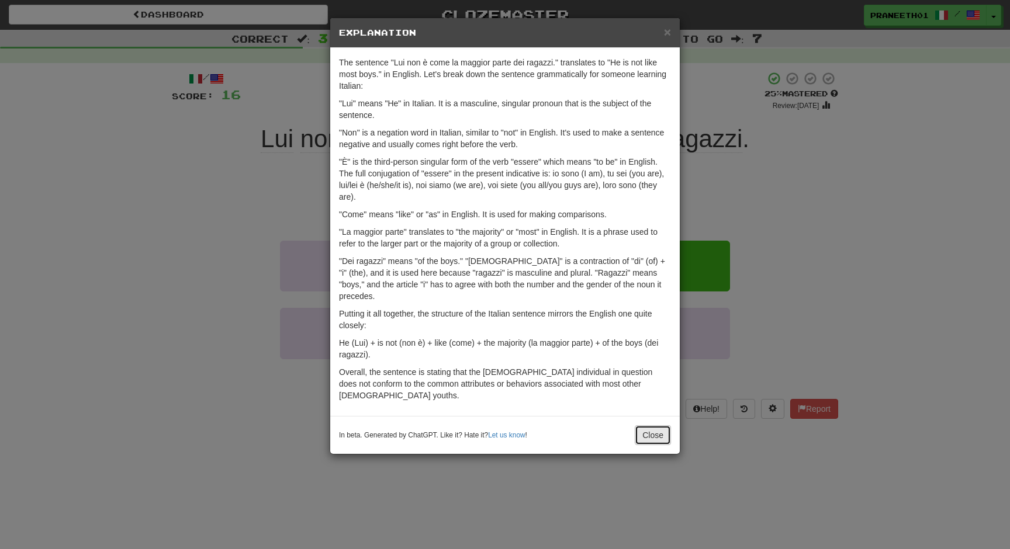
click at [653, 425] on button "Close" at bounding box center [653, 435] width 36 height 20
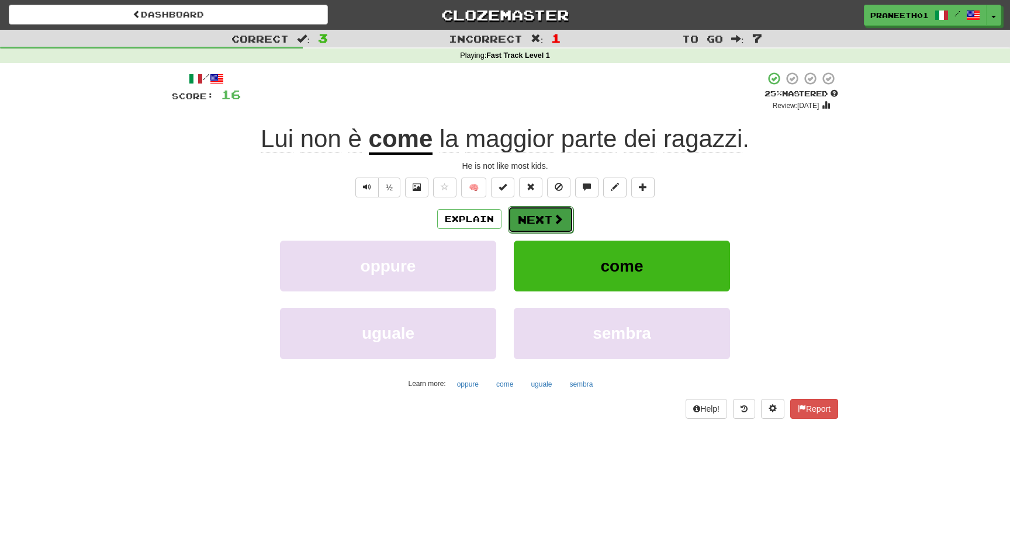
click at [554, 221] on span at bounding box center [558, 219] width 11 height 11
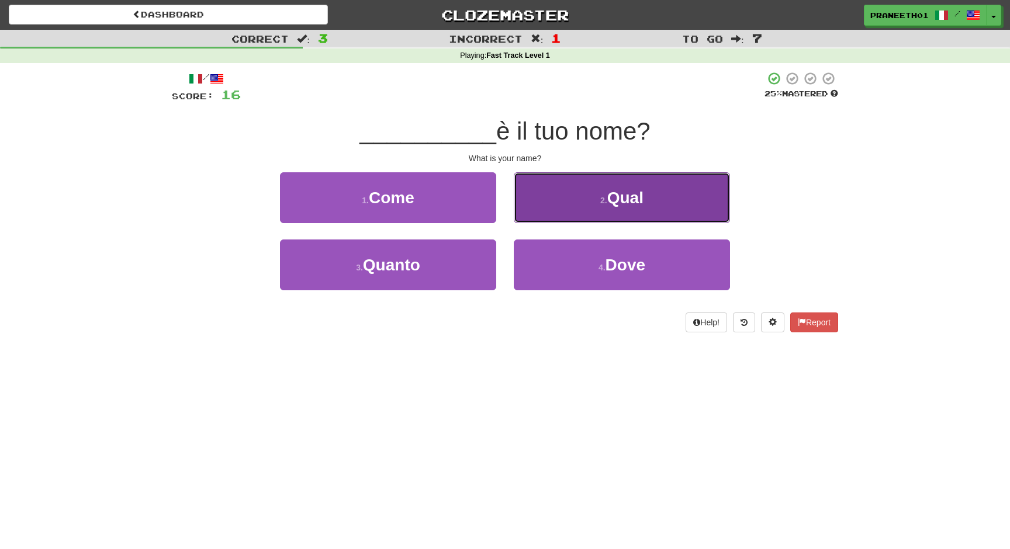
click at [568, 210] on button "2 . Qual" at bounding box center [622, 197] width 216 height 51
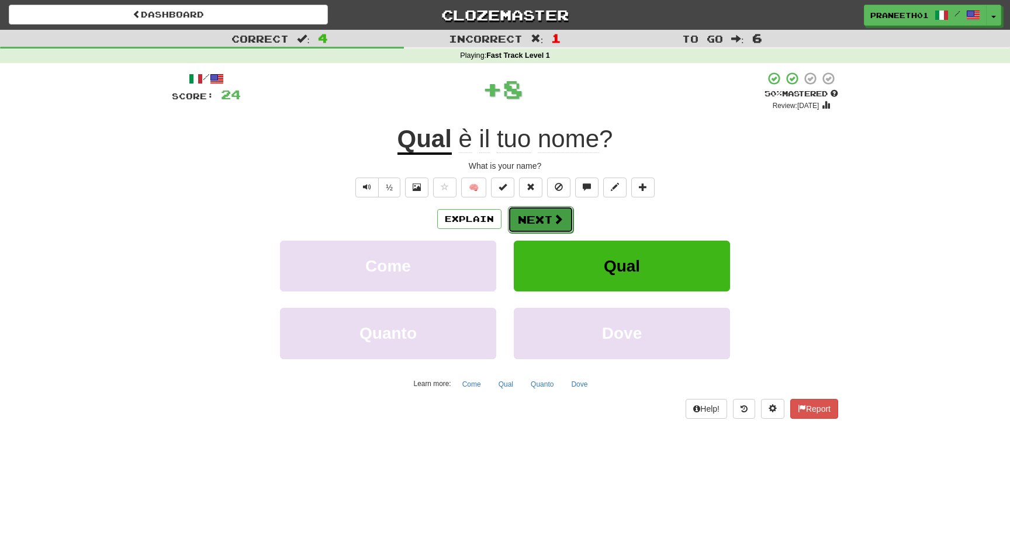
click at [543, 216] on button "Next" at bounding box center [540, 219] width 65 height 27
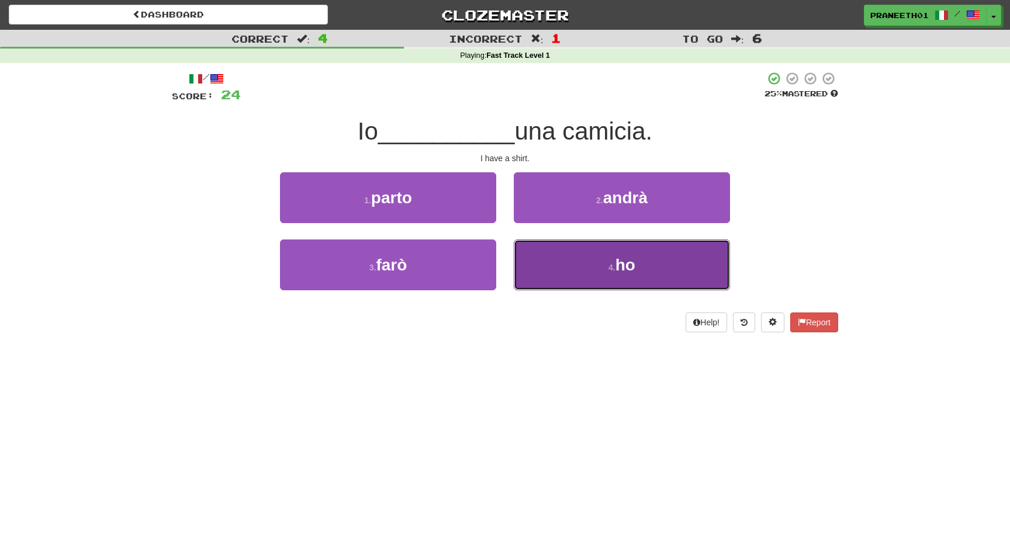
click at [609, 276] on button "4 . ho" at bounding box center [622, 265] width 216 height 51
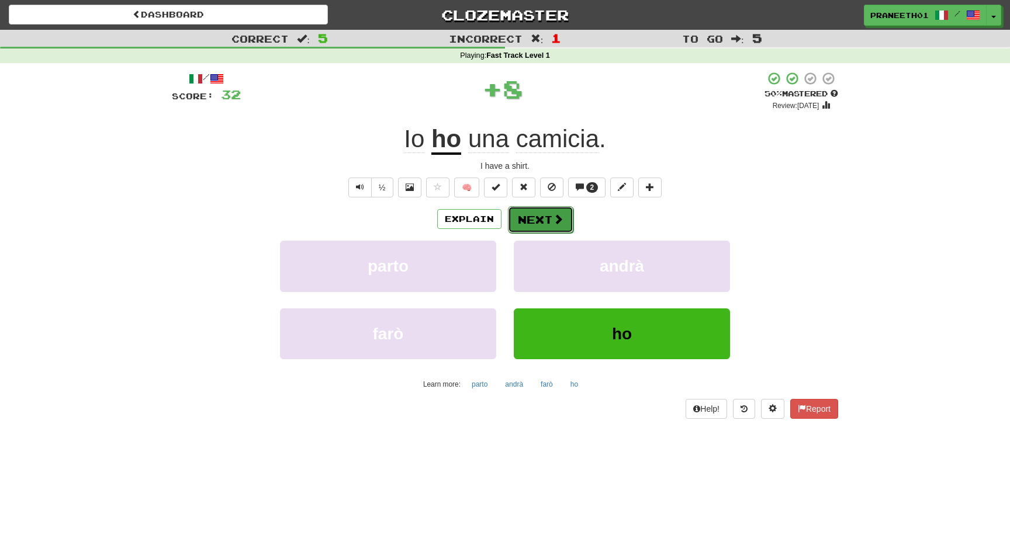
click at [553, 214] on span at bounding box center [558, 219] width 11 height 11
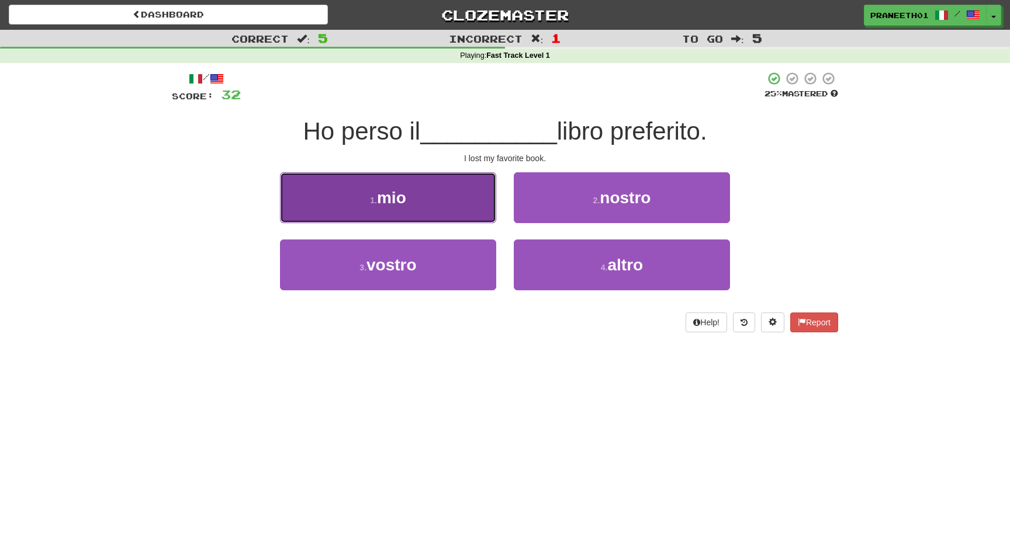
click at [450, 204] on button "1 . mio" at bounding box center [388, 197] width 216 height 51
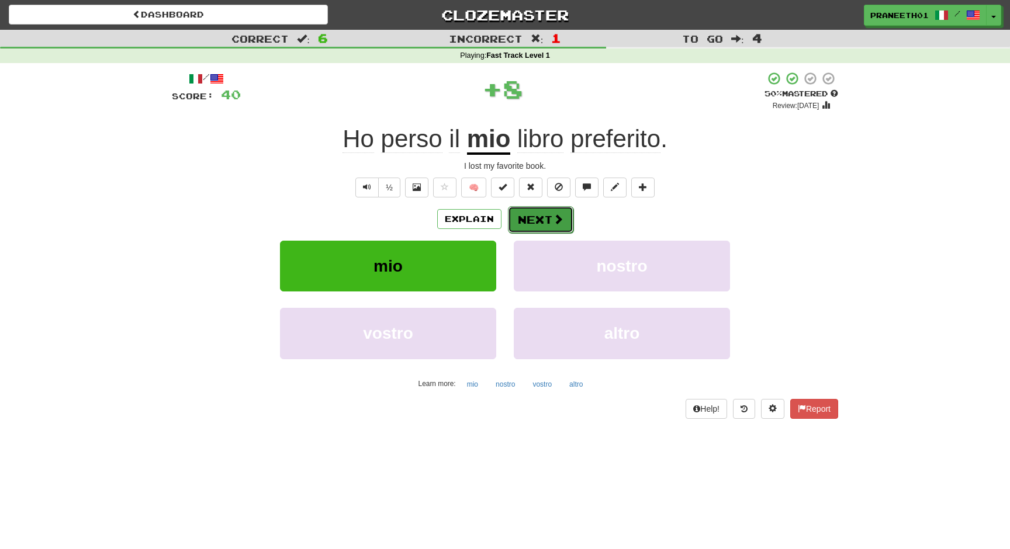
click at [548, 223] on button "Next" at bounding box center [540, 219] width 65 height 27
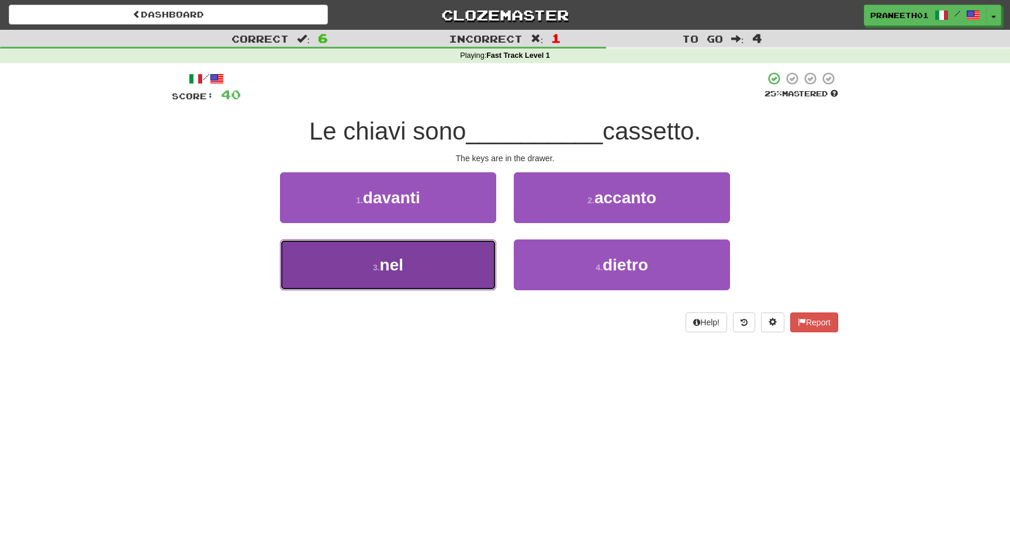
click at [437, 263] on button "3 . nel" at bounding box center [388, 265] width 216 height 51
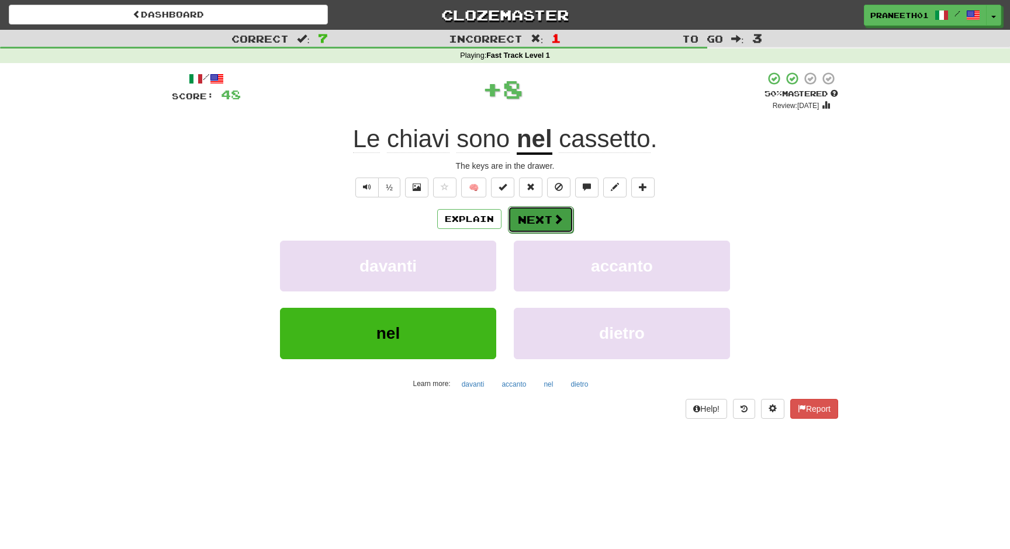
click at [548, 221] on button "Next" at bounding box center [540, 219] width 65 height 27
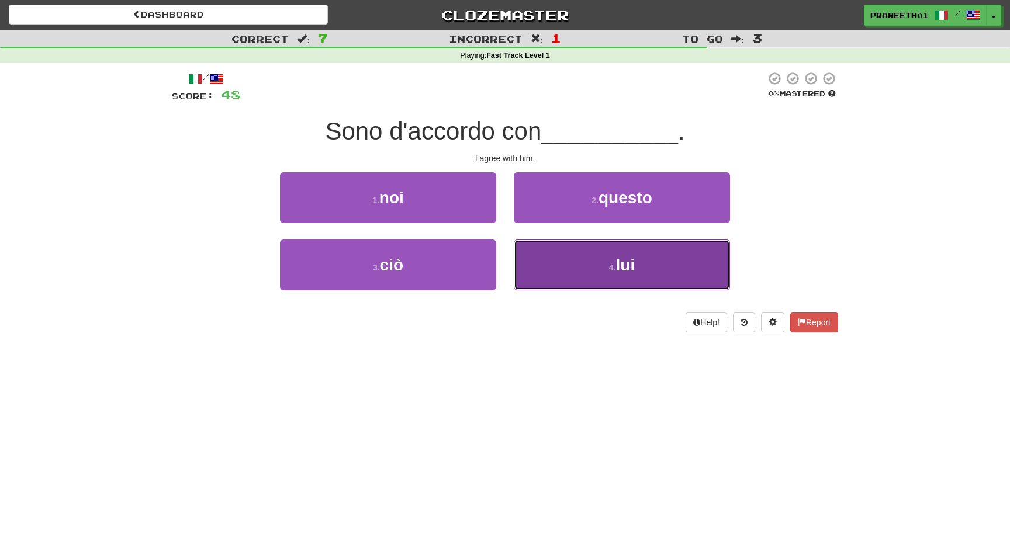
click at [588, 282] on button "4 . lui" at bounding box center [622, 265] width 216 height 51
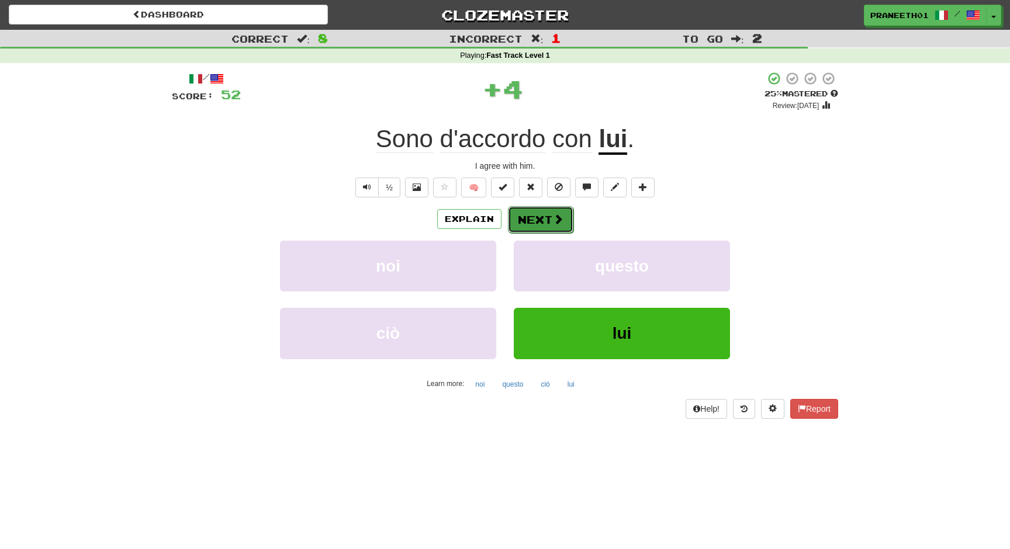
click at [562, 231] on button "Next" at bounding box center [540, 219] width 65 height 27
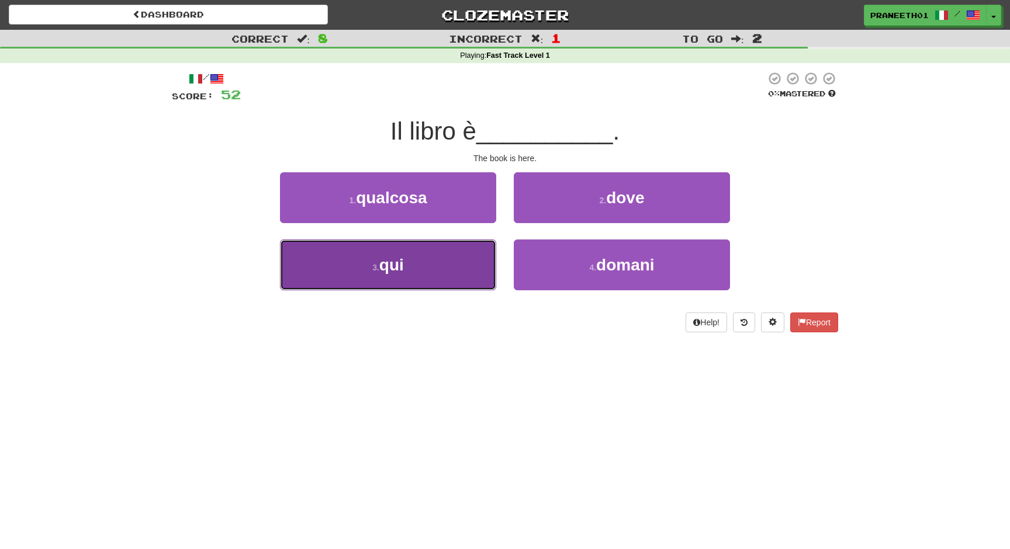
click at [459, 244] on button "3 . qui" at bounding box center [388, 265] width 216 height 51
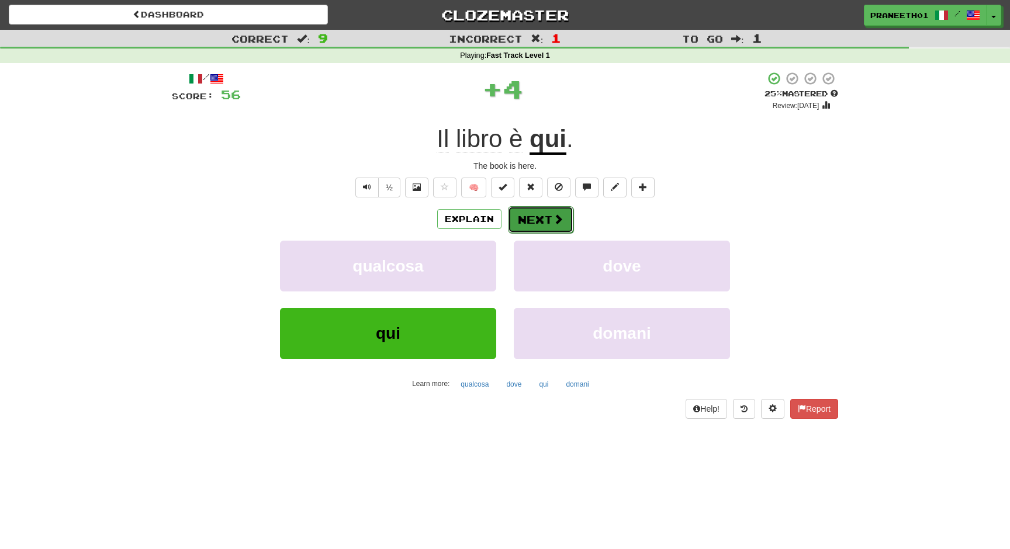
click at [542, 214] on button "Next" at bounding box center [540, 219] width 65 height 27
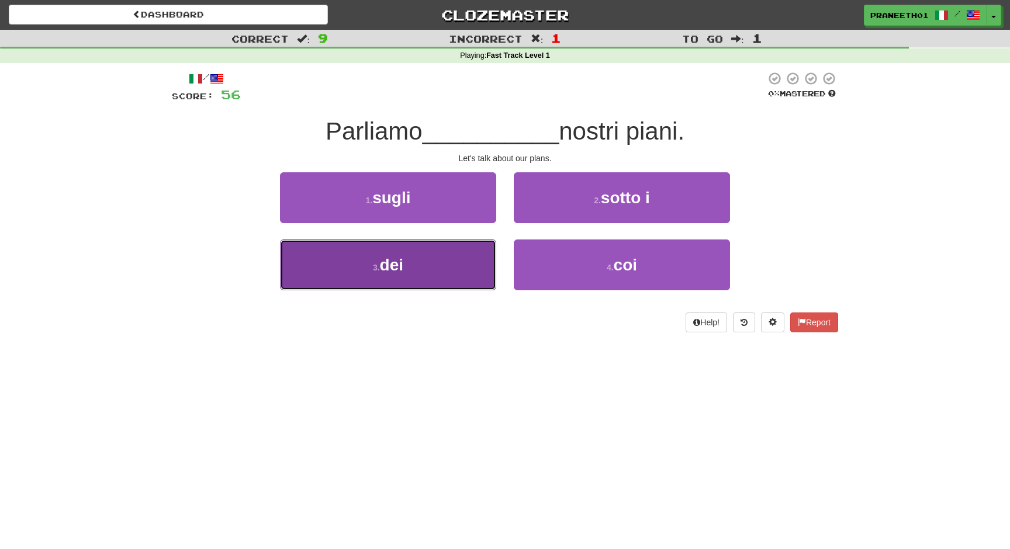
click at [460, 272] on button "3 . dei" at bounding box center [388, 265] width 216 height 51
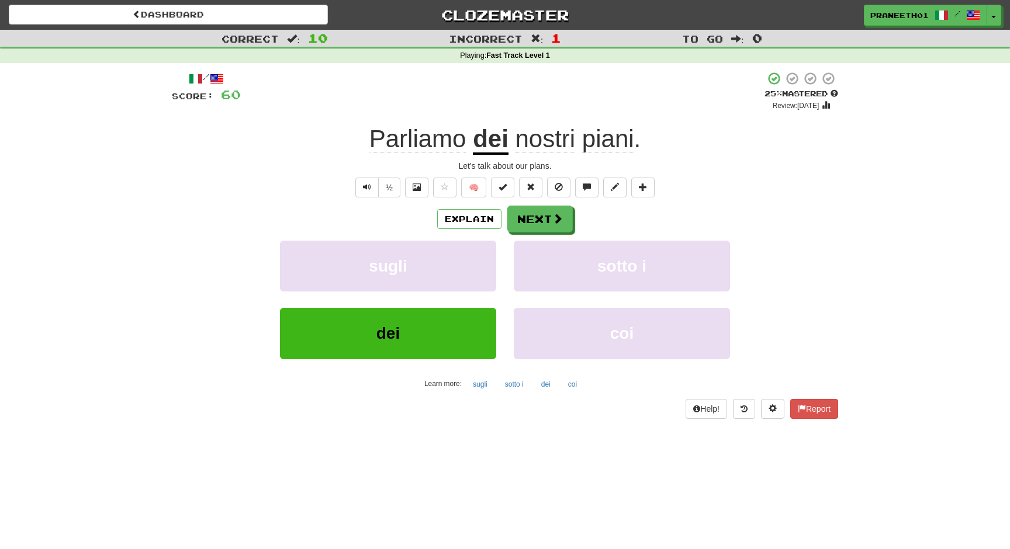
click at [565, 202] on div "/ Score: 60 + 4 25 % Mastered Review: 2025-10-17 Parliamo dei nostri piani . Le…" at bounding box center [505, 244] width 666 height 347
click at [562, 213] on button "Next" at bounding box center [540, 219] width 65 height 27
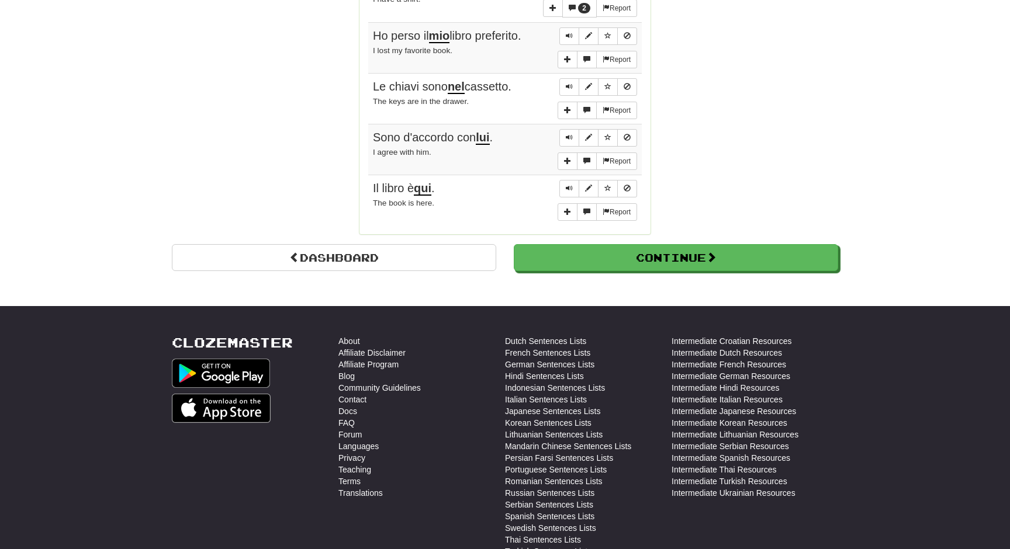
scroll to position [926, 0]
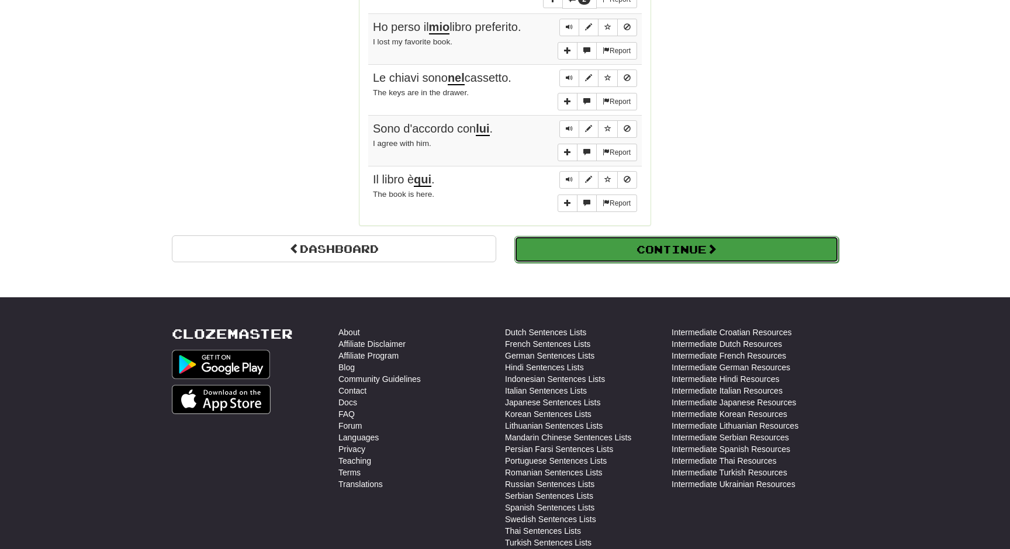
click at [698, 241] on button "Continue" at bounding box center [676, 249] width 324 height 27
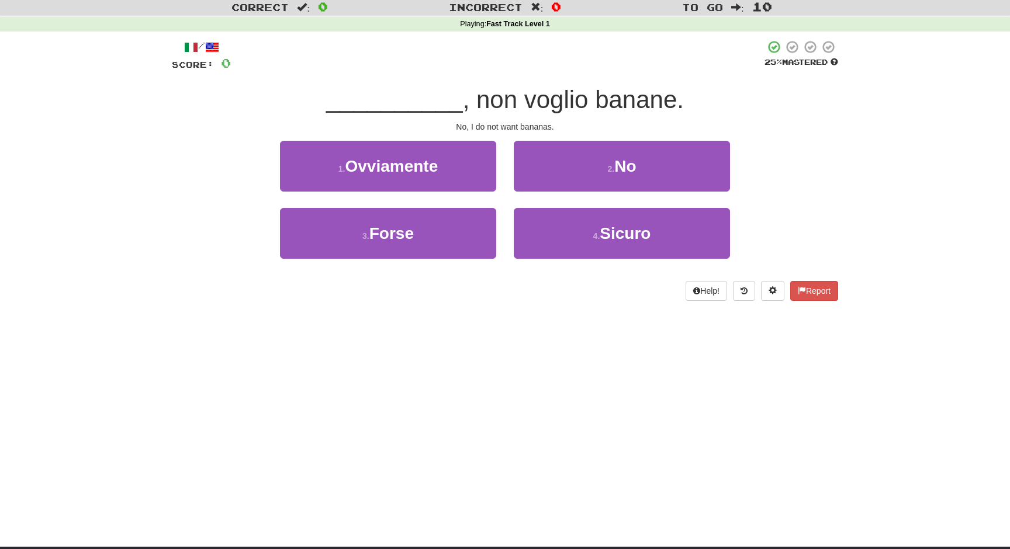
scroll to position [0, 0]
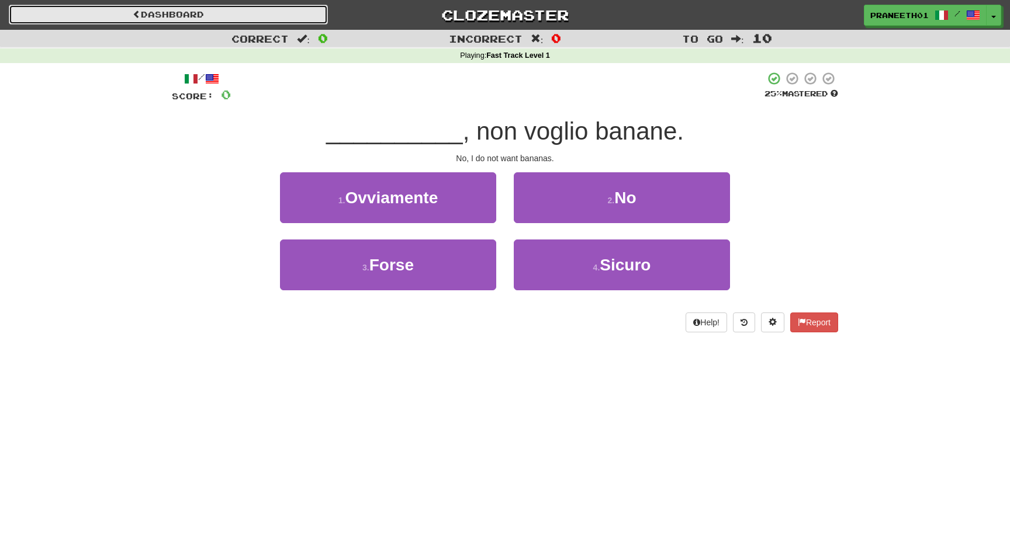
click at [237, 18] on link "Dashboard" at bounding box center [168, 15] width 319 height 20
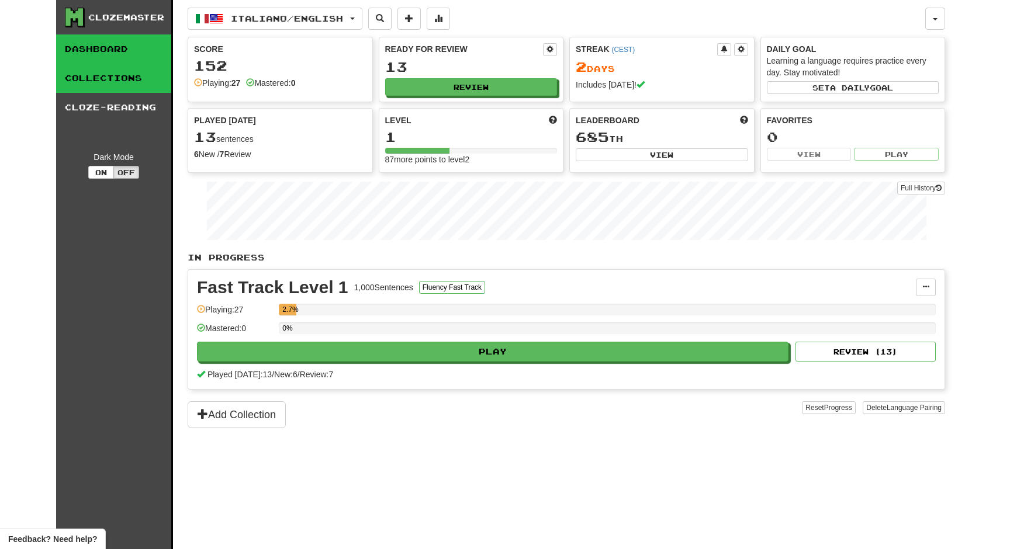
click at [109, 70] on link "Collections" at bounding box center [113, 78] width 115 height 29
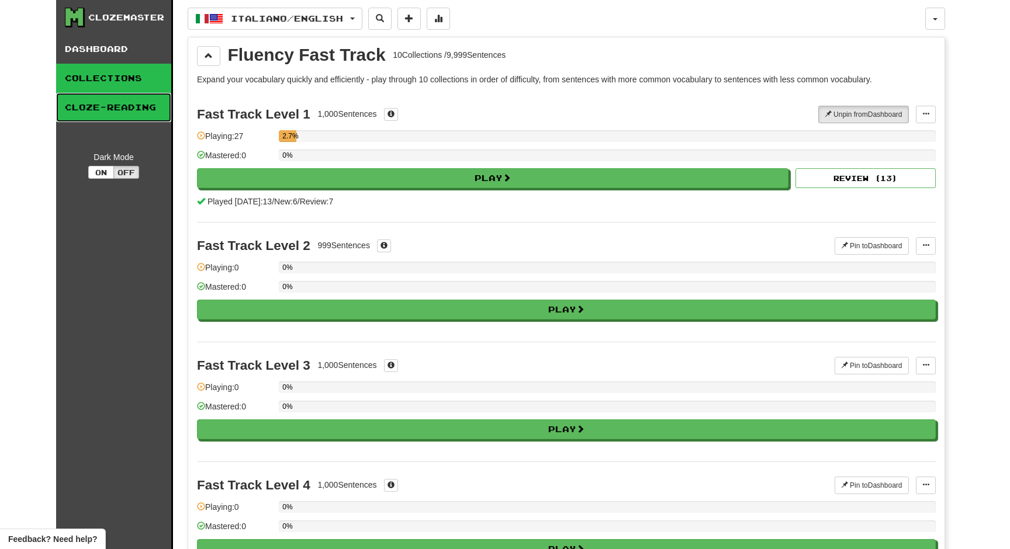
click at [122, 109] on link "Cloze-Reading" at bounding box center [113, 107] width 115 height 29
